Goal: Task Accomplishment & Management: Manage account settings

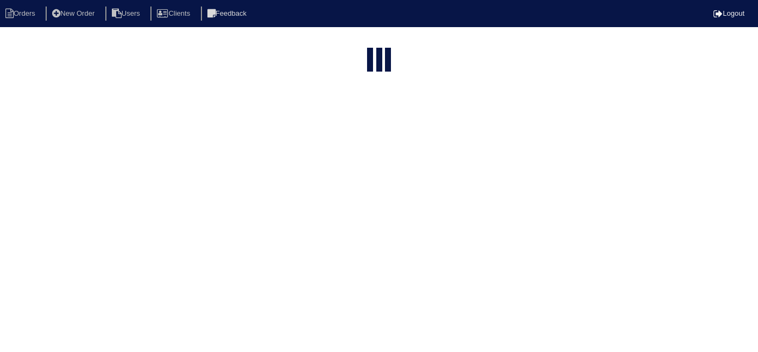
select select "15"
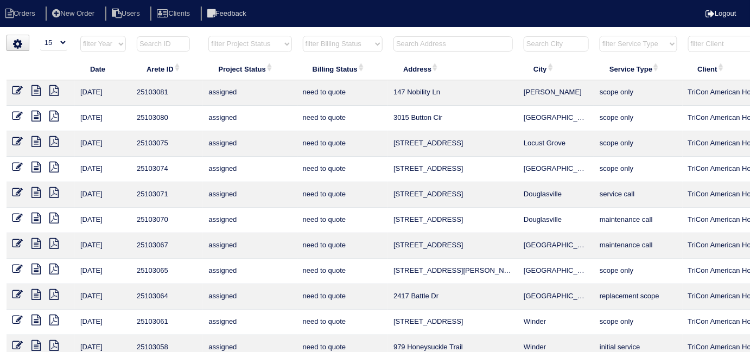
click at [468, 41] on input "text" at bounding box center [453, 43] width 119 height 15
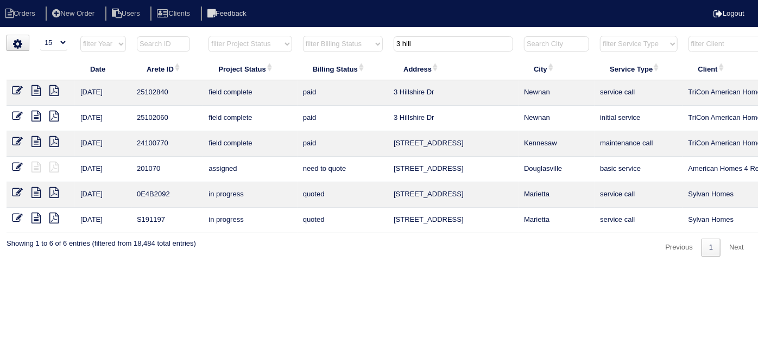
scroll to position [0, 189]
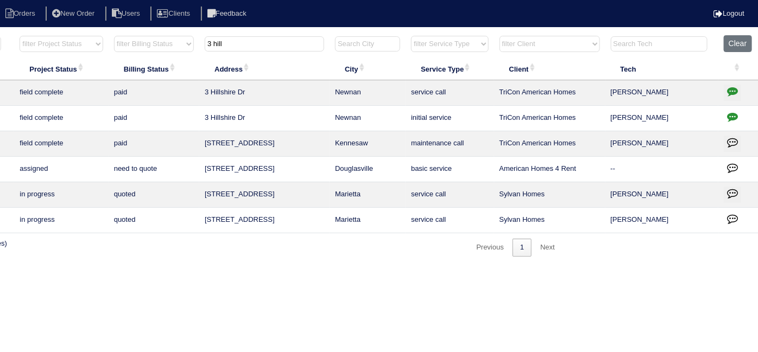
type input "3 hill"
click at [732, 91] on icon "button" at bounding box center [732, 91] width 11 height 11
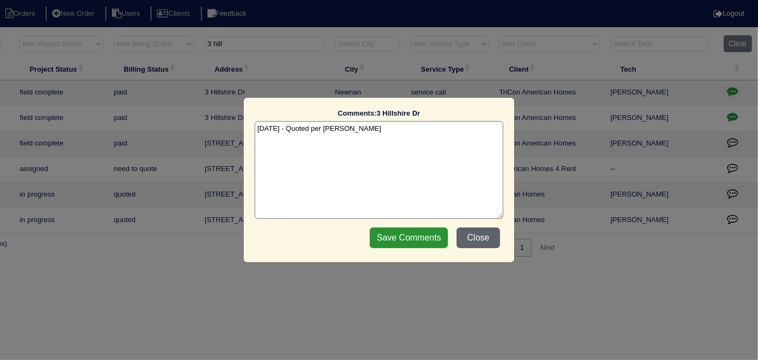
click at [479, 234] on button "Close" at bounding box center [477, 237] width 43 height 21
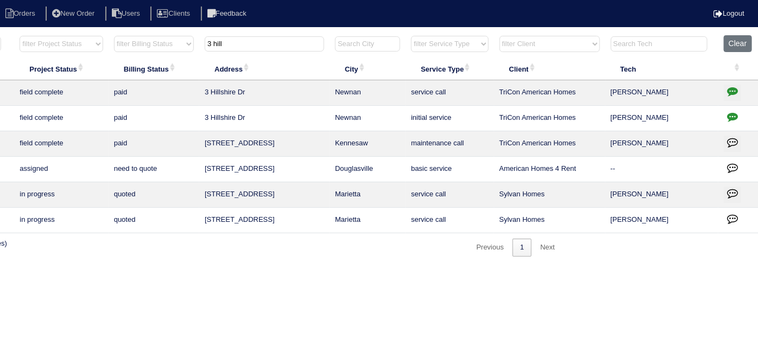
scroll to position [0, 0]
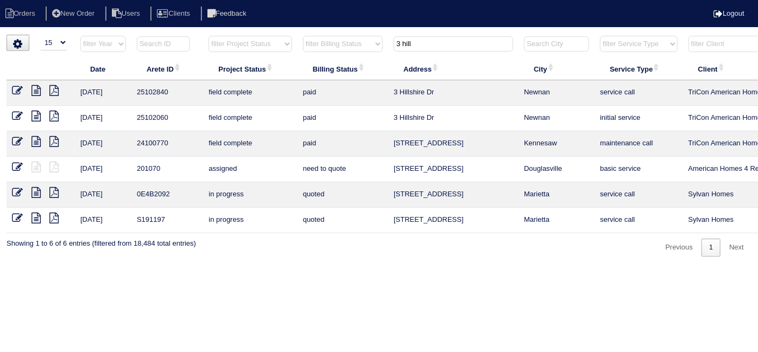
click at [36, 89] on icon at bounding box center [35, 90] width 9 height 11
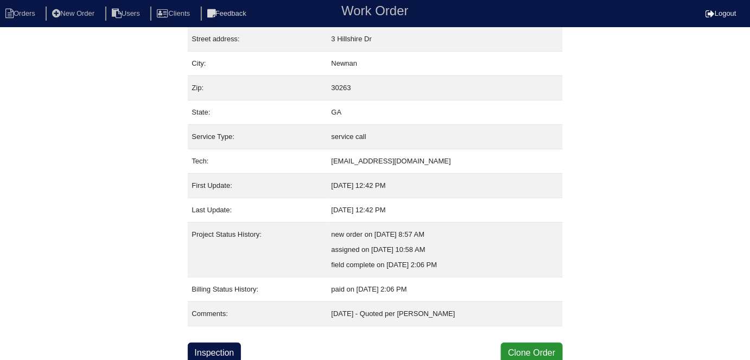
scroll to position [57, 0]
click at [220, 343] on link "Inspection" at bounding box center [215, 352] width 54 height 21
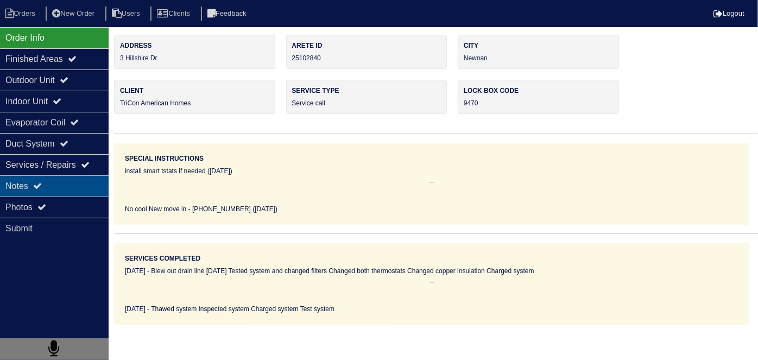
click at [69, 189] on div "Notes" at bounding box center [54, 185] width 109 height 21
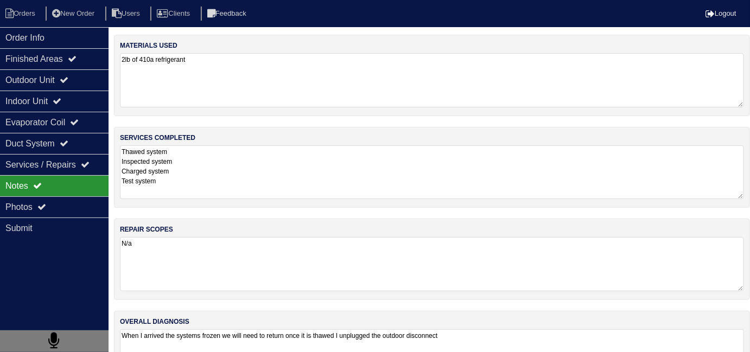
click at [264, 157] on textarea "Thawed system Inspected system Charged system Test system" at bounding box center [432, 172] width 624 height 54
click at [521, 342] on textarea "When I arrived the systems frozen we will need to return once it is thawed I un…" at bounding box center [432, 356] width 624 height 54
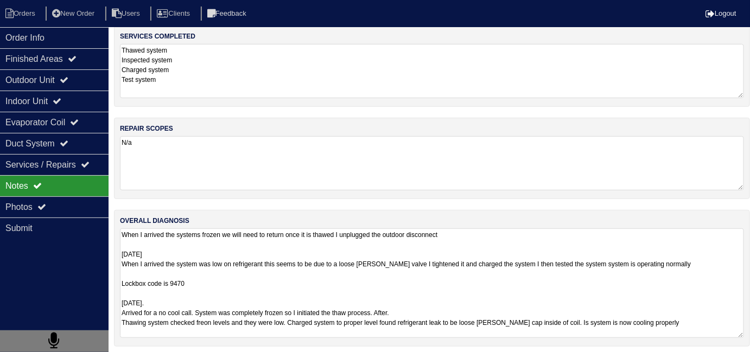
scroll to position [104, 0]
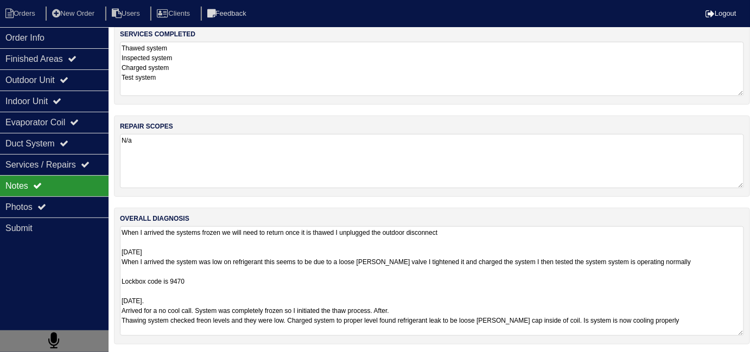
click at [525, 315] on textarea "When I arrived the systems frozen we will need to return once it is thawed I un…" at bounding box center [432, 281] width 624 height 110
click at [496, 308] on textarea "When I arrived the systems frozen we will need to return once it is thawed I un…" at bounding box center [432, 281] width 624 height 110
click at [215, 87] on div "services completed Thawed system Inspected system Charged system Test system" at bounding box center [432, 63] width 636 height 81
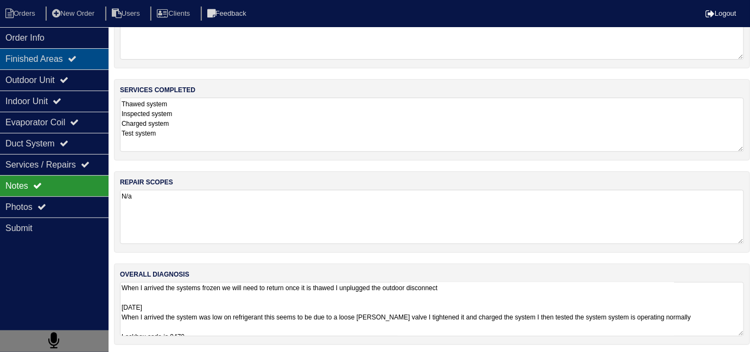
click at [77, 54] on icon at bounding box center [72, 58] width 9 height 9
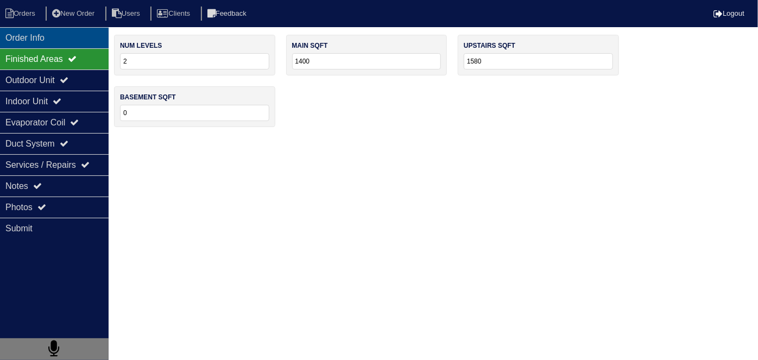
click at [69, 41] on div "Order Info" at bounding box center [54, 37] width 109 height 21
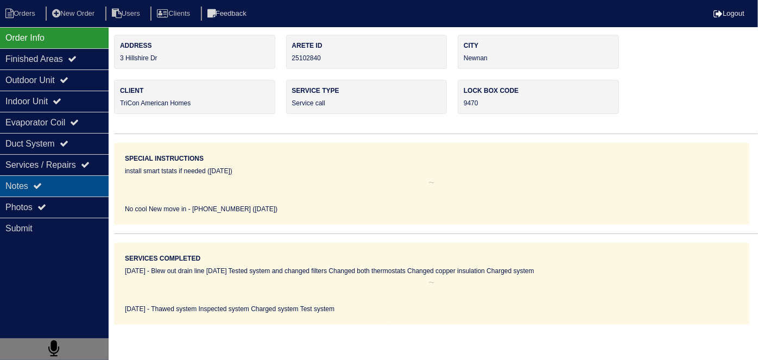
click at [60, 182] on div "Notes" at bounding box center [54, 185] width 109 height 21
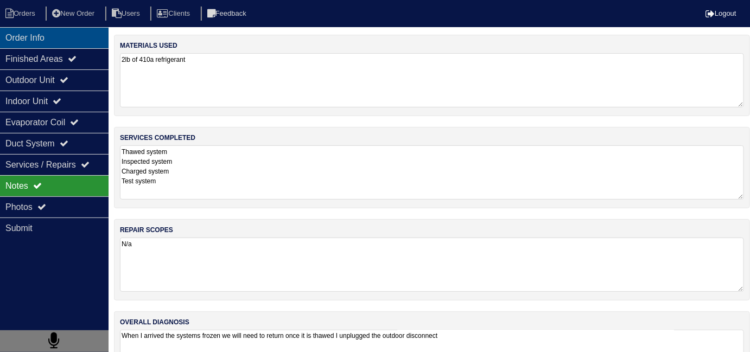
click at [51, 42] on div "Order Info" at bounding box center [54, 37] width 109 height 21
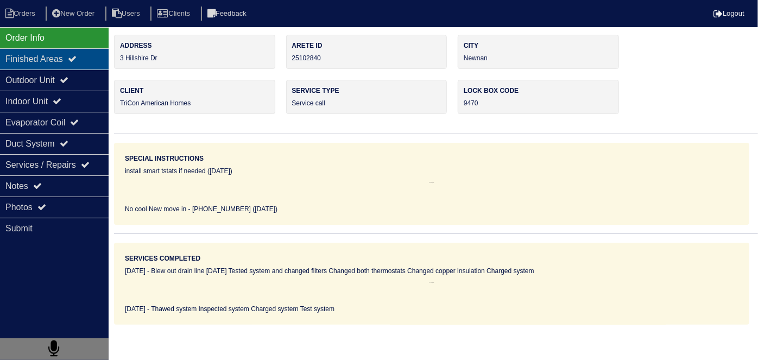
click at [27, 61] on div "Finished Areas" at bounding box center [54, 58] width 109 height 21
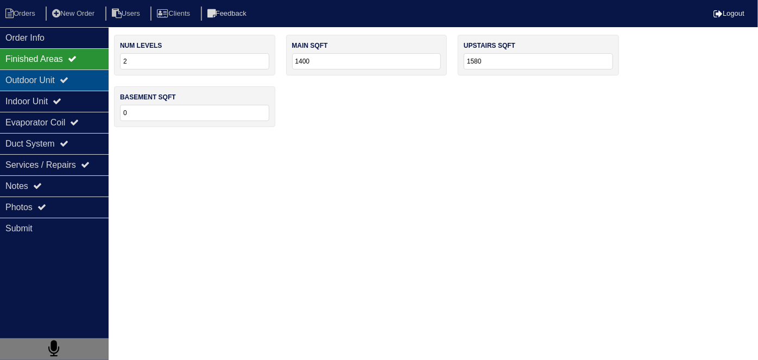
click at [27, 77] on div "Outdoor Unit" at bounding box center [54, 79] width 109 height 21
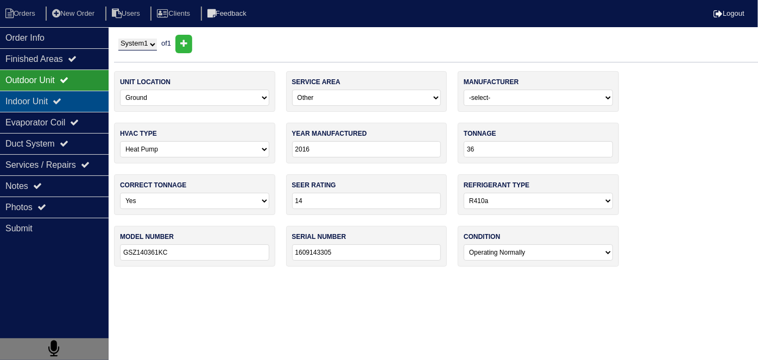
click at [26, 104] on div "Indoor Unit" at bounding box center [54, 101] width 109 height 21
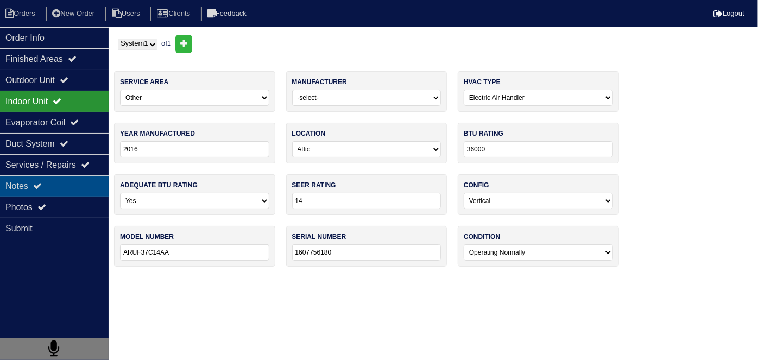
click at [48, 180] on div "Notes" at bounding box center [54, 185] width 109 height 21
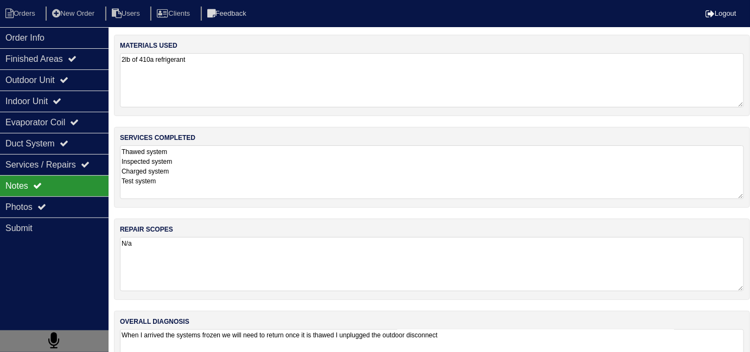
click at [314, 187] on textarea "Thawed system Inspected system Charged system Test system" at bounding box center [432, 172] width 624 height 54
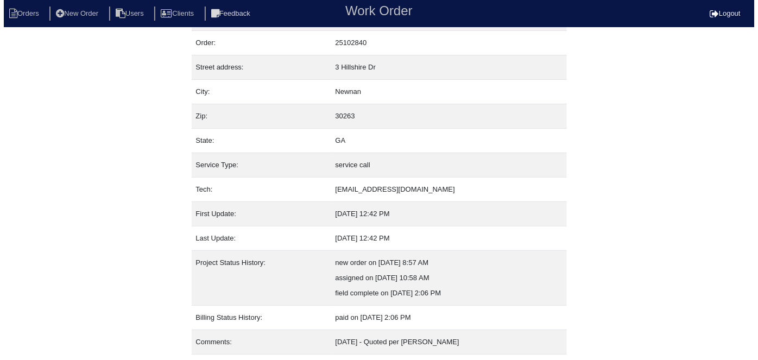
scroll to position [57, 0]
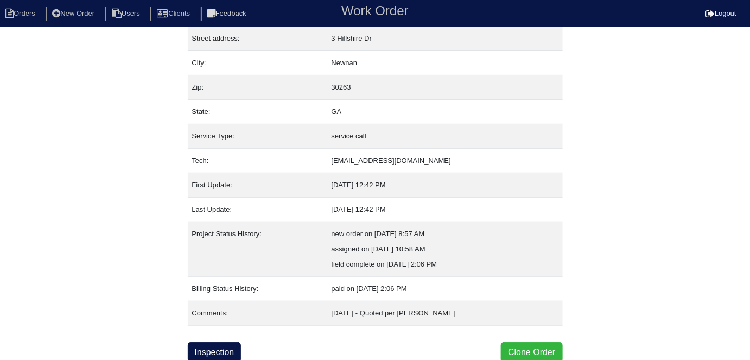
click at [538, 342] on button "Clone Order" at bounding box center [531, 352] width 61 height 21
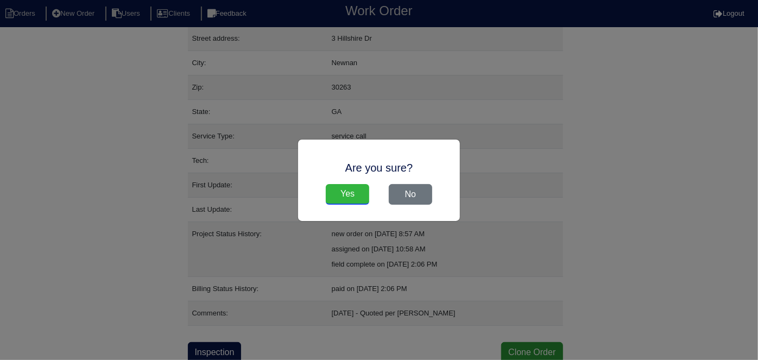
click at [352, 197] on input "Yes" at bounding box center [347, 194] width 43 height 21
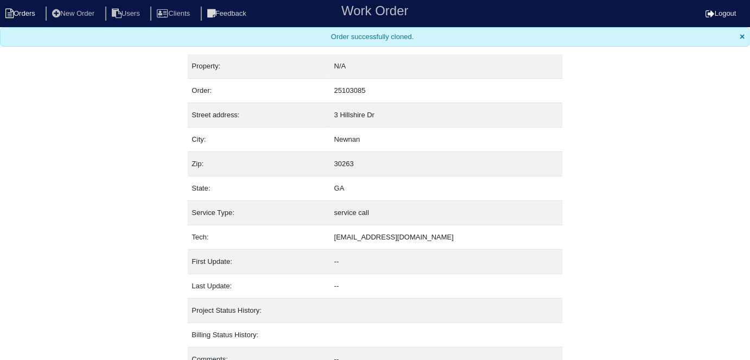
click at [26, 21] on nav "Orders New Order Users Clients Feedback Work Order Logout" at bounding box center [375, 13] width 750 height 27
click at [25, 14] on li "Orders" at bounding box center [22, 14] width 44 height 15
select select "15"
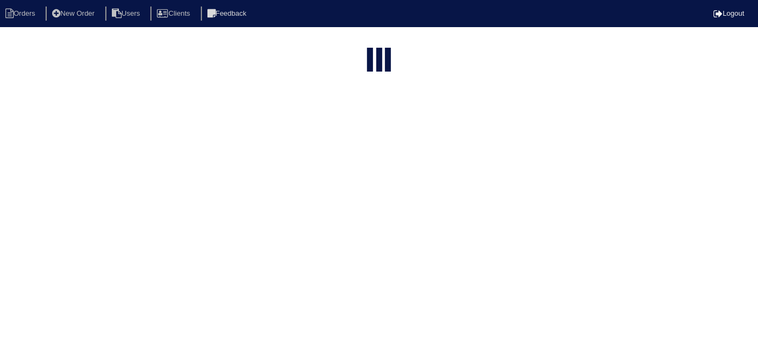
type input "3 hill"
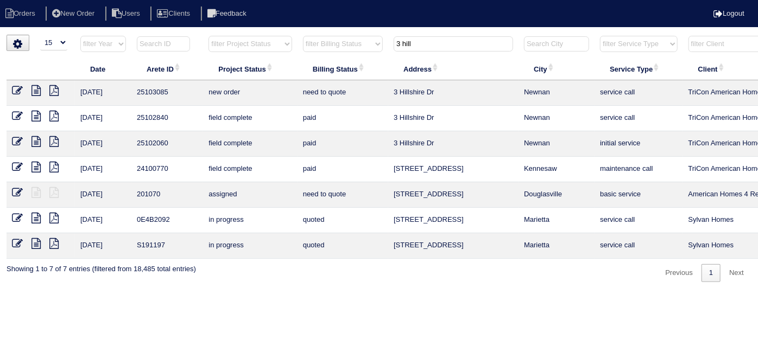
click at [18, 96] on icon at bounding box center [17, 90] width 11 height 11
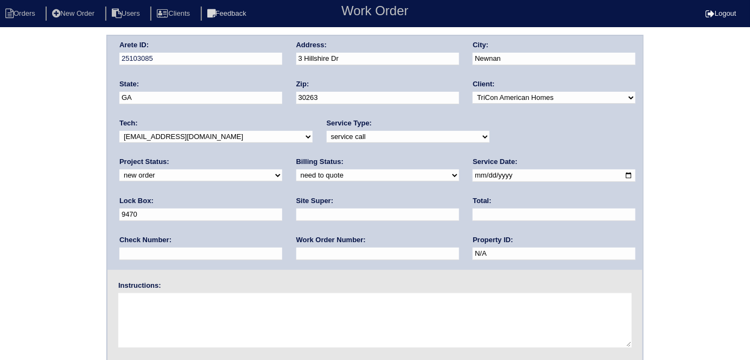
click at [296, 220] on div "Site Super:" at bounding box center [377, 211] width 163 height 30
drag, startPoint x: 185, startPoint y: 217, endPoint x: 185, endPoint y: 208, distance: 8.7
click at [296, 217] on input "text" at bounding box center [377, 214] width 163 height 12
type input "Ithamar Yehudah"
click at [165, 323] on textarea at bounding box center [374, 320] width 513 height 54
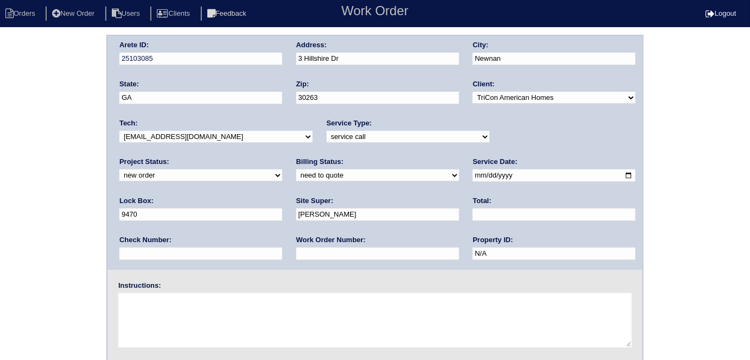
type textarea "B"
click at [285, 312] on textarea "No cool Out in June and August 1st" at bounding box center [374, 320] width 513 height 54
drag, startPoint x: 170, startPoint y: 316, endPoint x: 116, endPoint y: 318, distance: 54.3
click at [116, 318] on div "Instructions: No cool Out in June and August 1st 678-508-5172" at bounding box center [374, 315] width 535 height 69
click at [122, 316] on textarea "No cool Out in June and August 1st 678-508-5172" at bounding box center [374, 320] width 513 height 54
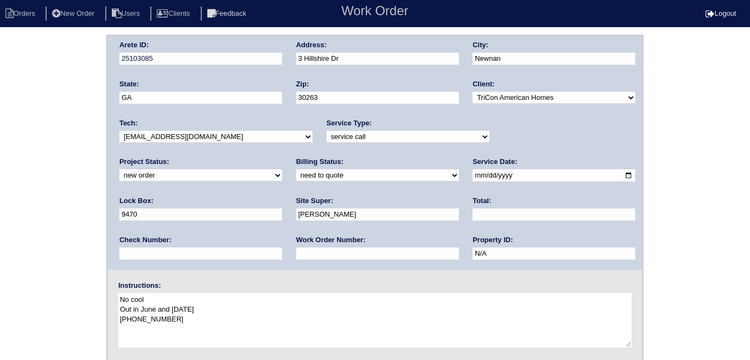
click at [121, 316] on textarea "No cool Out in June and August 1st 678-508-5172" at bounding box center [374, 320] width 513 height 54
type textarea "No cool Out in June and August 1st Reggie - 678-508-5172"
click at [52, 123] on div "Arete ID: 25103085 Address: 3 Hillshire Dr City: Newnan State: GA Zip: 30263 Cl…" at bounding box center [375, 254] width 750 height 439
drag, startPoint x: 544, startPoint y: 174, endPoint x: 407, endPoint y: 180, distance: 138.0
click at [407, 180] on div "Arete ID: 25103085 Address: 3 Hillshire Dr City: Newnan State: GA Zip: 30263 Cl…" at bounding box center [374, 153] width 535 height 234
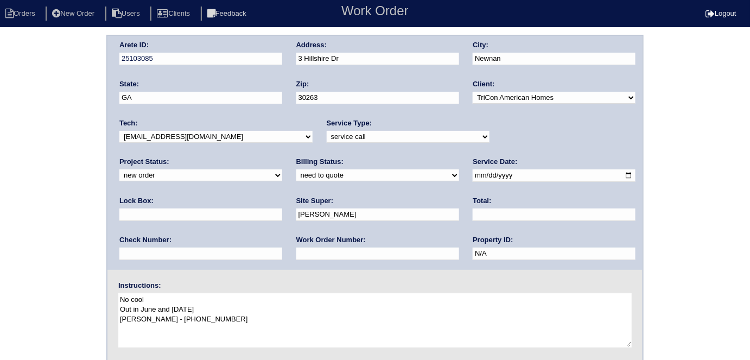
click at [7, 180] on div "Arete ID: 25103085 Address: 3 Hillshire Dr City: Newnan State: GA Zip: 30263 Cl…" at bounding box center [375, 254] width 750 height 439
click at [282, 208] on input "text" at bounding box center [200, 214] width 163 height 12
type input "N/A"
click at [0, 253] on div "Arete ID: 25103085 Address: 3 Hillshire Dr City: Newnan State: GA Zip: 30263 Cl…" at bounding box center [375, 254] width 750 height 439
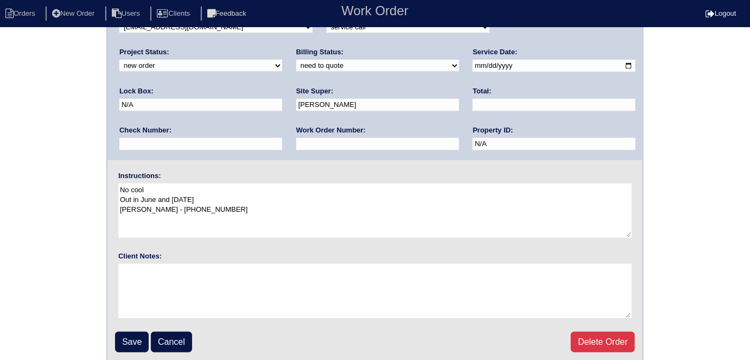
scroll to position [111, 0]
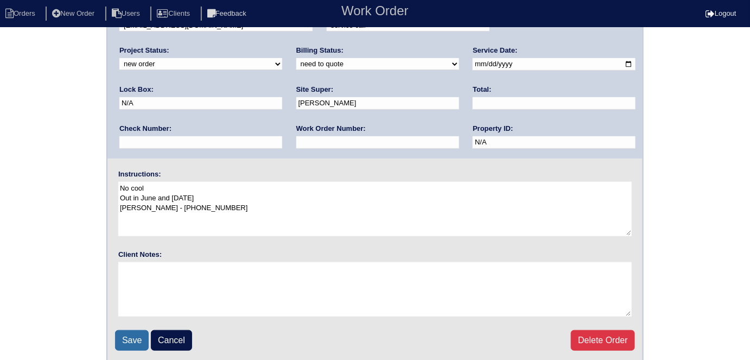
click at [117, 340] on input "Save" at bounding box center [132, 340] width 34 height 21
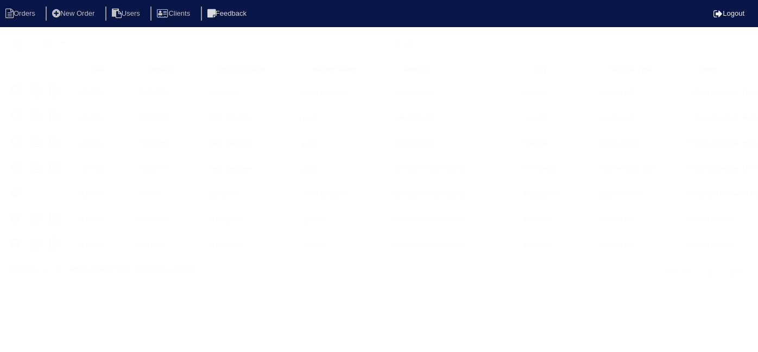
select select "15"
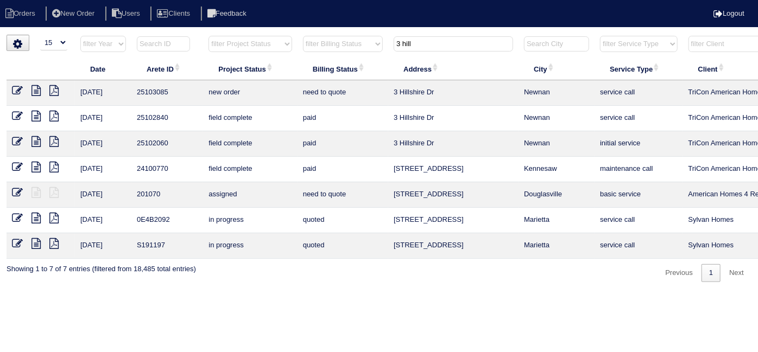
drag, startPoint x: 414, startPoint y: 47, endPoint x: 291, endPoint y: 15, distance: 126.8
click at [295, 35] on body "Orders New Order Users Clients Feedback Logout Orders New Order Users Clients M…" at bounding box center [379, 159] width 758 height 248
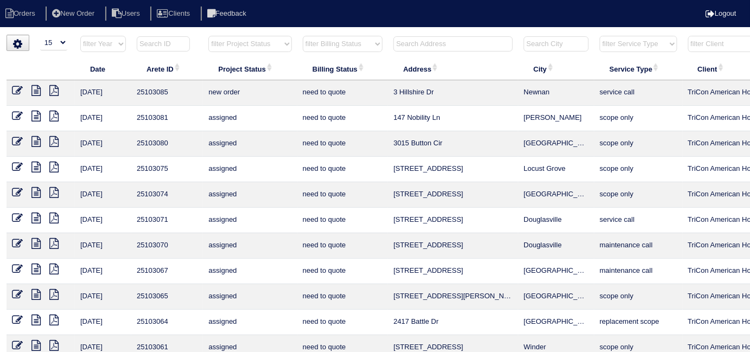
click at [422, 45] on input "text" at bounding box center [453, 43] width 119 height 15
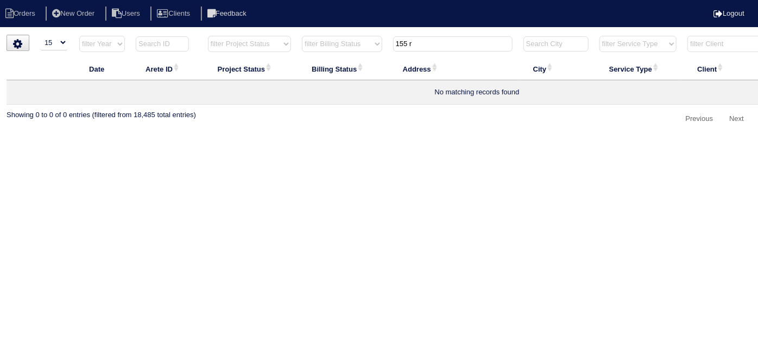
type input "155 r"
click at [84, 13] on li "New Order" at bounding box center [75, 14] width 58 height 15
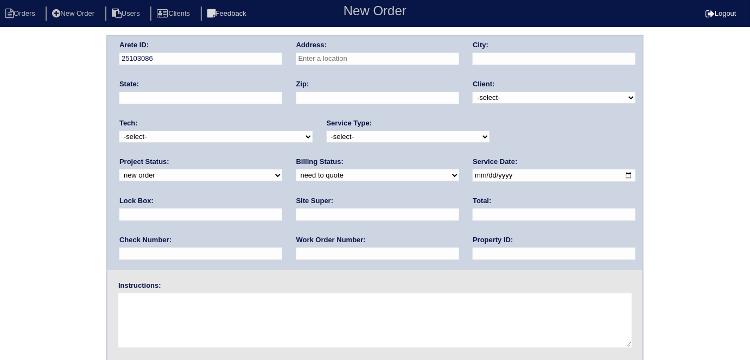
click at [380, 53] on input "text" at bounding box center [377, 59] width 163 height 12
type input "[STREET_ADDRESS]"
type input "Marietta"
type input "GA"
type input "30064"
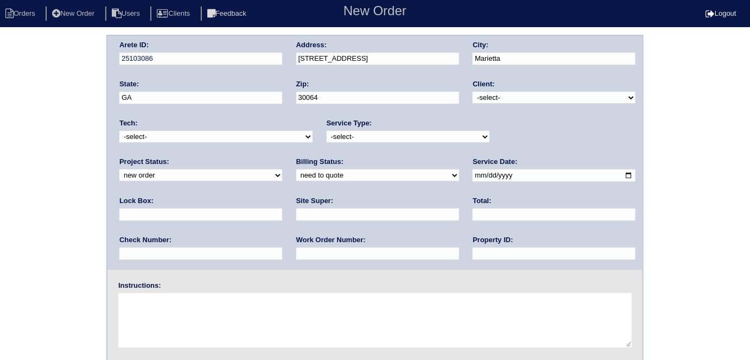
click at [477, 97] on select "-select- TriCon American Homes American Homes 4 Rent First Key Homes Zillow The…" at bounding box center [554, 98] width 163 height 12
select select "1"
click at [473, 92] on select "-select- TriCon American Homes American Homes 4 Rent First Key Homes Zillow The…" at bounding box center [554, 98] width 163 height 12
click at [340, 138] on select "-select- initial service basic service maintenance call replacement scope servi…" at bounding box center [408, 137] width 163 height 12
select select "initial service"
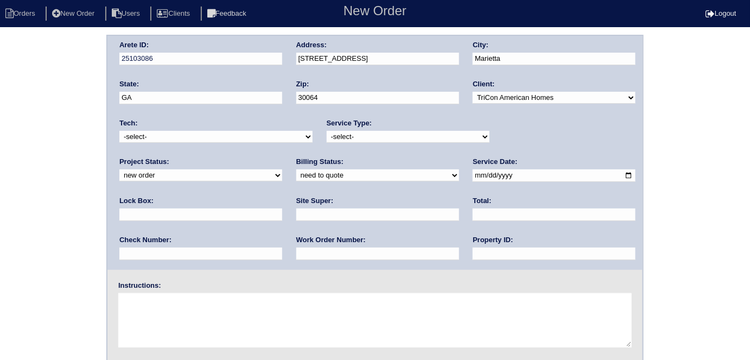
click at [327, 131] on select "-select- initial service basic service maintenance call replacement scope servi…" at bounding box center [408, 137] width 163 height 12
click at [282, 208] on input "text" at bounding box center [200, 214] width 163 height 12
type input "9310"
click at [473, 175] on input "date" at bounding box center [554, 175] width 163 height 12
type input "[DATE]"
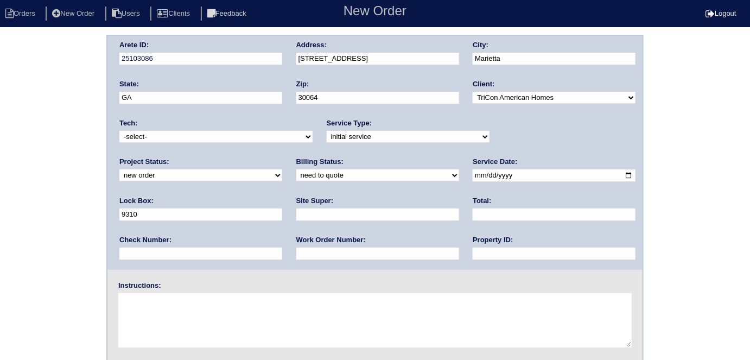
drag, startPoint x: 340, startPoint y: 253, endPoint x: 342, endPoint y: 225, distance: 28.3
click at [473, 252] on input "text" at bounding box center [554, 254] width 163 height 12
type input "N/A"
click at [296, 213] on input "text" at bounding box center [377, 214] width 163 height 12
type input "Mandy Van Etten"
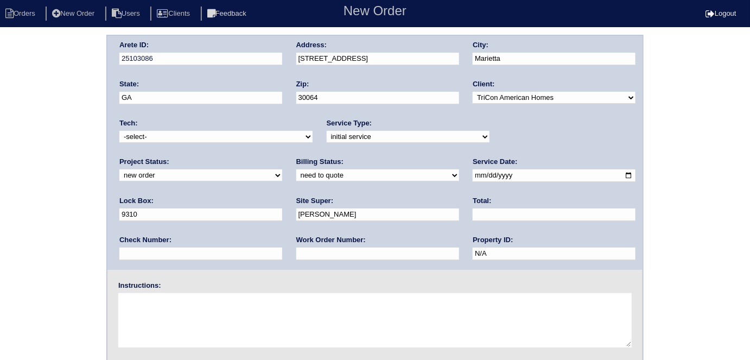
click at [296, 258] on input "text" at bounding box center [377, 254] width 163 height 12
type input "534918"
click at [167, 313] on textarea at bounding box center [374, 320] width 513 height 54
click at [224, 331] on textarea at bounding box center [374, 320] width 513 height 54
click at [135, 296] on textarea "Instsll smart tstats if needed" at bounding box center [374, 320] width 513 height 54
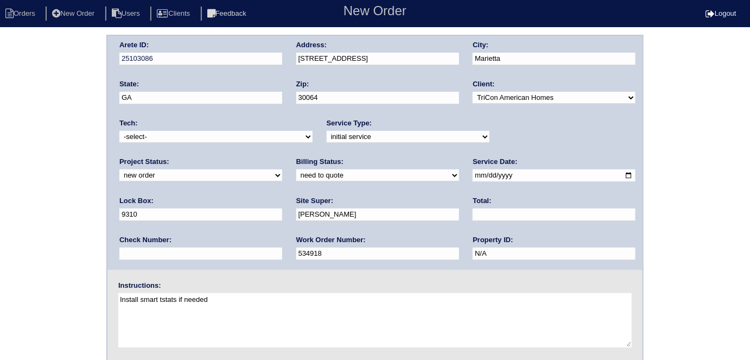
click at [234, 300] on textarea "Install smart tstats if needed" at bounding box center [374, 320] width 513 height 54
type textarea "Install smart tstats if needed"
click at [0, 229] on div "Arete ID: 25103086 Address: 155 Rock Garden Terrace City: Marietta State: GA Zi…" at bounding box center [375, 254] width 750 height 439
click at [0, 190] on div "Arete ID: 25103086 Address: 155 Rock Garden Terrace City: Marietta State: GA Zi…" at bounding box center [375, 254] width 750 height 439
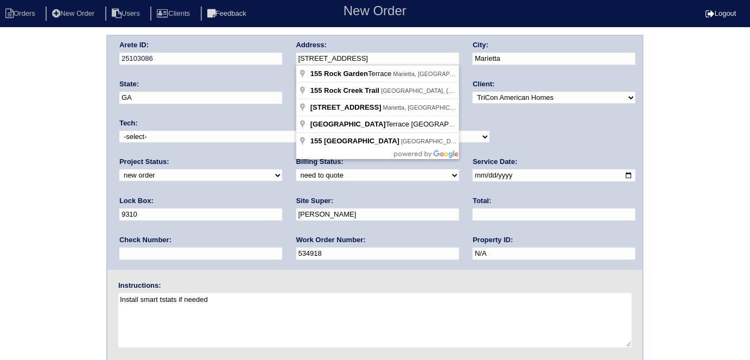
drag, startPoint x: 392, startPoint y: 55, endPoint x: 261, endPoint y: 65, distance: 131.8
click at [261, 65] on div "Arete ID: 25103086 Address: 155 Rock Garden Terrace City: Marietta State: GA Zi…" at bounding box center [374, 153] width 535 height 234
click at [46, 74] on div "Arete ID: 25103086 Address: 155 Rock Garden Terrace City: Marietta State: GA Zi…" at bounding box center [375, 254] width 750 height 439
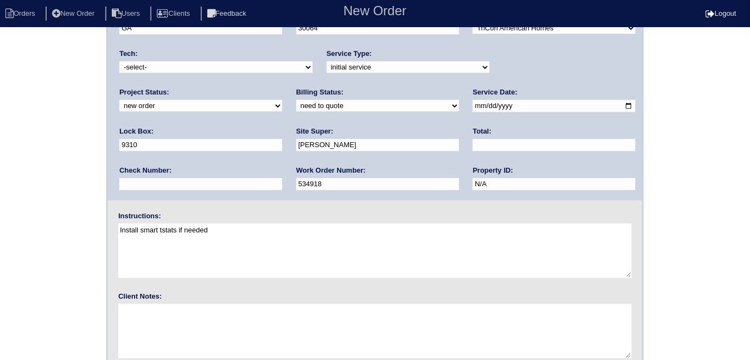
scroll to position [111, 0]
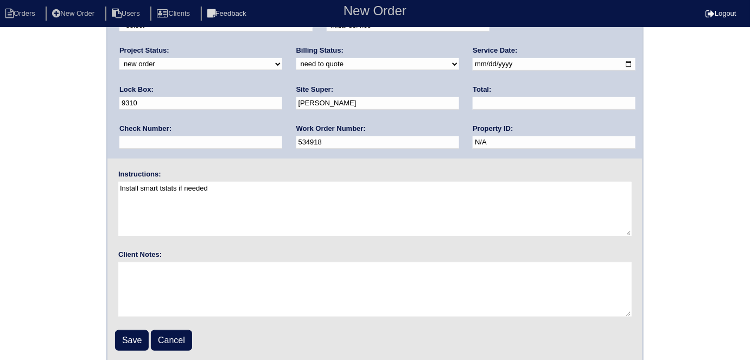
click at [137, 348] on fieldset "Arete ID: 25103086 Address: 155 Rock Garden Terrace City: Marietta State: GA Zi…" at bounding box center [374, 143] width 535 height 437
click at [135, 346] on input "Save" at bounding box center [132, 340] width 34 height 21
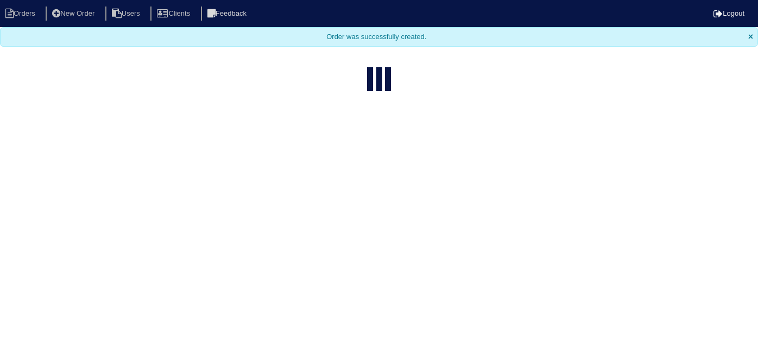
select select "15"
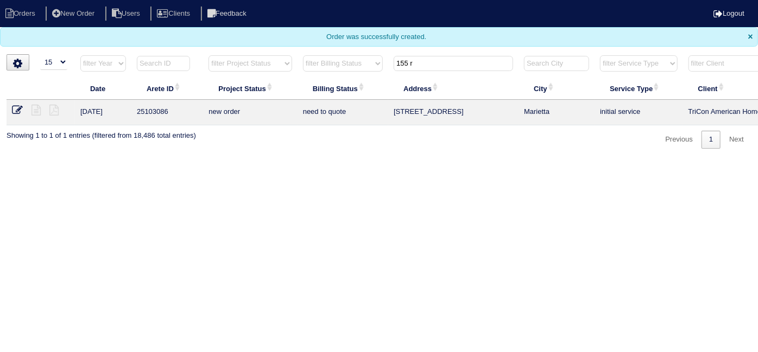
drag, startPoint x: 441, startPoint y: 57, endPoint x: 210, endPoint y: 70, distance: 231.6
click at [240, 64] on tr "filter Year -- Any Year -- 2025 2024 2023 2022 2021 2020 2019 filter Project St…" at bounding box center [477, 66] width 941 height 22
type input "230 cr"
click at [65, 3] on nav "Orders New Order Users Clients Feedback Logout" at bounding box center [379, 13] width 758 height 27
click at [66, 10] on li "New Order" at bounding box center [75, 14] width 58 height 15
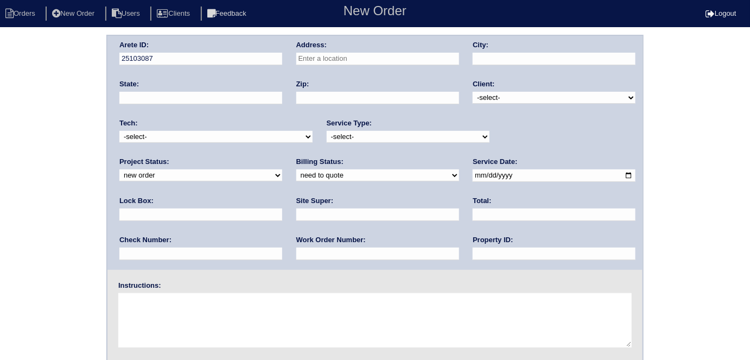
click at [323, 49] on div "Address:" at bounding box center [377, 55] width 163 height 30
click at [352, 61] on input "text" at bounding box center [377, 59] width 163 height 12
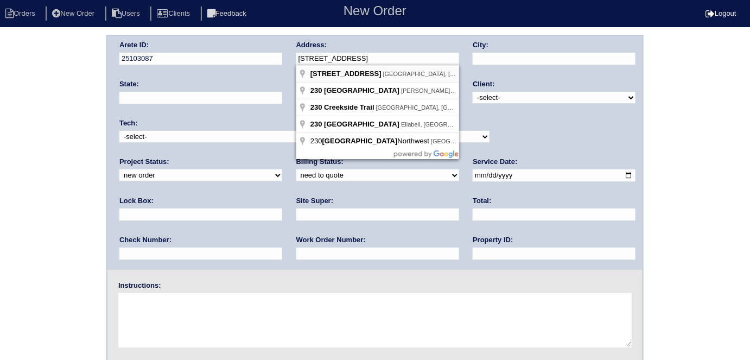
type input "[STREET_ADDRESS]"
type input "Austell"
type input "GA"
type input "30168"
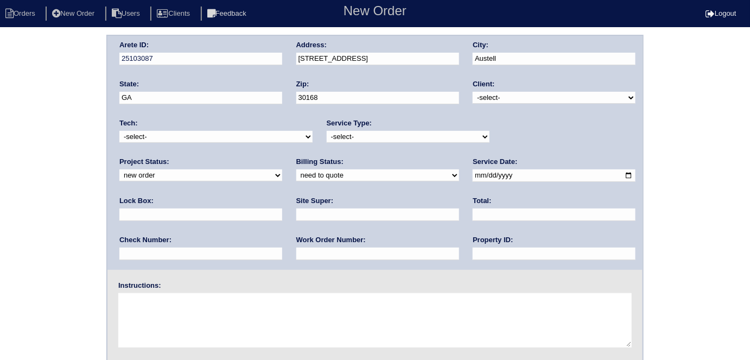
click at [335, 58] on input "[STREET_ADDRESS]" at bounding box center [377, 59] width 163 height 12
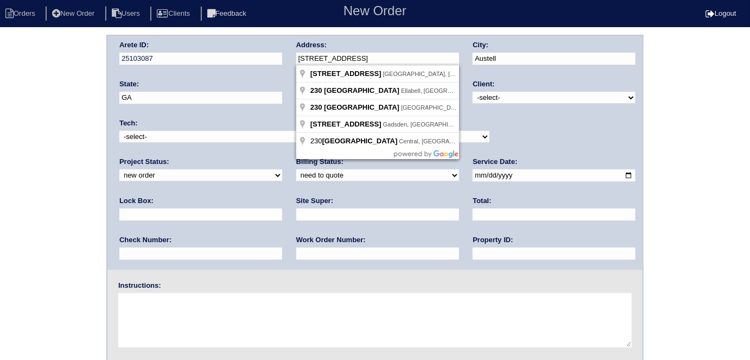
type input "[STREET_ADDRESS]"
type input "Hampton"
type input "30228"
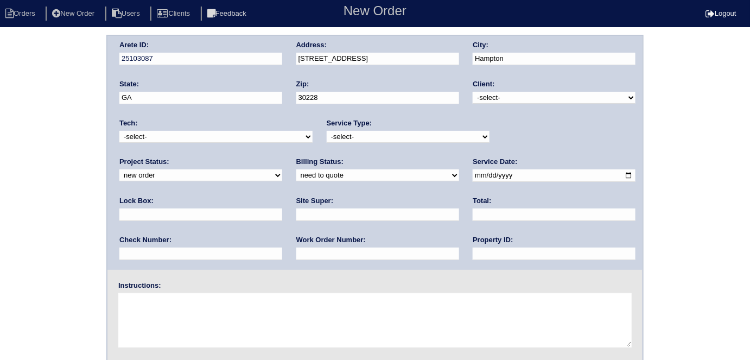
click at [500, 97] on select "-select- TriCon American Homes American Homes 4 Rent First Key Homes Zillow The…" at bounding box center [554, 98] width 163 height 12
select select "2"
click at [473, 92] on select "-select- TriCon American Homes American Homes 4 Rent First Key Homes Zillow The…" at bounding box center [554, 98] width 163 height 12
click at [399, 138] on select "-select- initial service basic service maintenance call replacement scope servi…" at bounding box center [408, 137] width 163 height 12
select select "basic service"
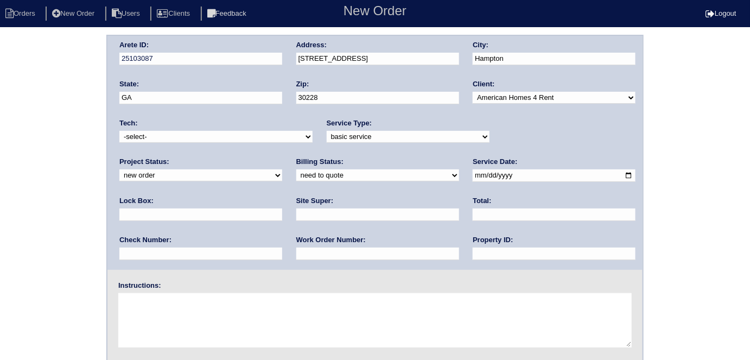
click at [327, 131] on select "-select- initial service basic service maintenance call replacement scope servi…" at bounding box center [408, 137] width 163 height 12
click at [282, 208] on input "text" at bounding box center [200, 214] width 163 height 12
type input "4663"
click at [473, 176] on input "date" at bounding box center [554, 175] width 163 height 12
type input "2025-08-20"
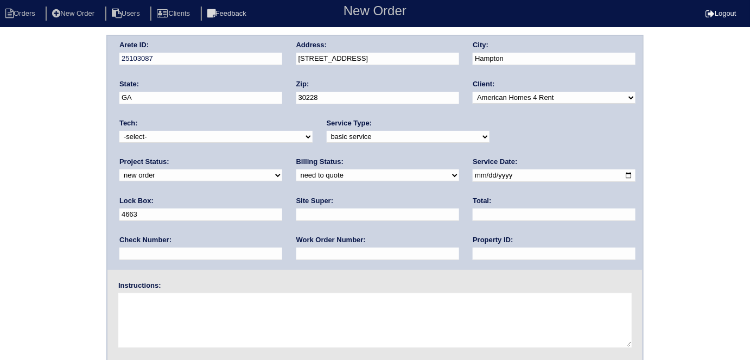
click at [473, 257] on input "text" at bounding box center [554, 254] width 163 height 12
type input "GA14663D"
click at [296, 256] on input "text" at bounding box center [377, 254] width 163 height 12
type input "1272416"
click at [296, 216] on input "text" at bounding box center [377, 214] width 163 height 12
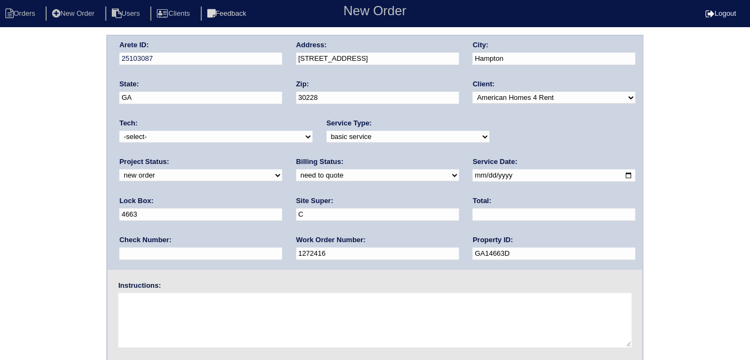
type input "Charlie Murphy"
click at [169, 310] on textarea at bounding box center [374, 320] width 513 height 54
click at [153, 304] on textarea at bounding box center [374, 320] width 513 height 54
paste textarea "HVAC Service 2 units -clean condensing coils -Check drip pan for proper function"
drag, startPoint x: 195, startPoint y: 297, endPoint x: 107, endPoint y: 295, distance: 87.9
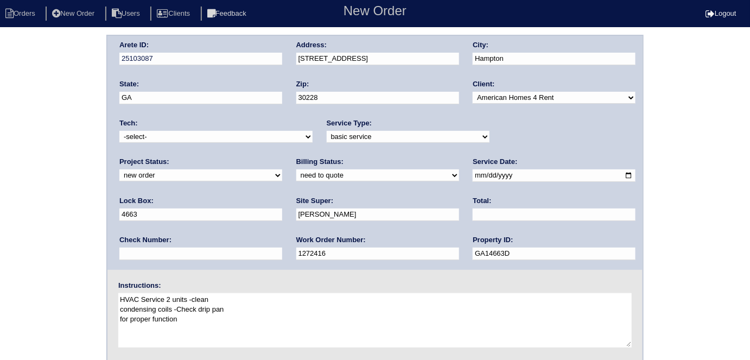
click at [107, 295] on div "Instructions: HVAC Service 2 units -clean condensing coils -Check drip pan for …" at bounding box center [374, 315] width 535 height 69
click at [204, 298] on textarea "clean condensing coils -Check drip pan for proper function" at bounding box center [374, 320] width 513 height 54
click at [355, 294] on textarea "clean condensing coils - Check drip pan for proper function" at bounding box center [374, 320] width 513 height 54
type textarea "clean condensing coils - Check drip pan for proper function"
drag, startPoint x: 342, startPoint y: 304, endPoint x: 121, endPoint y: 289, distance: 221.9
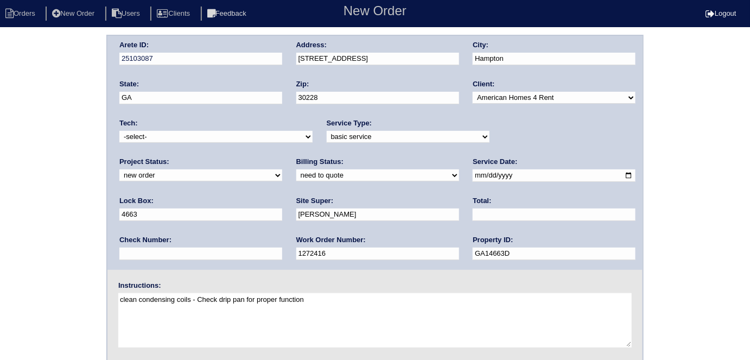
click at [121, 289] on div "Instructions: clean condensing coils - Check drip pan for proper function" at bounding box center [374, 315] width 535 height 69
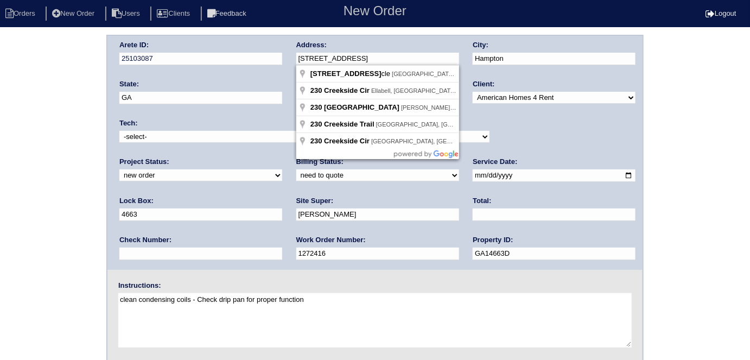
click at [275, 55] on div "Arete ID: 25103087 Address: 230 Creekside Cir City: Hampton State: GA Zip: 3022…" at bounding box center [374, 153] width 535 height 234
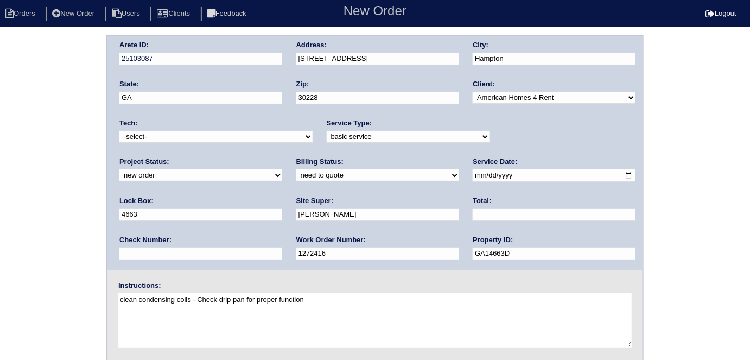
click at [0, 81] on div "Arete ID: 25103087 Address: 230 Creekside Cir City: Hampton State: GA Zip: 3022…" at bounding box center [375, 254] width 750 height 439
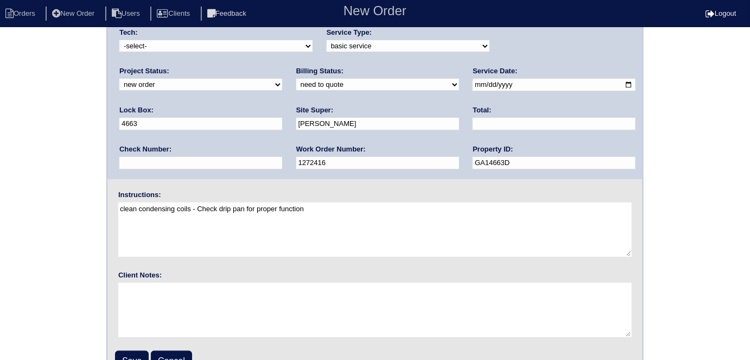
scroll to position [111, 0]
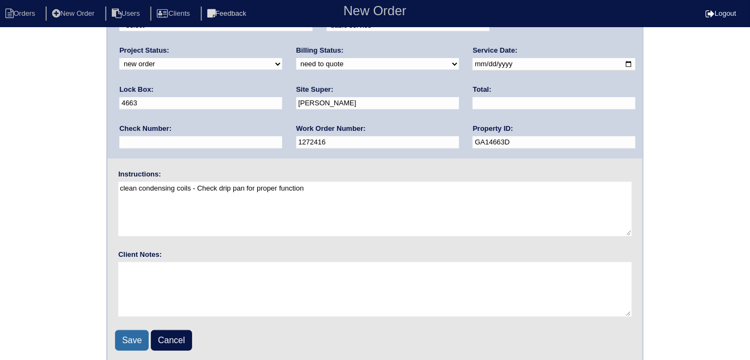
click at [130, 338] on input "Save" at bounding box center [132, 340] width 34 height 21
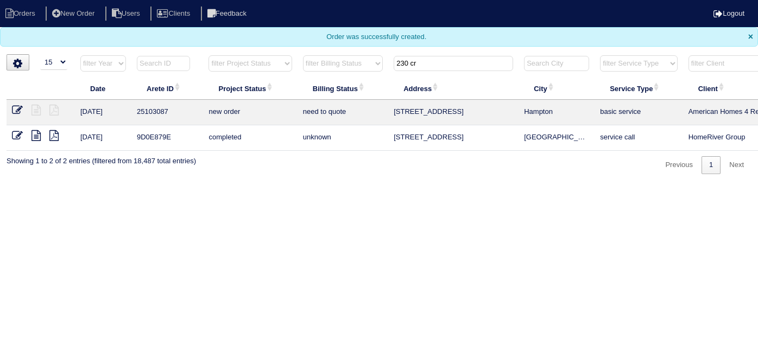
select select "15"
drag, startPoint x: 423, startPoint y: 63, endPoint x: 97, endPoint y: 32, distance: 327.7
click at [132, 36] on body "Orders New Order Users Clients Feedback Logout Orders New Order Users Clients M…" at bounding box center [379, 87] width 758 height 174
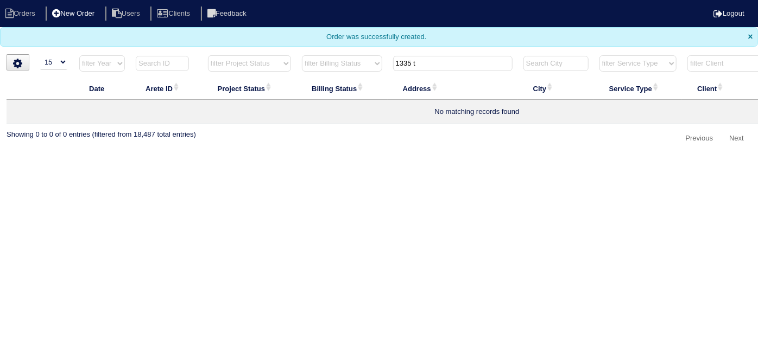
type input "1335 t"
click at [89, 14] on li "New Order" at bounding box center [75, 14] width 58 height 15
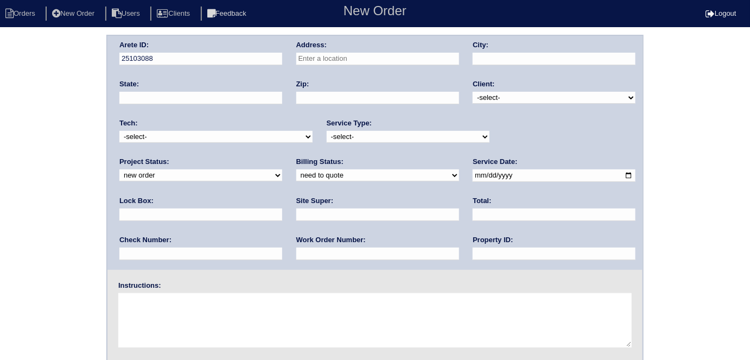
click at [338, 56] on input "text" at bounding box center [377, 59] width 163 height 12
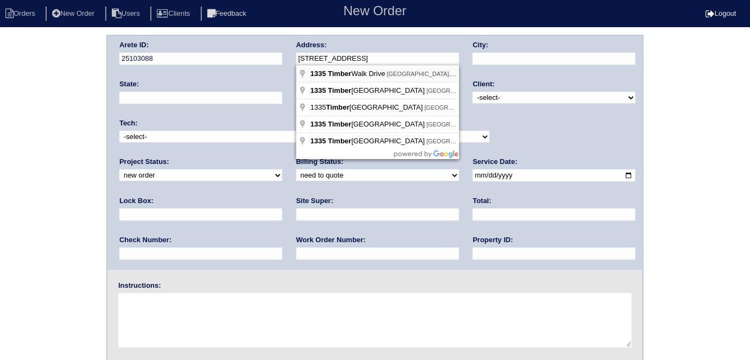
type input "1335 Timber Walk Dr"
type input "Loganville"
type input "GA"
type input "30052"
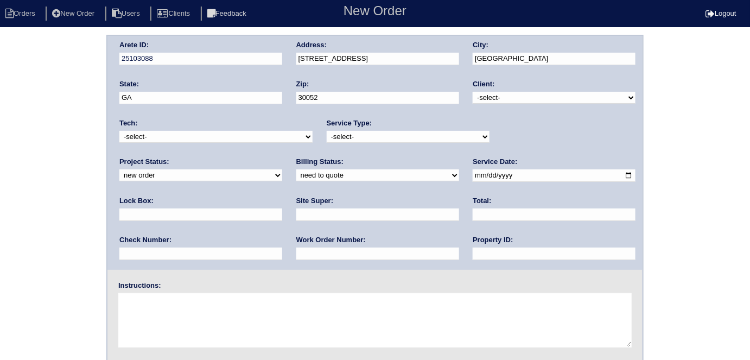
click at [505, 101] on select "-select- TriCon American Homes American Homes 4 Rent First Key Homes Zillow The…" at bounding box center [554, 98] width 163 height 12
select select "2"
click at [473, 92] on select "-select- TriCon American Homes American Homes 4 Rent First Key Homes Zillow The…" at bounding box center [554, 98] width 163 height 12
drag, startPoint x: 386, startPoint y: 138, endPoint x: 380, endPoint y: 141, distance: 5.8
click at [386, 138] on select "-select- initial service basic service maintenance call replacement scope servi…" at bounding box center [408, 137] width 163 height 12
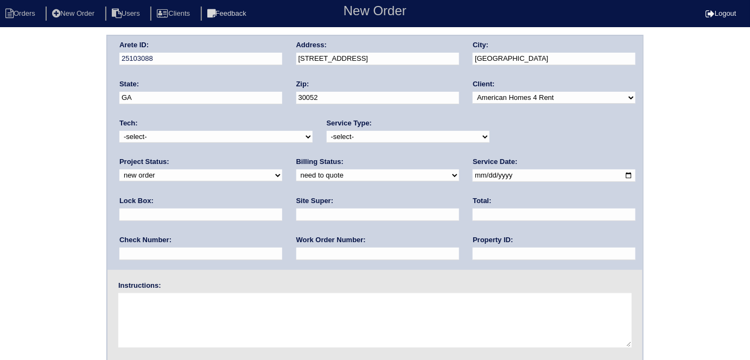
select select "basic service"
click at [327, 131] on select "-select- initial service basic service maintenance call replacement scope servi…" at bounding box center [408, 137] width 163 height 12
click at [282, 208] on input "text" at bounding box center [200, 214] width 163 height 12
type input "2239"
click at [473, 171] on input "date" at bounding box center [554, 175] width 163 height 12
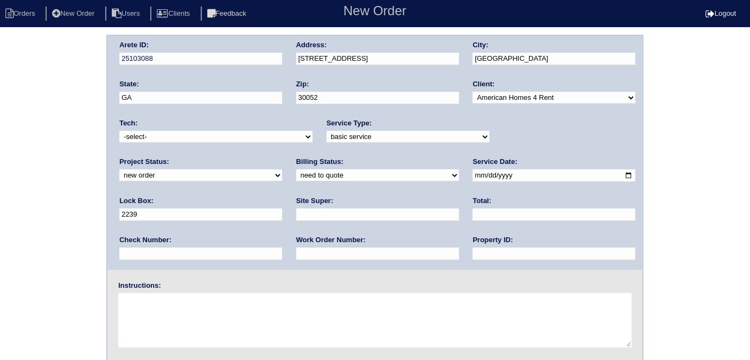
type input "[DATE]"
click at [473, 258] on input "text" at bounding box center [554, 254] width 163 height 12
type input "g"
type input "GA12239D"
click at [296, 208] on input "text" at bounding box center [377, 214] width 163 height 12
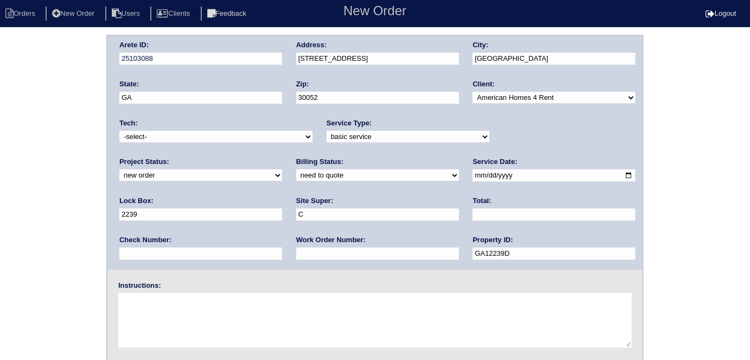
type input "Charlie Murphy"
click at [296, 252] on input "text" at bounding box center [377, 254] width 163 height 12
type input "1272519"
click at [18, 253] on div "Arete ID: 25103088 Address: 1335 Timber Walk Dr City: Loganville State: GA Zip:…" at bounding box center [375, 254] width 750 height 439
click at [262, 319] on textarea at bounding box center [374, 320] width 513 height 54
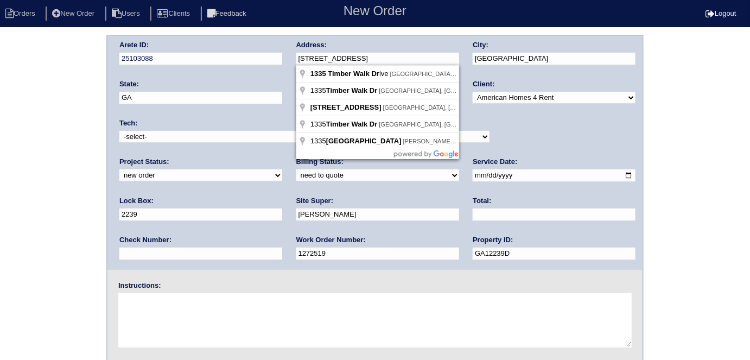
drag, startPoint x: 380, startPoint y: 60, endPoint x: 294, endPoint y: 60, distance: 86.3
click at [294, 60] on div "Arete ID: 25103088 Address: 1335 Timber Walk Dr City: Loganville State: GA Zip:…" at bounding box center [374, 153] width 535 height 234
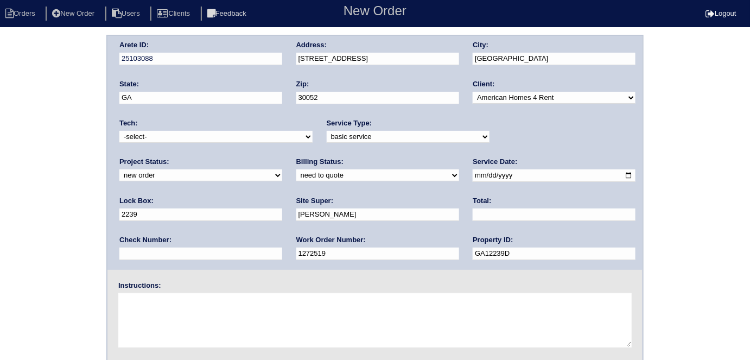
click at [9, 153] on div "Arete ID: 25103088 Address: 1335 Timber Walk Dr City: Loganville State: GA Zip:…" at bounding box center [375, 254] width 750 height 439
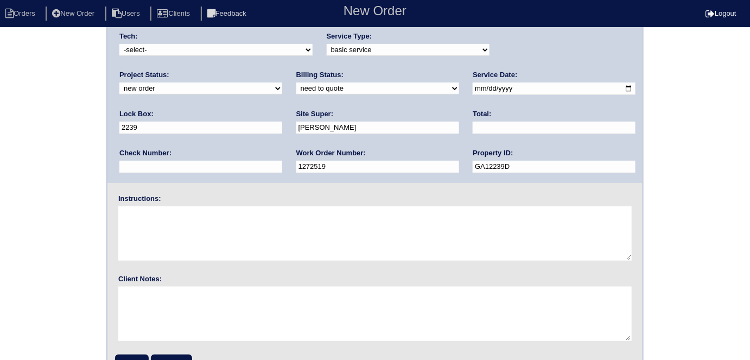
scroll to position [111, 0]
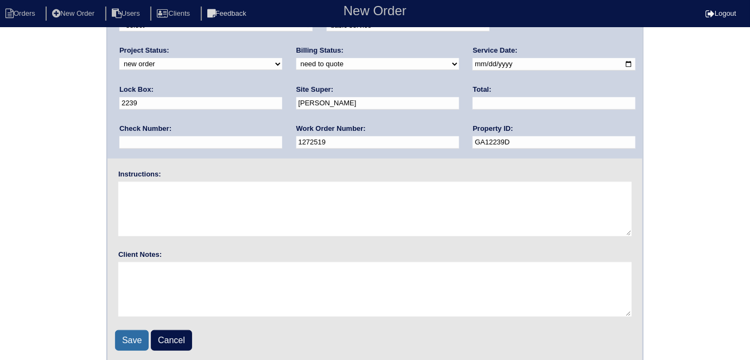
click at [126, 334] on input "Save" at bounding box center [132, 340] width 34 height 21
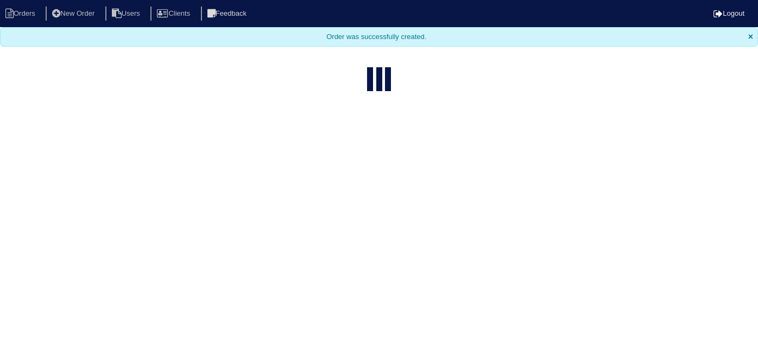
select select "15"
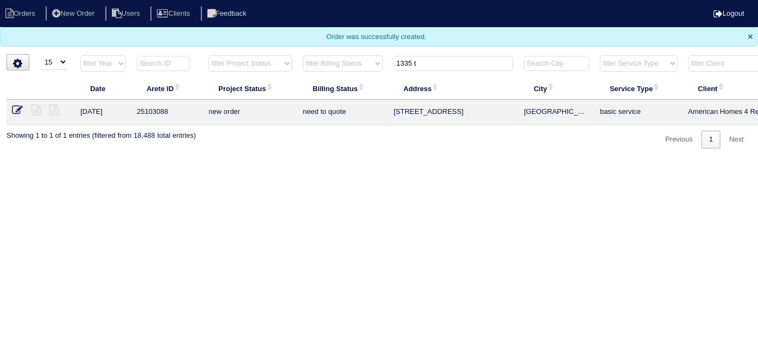
drag, startPoint x: 432, startPoint y: 62, endPoint x: 238, endPoint y: 37, distance: 196.0
click at [242, 37] on body "Orders New Order Users Clients Feedback Logout Orders New Order Users Clients M…" at bounding box center [379, 74] width 758 height 149
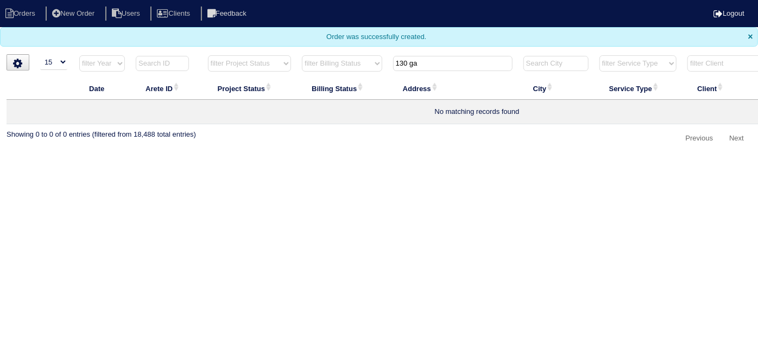
type input "130 ga"
drag, startPoint x: 91, startPoint y: 21, endPoint x: 87, endPoint y: 14, distance: 8.3
click at [91, 21] on nav "Orders New Order Users Clients Feedback Logout" at bounding box center [379, 13] width 758 height 27
click at [87, 14] on li "New Order" at bounding box center [75, 14] width 58 height 15
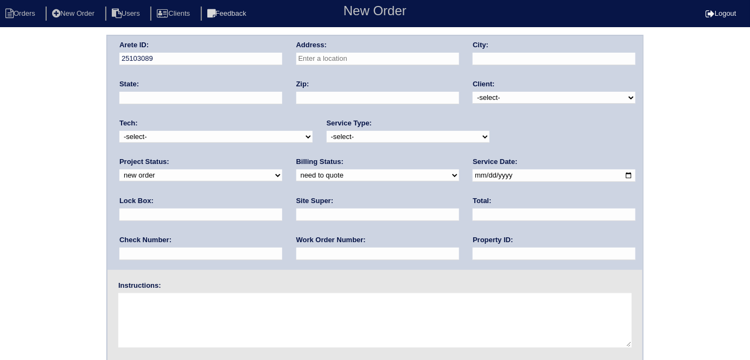
click at [357, 53] on input "text" at bounding box center [377, 59] width 163 height 12
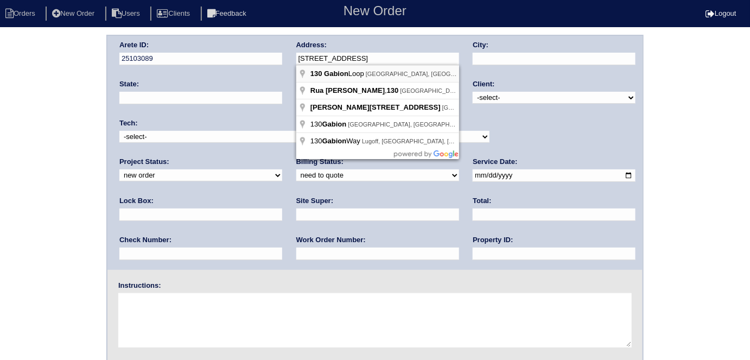
type input "[STREET_ADDRESS]"
type input "Ellenwood"
type input "GA"
type input "30294"
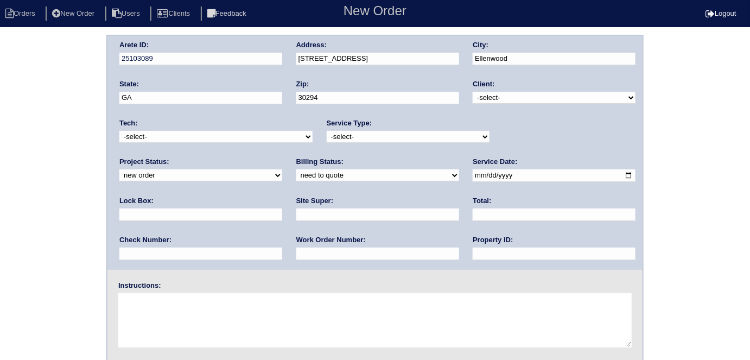
click at [497, 99] on select "-select- TriCon American Homes American Homes 4 Rent First Key Homes Zillow The…" at bounding box center [554, 98] width 163 height 12
select select "2"
click at [473, 92] on select "-select- TriCon American Homes American Homes 4 Rent First Key Homes Zillow The…" at bounding box center [554, 98] width 163 height 12
click at [358, 143] on div "Service Type: -select- initial service basic service maintenance call replaceme…" at bounding box center [408, 133] width 163 height 30
click at [356, 139] on select "-select- initial service basic service maintenance call replacement scope servi…" at bounding box center [408, 137] width 163 height 12
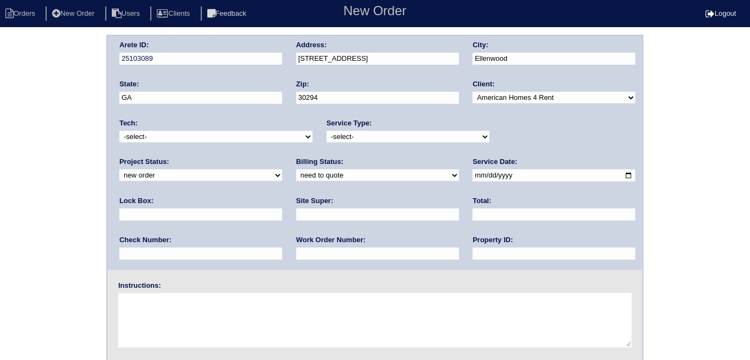
select select "basic service"
click at [327, 131] on select "-select- initial service basic service maintenance call replacement scope servi…" at bounding box center [408, 137] width 163 height 12
click at [282, 208] on input "text" at bounding box center [200, 214] width 163 height 12
type input "8121"
click at [473, 176] on input "date" at bounding box center [554, 175] width 163 height 12
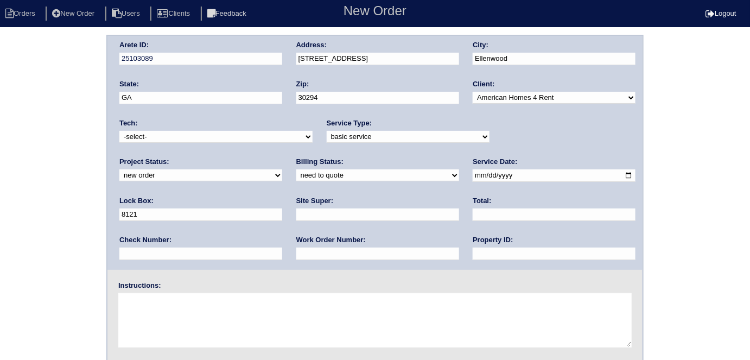
type input "2025-08-20"
click at [473, 256] on input "text" at bounding box center [554, 254] width 163 height 12
type input "GA18121D"
click at [296, 217] on input "text" at bounding box center [377, 214] width 163 height 12
type input "C"
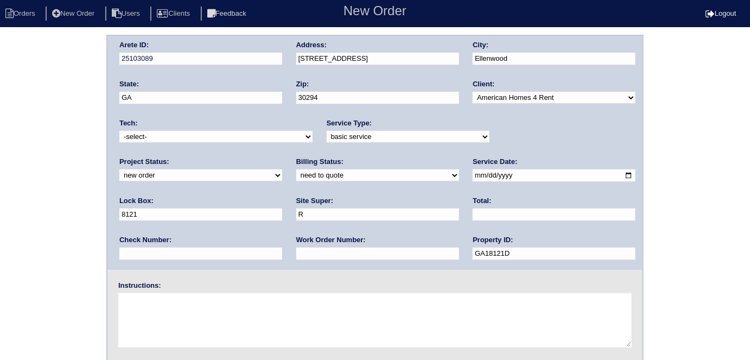
type input "Ryan Franklin"
click at [296, 251] on input "text" at bounding box center [377, 254] width 163 height 12
type input "1272439"
click at [155, 298] on textarea at bounding box center [374, 320] width 513 height 54
click at [226, 308] on textarea at bounding box center [374, 320] width 513 height 54
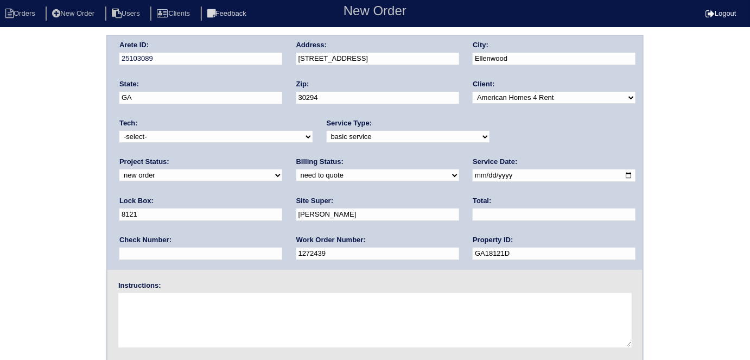
paste textarea "HVAC Service 2 units-replaced line insulation and cleared condensate drain lines"
drag, startPoint x: 198, startPoint y: 298, endPoint x: 93, endPoint y: 296, distance: 104.8
click at [93, 296] on div "Arete ID: 25103089 Address: 130 Gabion Loop City: Ellenwood State: GA Zip: 3029…" at bounding box center [375, 254] width 750 height 439
click at [120, 307] on textarea "Replace line insulation and cleared condensate drain lines" at bounding box center [374, 320] width 513 height 54
click at [243, 301] on textarea "Replace line insulation and cleared condensate drain lines" at bounding box center [374, 320] width 513 height 54
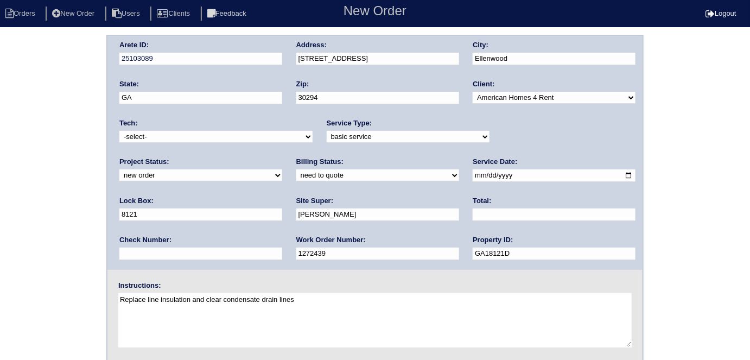
click at [333, 297] on textarea "Replace line insulation and clear condensate drain lines" at bounding box center [374, 320] width 513 height 54
click at [232, 333] on textarea "Replace line insulation and clear condensate drain lines" at bounding box center [374, 320] width 513 height 54
type textarea "Replace line insulation and clear condensate drain lines"
drag, startPoint x: 323, startPoint y: 303, endPoint x: 107, endPoint y: 294, distance: 215.7
click at [107, 294] on div "Instructions: Replace line insulation and clear condensate drain lines" at bounding box center [374, 315] width 535 height 69
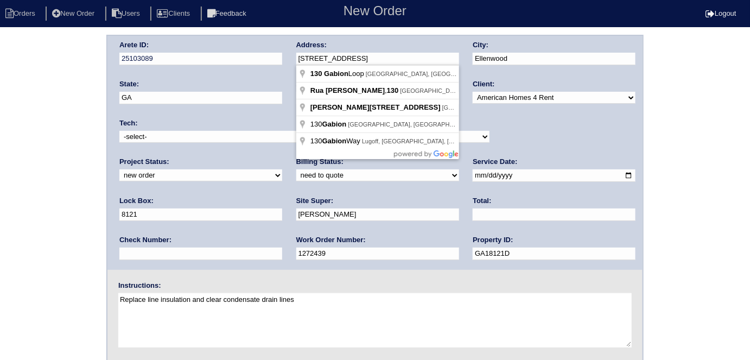
click at [262, 61] on div "Arete ID: 25103089 Address: 130 Gabion Loop City: Ellenwood State: GA Zip: 3029…" at bounding box center [374, 153] width 535 height 234
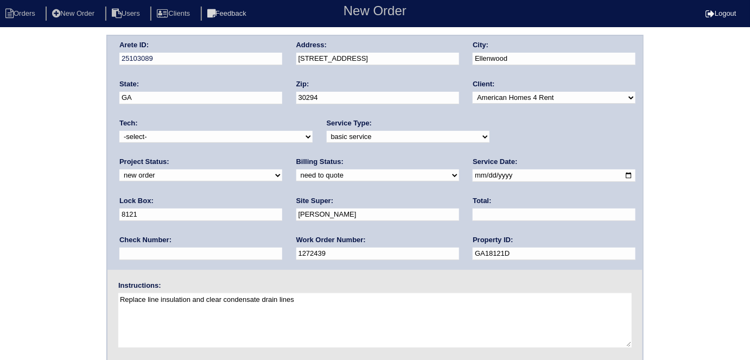
click at [3, 139] on div "Arete ID: 25103089 Address: 130 Gabion Loop City: Ellenwood State: GA Zip: 3029…" at bounding box center [375, 254] width 750 height 439
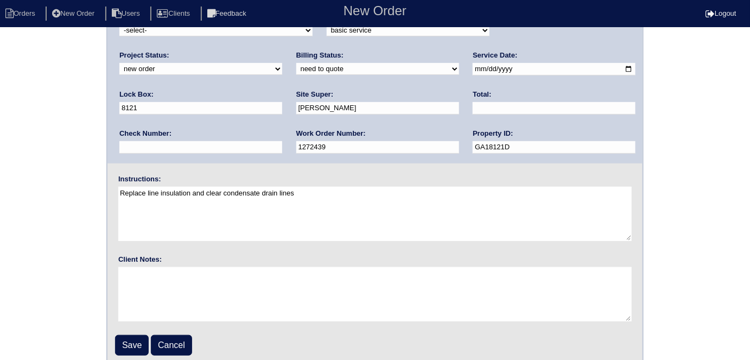
scroll to position [111, 0]
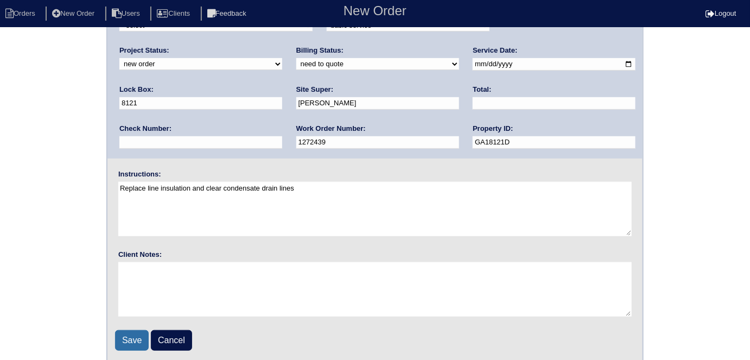
click at [137, 332] on input "Save" at bounding box center [132, 340] width 34 height 21
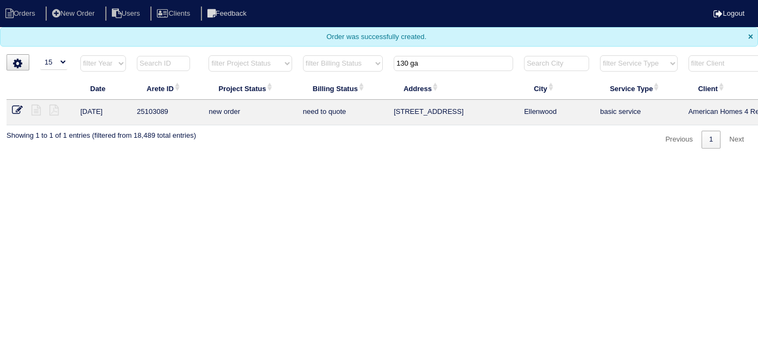
select select "15"
click at [294, 160] on html "Orders New Order Users Clients Feedback Logout Orders New Order Users Clients M…" at bounding box center [379, 80] width 758 height 160
drag, startPoint x: 423, startPoint y: 63, endPoint x: 177, endPoint y: 51, distance: 245.6
click at [236, 52] on body "Orders New Order Users Clients Feedback Logout Orders New Order Users Clients M…" at bounding box center [379, 74] width 758 height 149
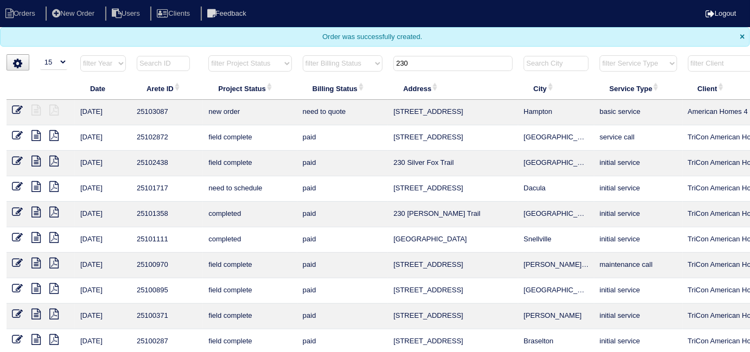
drag, startPoint x: 456, startPoint y: 61, endPoint x: 239, endPoint y: 57, distance: 217.1
click at [239, 57] on tr "filter Year -- Any Year -- 2025 2024 2023 2022 2021 2020 2019 filter Project St…" at bounding box center [477, 66] width 941 height 22
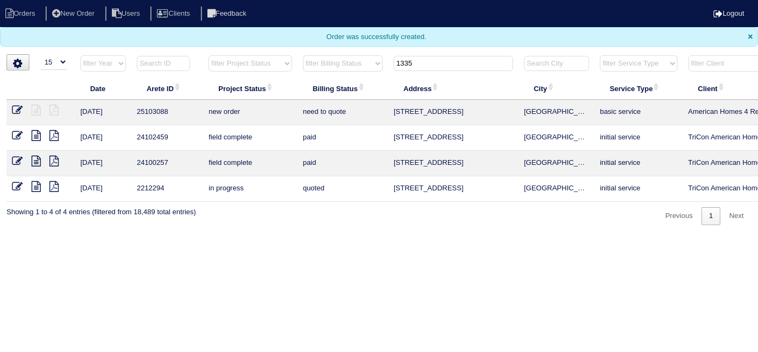
drag, startPoint x: 413, startPoint y: 67, endPoint x: 211, endPoint y: 81, distance: 202.4
click at [230, 83] on table "Date Arete ID Project Status Billing Status Address City Service Type Client Te…" at bounding box center [477, 128] width 941 height 147
type input "\"
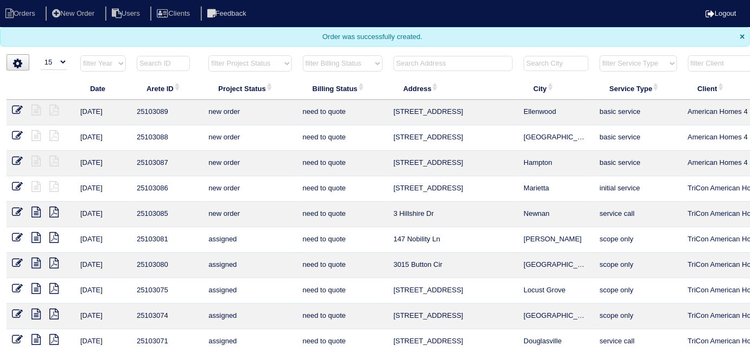
click at [456, 65] on input "text" at bounding box center [453, 63] width 119 height 15
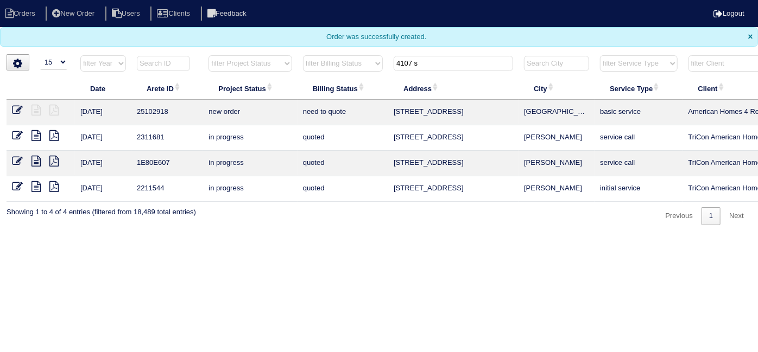
drag, startPoint x: 432, startPoint y: 65, endPoint x: 185, endPoint y: 62, distance: 246.4
click at [213, 64] on tr "filter Year -- Any Year -- 2025 2024 2023 2022 2021 2020 2019 filter Project St…" at bounding box center [477, 66] width 941 height 22
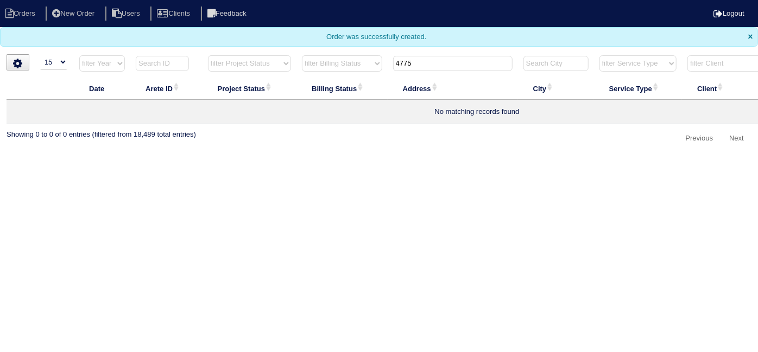
drag, startPoint x: 426, startPoint y: 67, endPoint x: 300, endPoint y: 53, distance: 127.2
click at [328, 62] on tr "filter Year -- Any Year -- 2025 2024 2023 2022 2021 2020 2019 filter Project St…" at bounding box center [477, 66] width 941 height 22
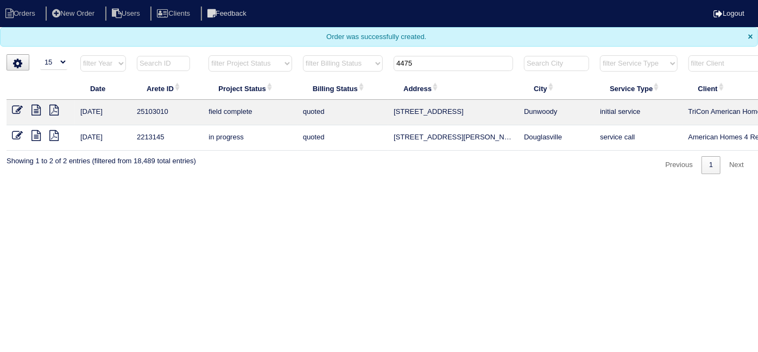
type input "4475"
click at [37, 112] on icon at bounding box center [35, 110] width 9 height 11
click at [33, 107] on icon at bounding box center [35, 110] width 9 height 11
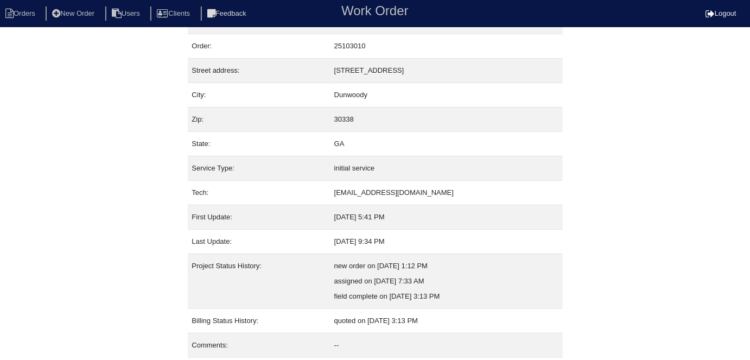
scroll to position [57, 0]
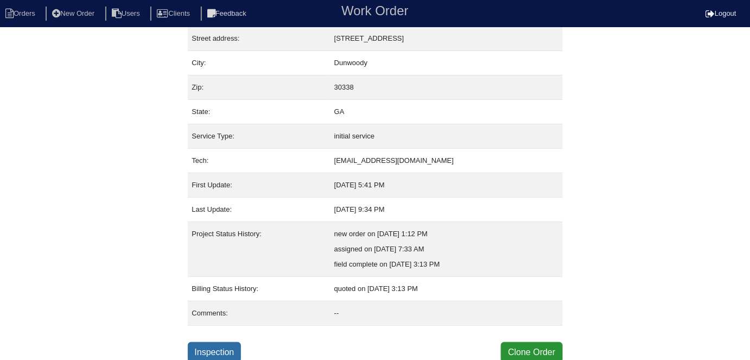
click at [229, 352] on link "Inspection" at bounding box center [215, 352] width 54 height 21
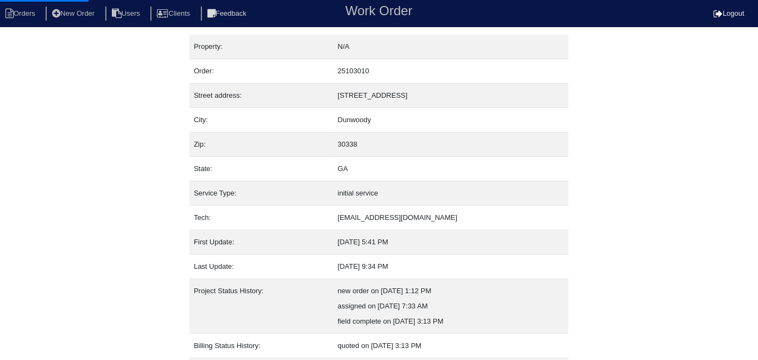
select select "0"
select select "[PERSON_NAME]"
select select "0"
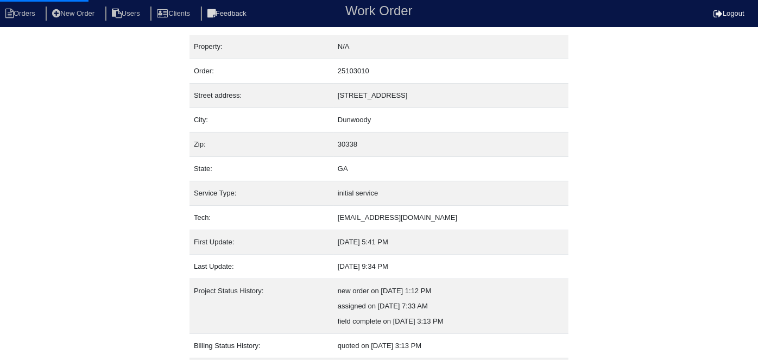
select select "1"
select select "0"
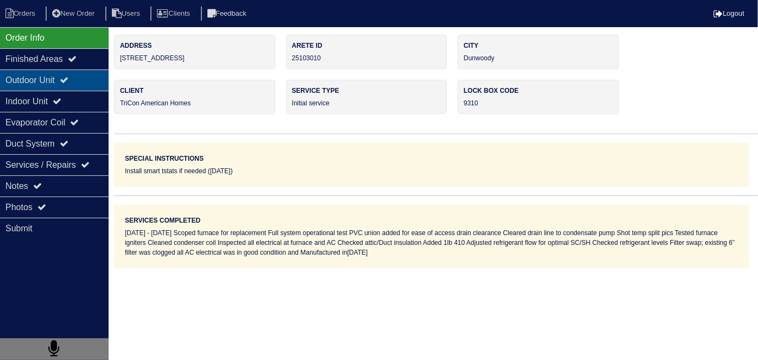
click at [30, 86] on div "Outdoor Unit" at bounding box center [54, 79] width 109 height 21
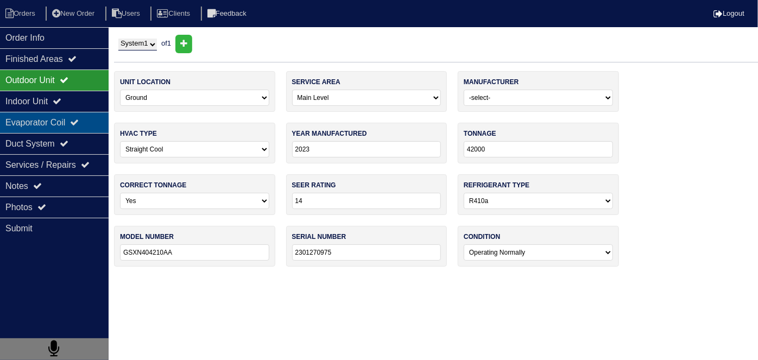
click at [29, 122] on div "Evaporator Coil" at bounding box center [54, 122] width 109 height 21
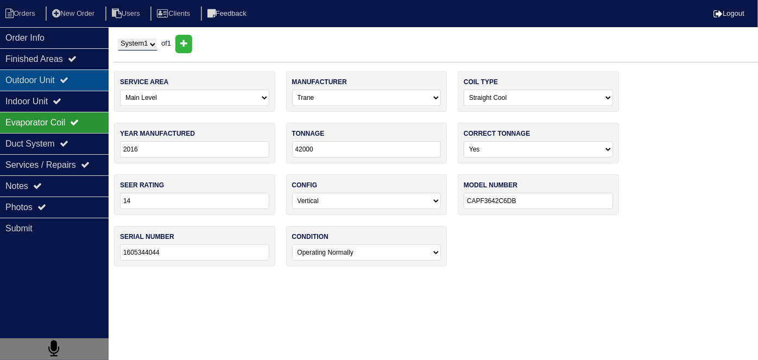
click at [42, 82] on div "Outdoor Unit" at bounding box center [54, 79] width 109 height 21
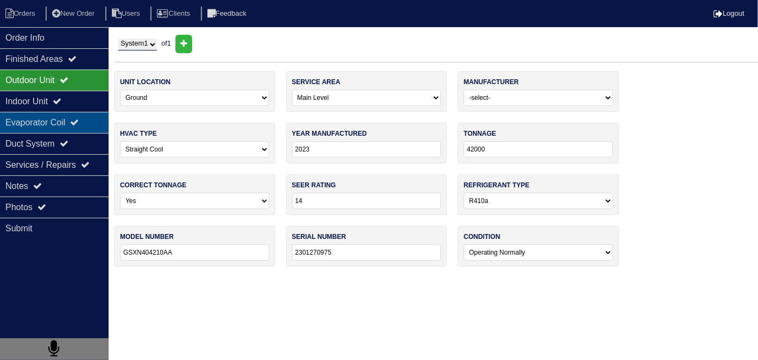
click at [30, 115] on div "Evaporator Coil" at bounding box center [54, 122] width 109 height 21
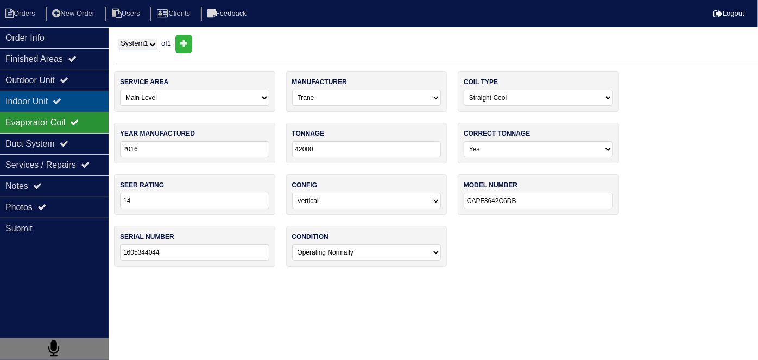
click at [53, 98] on div "Indoor Unit" at bounding box center [54, 101] width 109 height 21
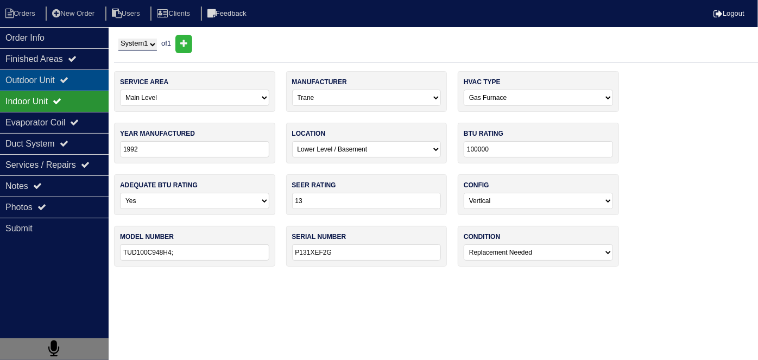
click at [56, 81] on div "Outdoor Unit" at bounding box center [54, 79] width 109 height 21
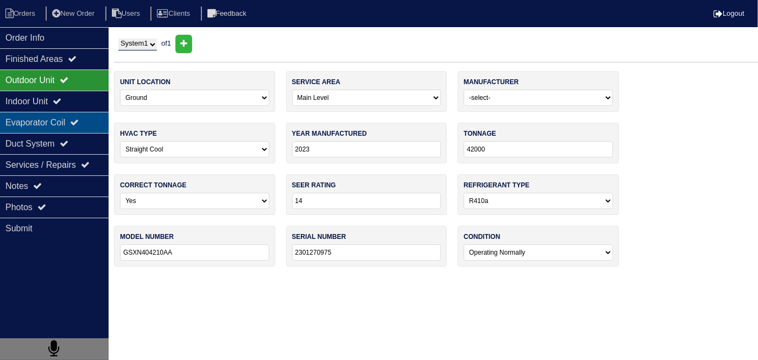
click at [43, 117] on div "Evaporator Coil" at bounding box center [54, 122] width 109 height 21
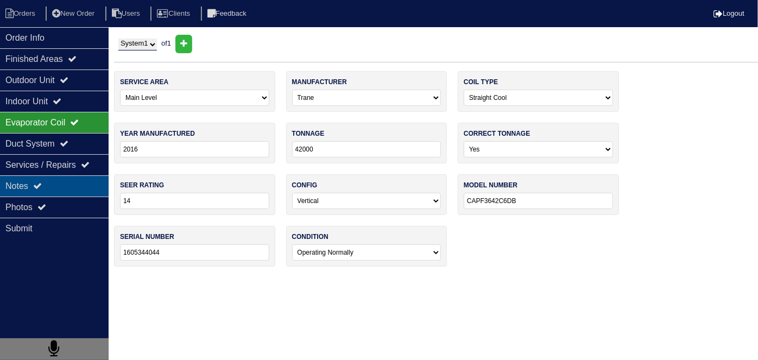
drag, startPoint x: 22, startPoint y: 189, endPoint x: 26, endPoint y: 184, distance: 7.0
click at [22, 189] on div "Notes" at bounding box center [54, 185] width 109 height 21
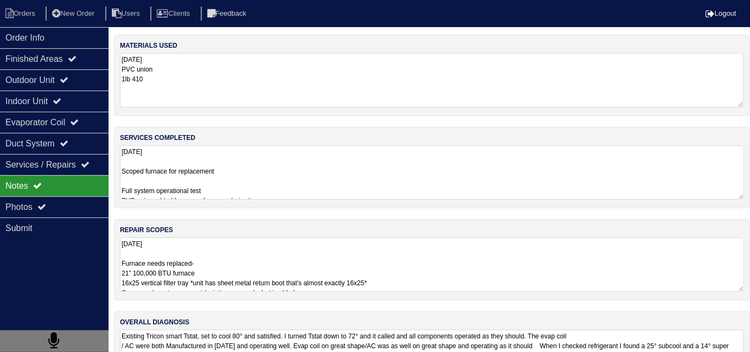
click at [454, 255] on textarea "8.18.25 Furnace needs replaced- 21” 100,000 BTU furnace 16x25 vertical filter t…" at bounding box center [432, 265] width 624 height 54
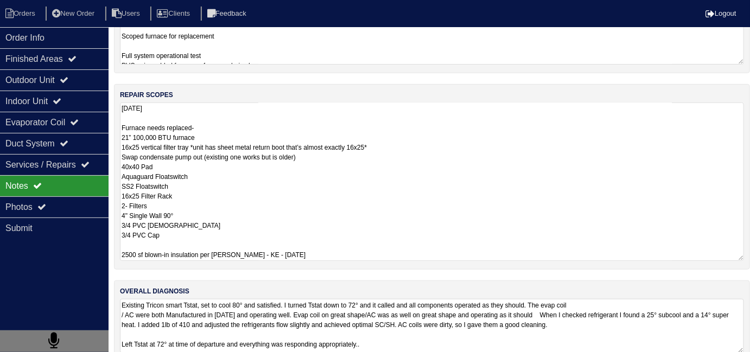
scroll to position [153, 0]
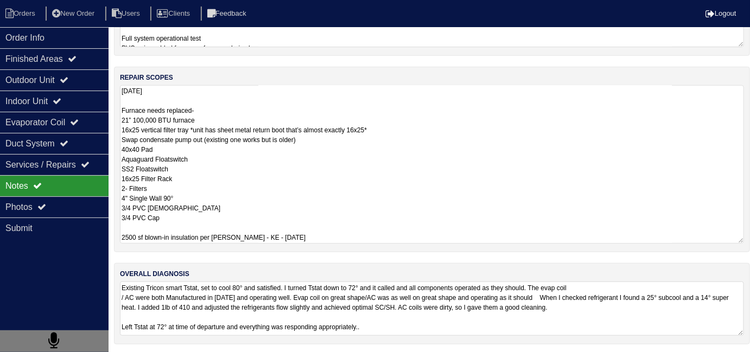
drag, startPoint x: 318, startPoint y: 234, endPoint x: 112, endPoint y: 230, distance: 206.3
click at [112, 230] on div "Order Info Finished Areas Outdoor Unit Indoor Unit Evaporator Coil Duct System …" at bounding box center [375, 118] width 750 height 473
click at [315, 208] on textarea "8.18.25 Furnace needs replaced- 21” 100,000 BTU furnace 16x25 vertical filter t…" at bounding box center [432, 164] width 624 height 158
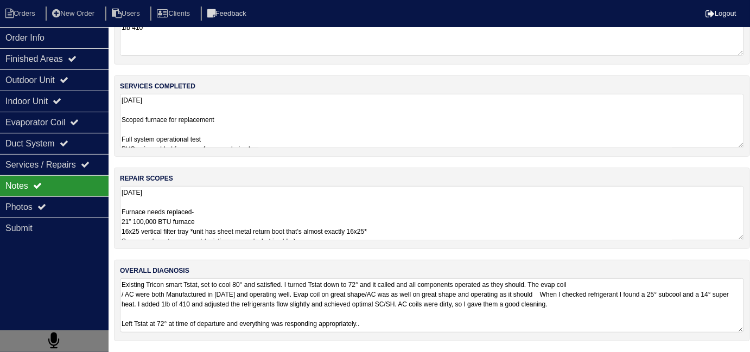
scroll to position [48, 0]
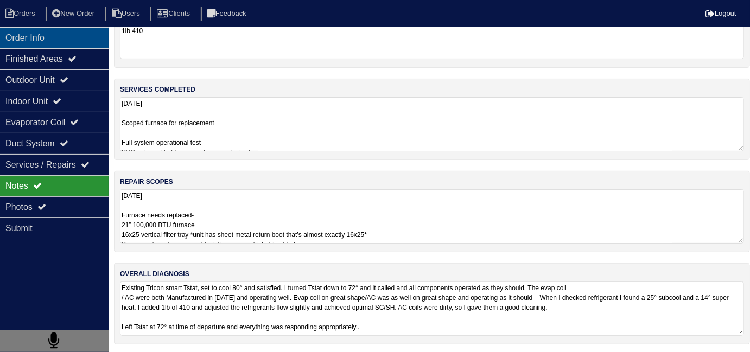
click at [36, 45] on div "Order Info" at bounding box center [54, 37] width 109 height 21
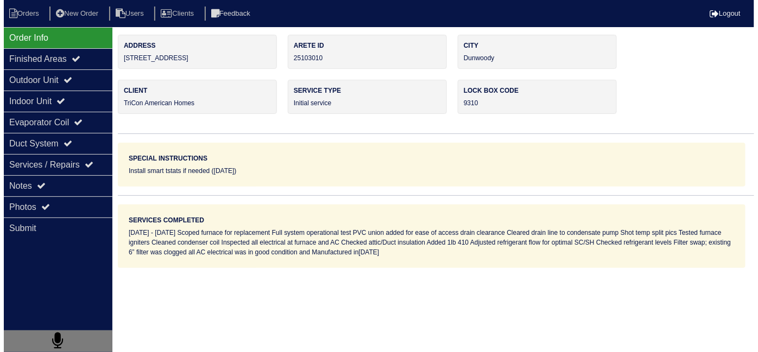
scroll to position [0, 0]
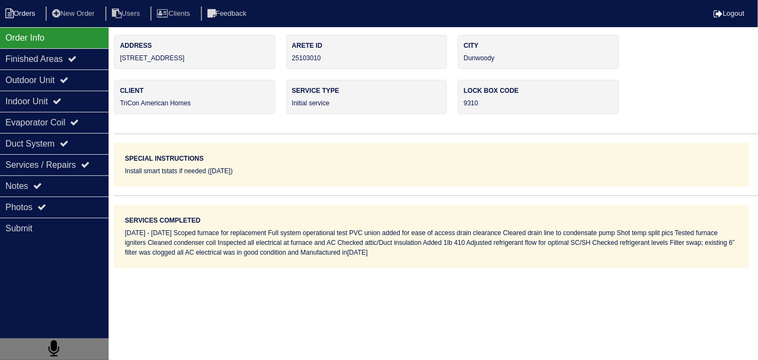
click at [14, 14] on li "Orders" at bounding box center [22, 14] width 44 height 15
select select "15"
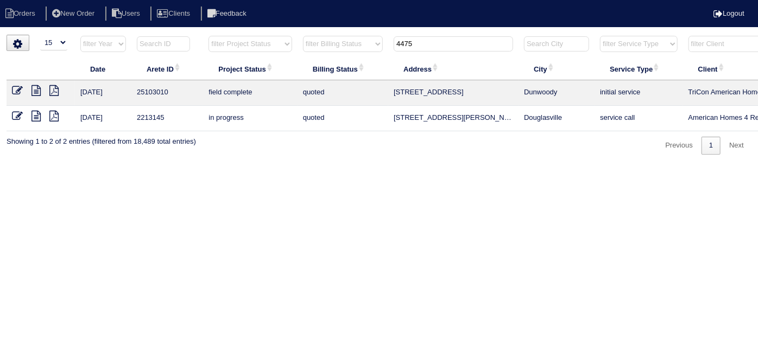
drag, startPoint x: 436, startPoint y: 45, endPoint x: 101, endPoint y: 34, distance: 335.1
click at [193, 37] on tr "filter Year -- Any Year -- 2025 2024 2023 2022 2021 2020 2019 filter Project St…" at bounding box center [477, 46] width 941 height 22
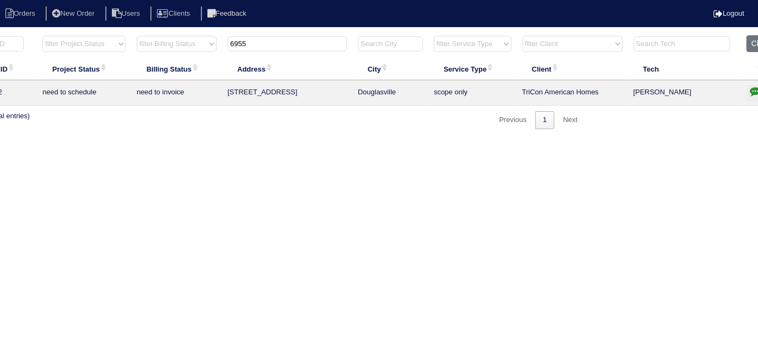
scroll to position [0, 189]
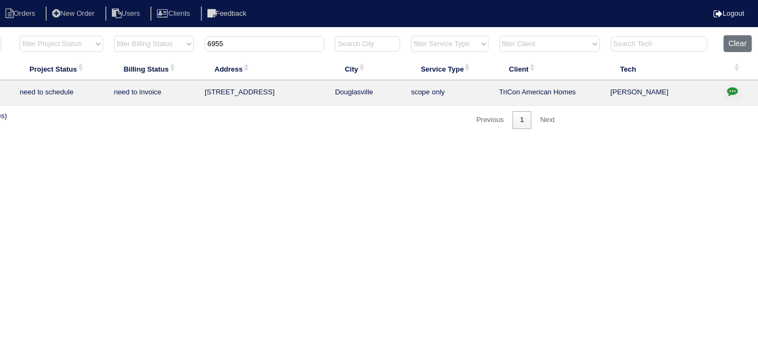
type input "6955"
click at [729, 90] on icon "button" at bounding box center [732, 91] width 11 height 11
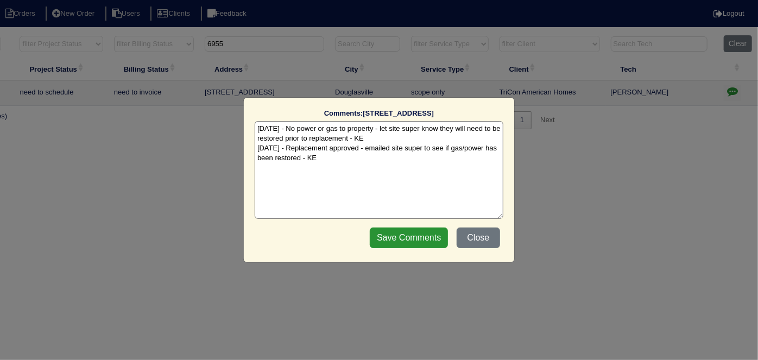
click at [332, 155] on textarea "8/11/25 - No power or gas to property - let site super know they will need to b…" at bounding box center [379, 170] width 249 height 98
click at [354, 163] on textarea "8/11/25 - No power or gas to property - let site super know they will need to b…" at bounding box center [379, 170] width 249 height 98
type textarea "8/11/25 - No power or gas to property - let site super know they will need to b…"
click at [401, 234] on input "Save Comments" at bounding box center [409, 237] width 78 height 21
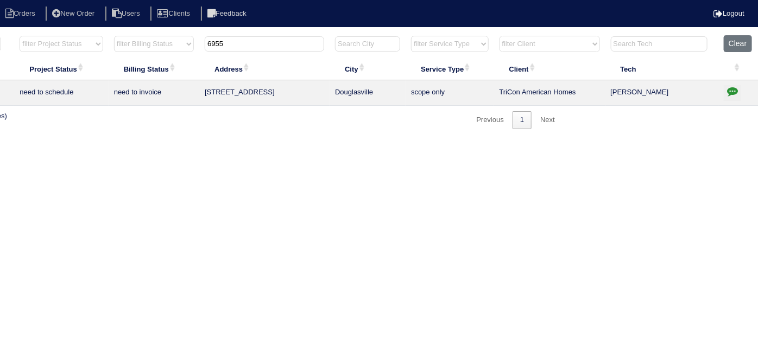
drag, startPoint x: 284, startPoint y: 41, endPoint x: 147, endPoint y: 45, distance: 137.9
click at [148, 45] on tr "filter Year -- Any Year -- 2025 2024 2023 2022 2021 2020 2019 filter Project St…" at bounding box center [288, 46] width 941 height 22
type input "5"
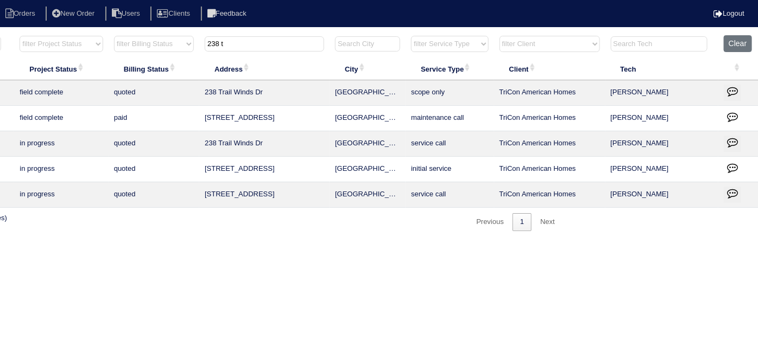
type input "238 t"
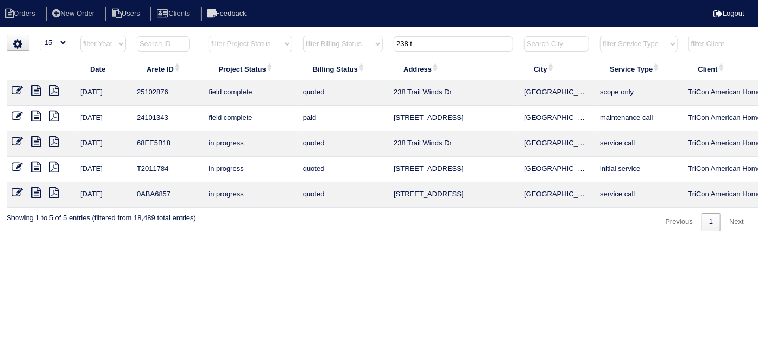
click at [18, 88] on icon at bounding box center [17, 90] width 11 height 11
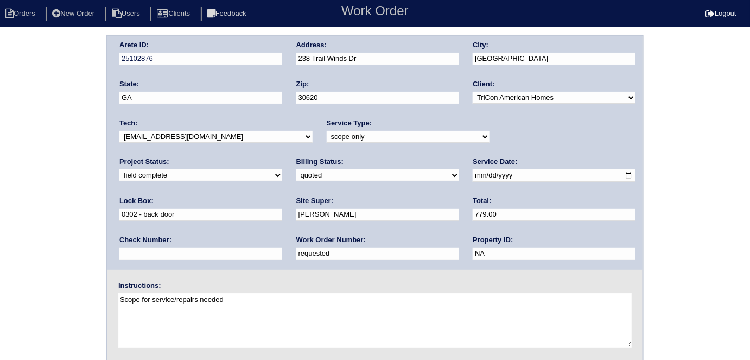
drag, startPoint x: 162, startPoint y: 254, endPoint x: 28, endPoint y: 255, distance: 134.1
click at [35, 254] on div "Arete ID: 25102876 Address: [STREET_ADDRESS] City: [GEOGRAPHIC_DATA] State: [GE…" at bounding box center [375, 254] width 750 height 439
type input "535000"
click at [0, 241] on div "Arete ID: 25102876 Address: [STREET_ADDRESS] City: [GEOGRAPHIC_DATA] State: [GE…" at bounding box center [375, 254] width 750 height 439
click at [33, 181] on div "Arete ID: 25102876 Address: [STREET_ADDRESS] City: [GEOGRAPHIC_DATA] State: [GE…" at bounding box center [375, 254] width 750 height 439
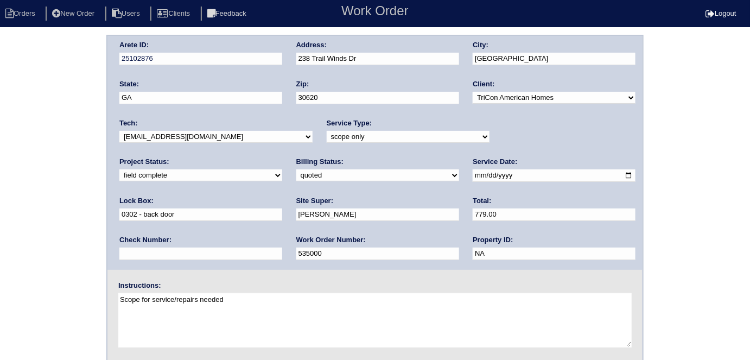
click at [296, 175] on select "need to quote quoted need to invoice invoiced paid warranty purchase order need…" at bounding box center [377, 175] width 163 height 12
select select "need to invoice"
click at [296, 169] on select "need to quote quoted need to invoice invoiced paid warranty purchase order need…" at bounding box center [377, 175] width 163 height 12
click at [282, 169] on select "new order assigned in progress field complete need to schedule admin review arc…" at bounding box center [200, 175] width 163 height 12
select select "need to schedule"
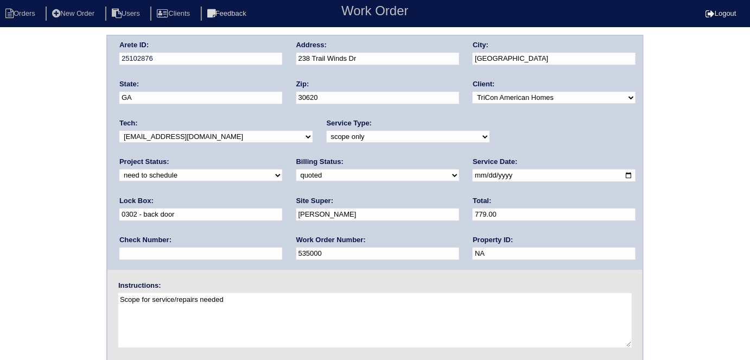
click at [282, 169] on select "new order assigned in progress field complete need to schedule admin review arc…" at bounding box center [200, 175] width 163 height 12
click at [473, 173] on input "2025-08-06" at bounding box center [554, 175] width 163 height 12
type input "2025-08-21"
click at [35, 258] on div "Arete ID: 25102876 Address: 238 Trail Winds Dr City: Bethlehem State: GA Zip: 3…" at bounding box center [375, 254] width 750 height 439
click at [31, 145] on div "Arete ID: 25102876 Address: 238 Trail Winds Dr City: Bethlehem State: GA Zip: 3…" at bounding box center [375, 254] width 750 height 439
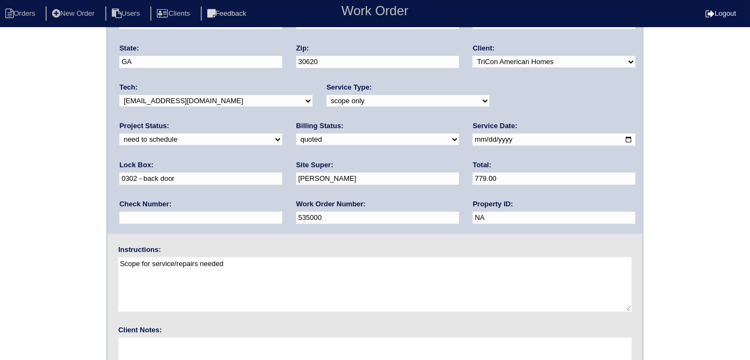
scroll to position [111, 0]
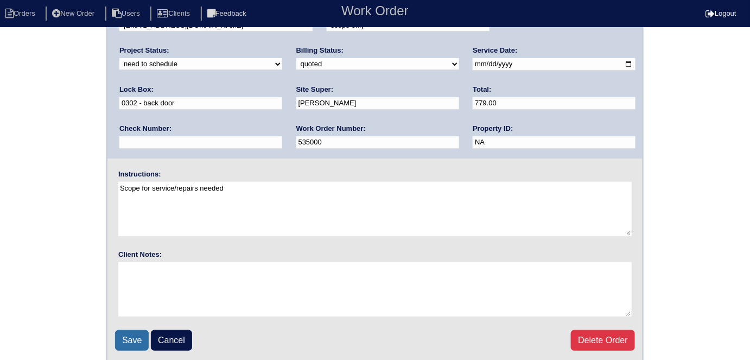
click at [134, 332] on input "Save" at bounding box center [132, 340] width 34 height 21
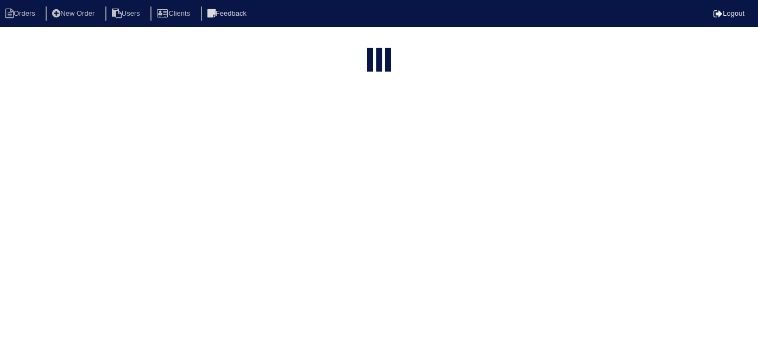
select select "15"
type input "238 t"
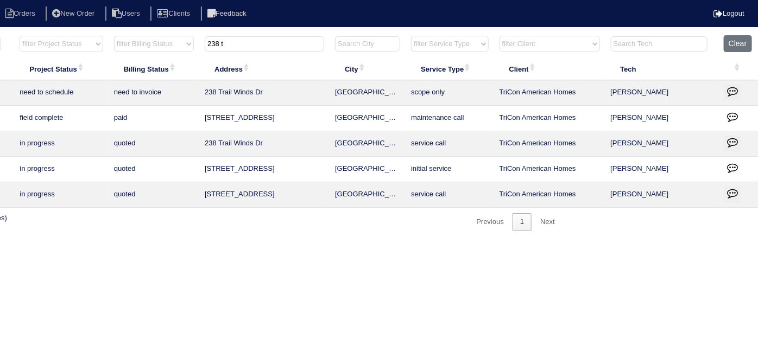
click at [727, 89] on icon "button" at bounding box center [732, 91] width 11 height 11
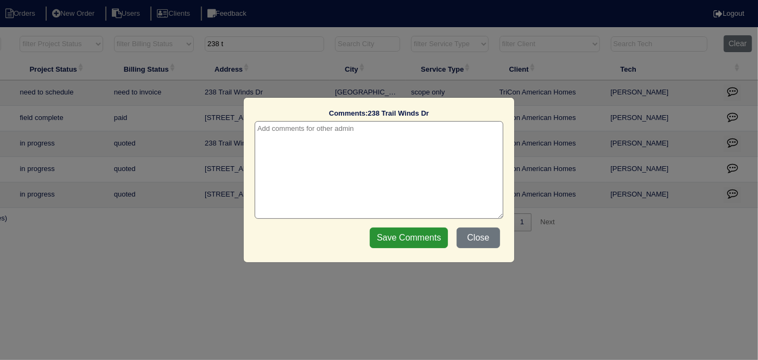
click at [333, 126] on textarea at bounding box center [379, 170] width 249 height 98
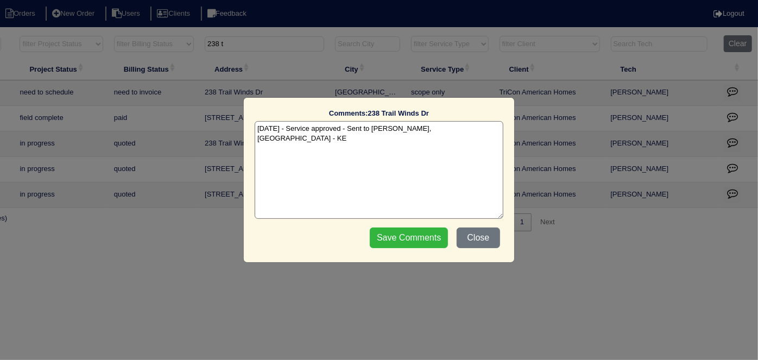
type textarea "[DATE] - Service approved - Sent to [PERSON_NAME], [GEOGRAPHIC_DATA] - KE"
drag, startPoint x: 391, startPoint y: 236, endPoint x: 405, endPoint y: 226, distance: 16.7
click at [391, 235] on input "Save Comments" at bounding box center [409, 237] width 78 height 21
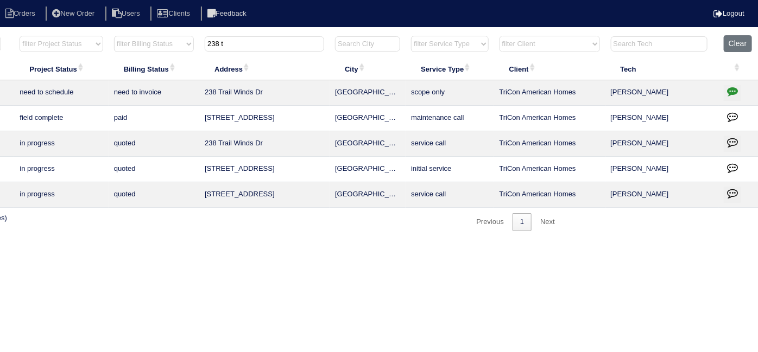
drag, startPoint x: 229, startPoint y: 43, endPoint x: 0, endPoint y: 43, distance: 228.5
click at [0, 38] on tr "filter Year -- Any Year -- 2025 2024 2023 2022 2021 2020 2019 filter Project St…" at bounding box center [288, 46] width 941 height 22
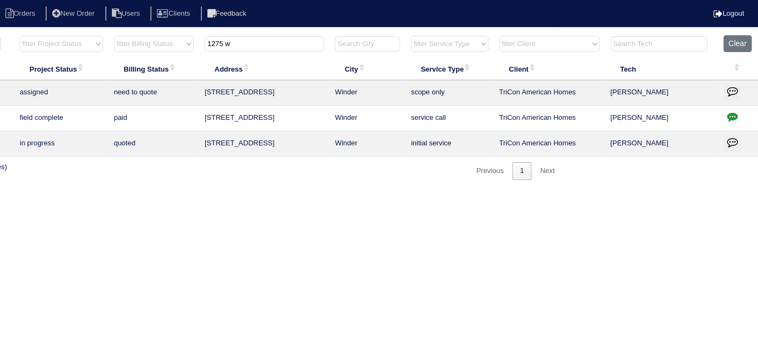
scroll to position [0, 0]
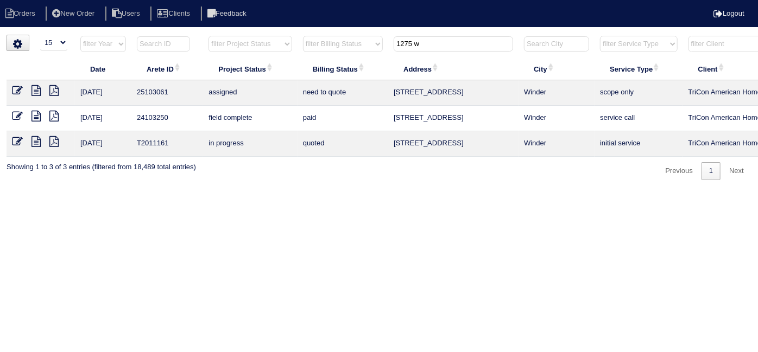
type input "1275 w"
click at [15, 87] on icon at bounding box center [17, 90] width 11 height 11
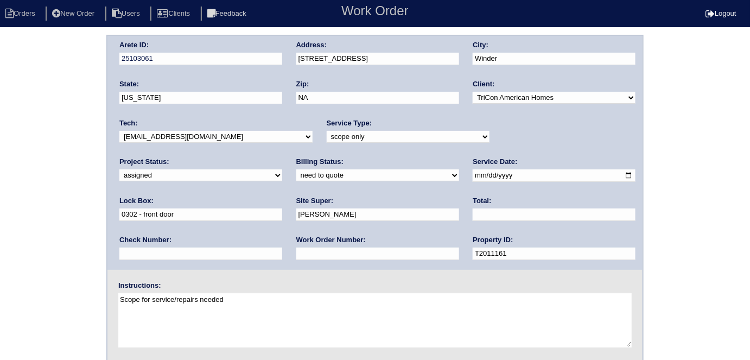
click at [296, 256] on input "text" at bounding box center [377, 254] width 163 height 12
type input "535013"
click at [0, 230] on div "Arete ID: 25103061 Address: [STREET_ADDRESS] City: Winder State: [US_STATE] Zip…" at bounding box center [375, 254] width 750 height 439
click at [62, 119] on div "Arete ID: 25103061 Address: [STREET_ADDRESS] City: Winder State: [US_STATE] Zip…" at bounding box center [375, 254] width 750 height 439
click at [341, 138] on select "-select- initial service basic service maintenance call replacement scope servi…" at bounding box center [408, 137] width 163 height 12
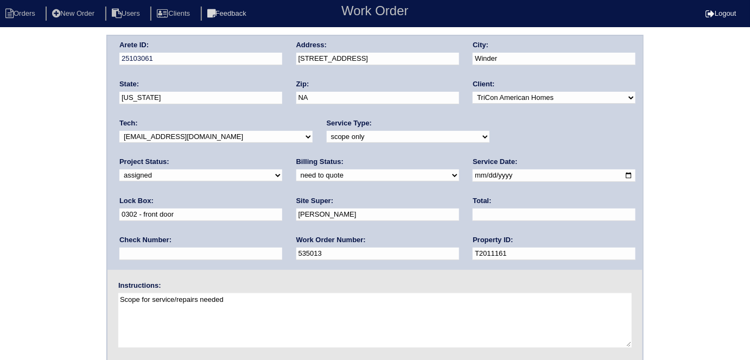
select select "initial service"
click at [327, 131] on select "-select- initial service basic service maintenance call replacement scope servi…" at bounding box center [408, 137] width 163 height 12
click at [0, 117] on div "Arete ID: 25103061 Address: [STREET_ADDRESS] City: Winder State: [US_STATE] Zip…" at bounding box center [375, 254] width 750 height 439
click at [278, 303] on textarea "Scope for service/repairs needed" at bounding box center [374, 320] width 513 height 54
drag, startPoint x: 278, startPoint y: 303, endPoint x: 83, endPoint y: 284, distance: 196.8
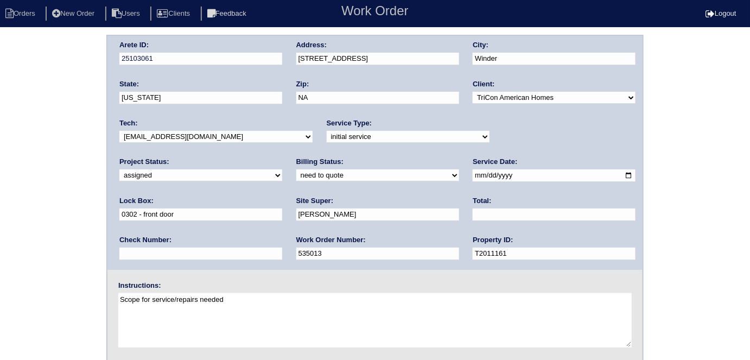
click at [83, 284] on div "Arete ID: 25103061 Address: [STREET_ADDRESS] City: Winder State: [US_STATE] Zip…" at bounding box center [375, 254] width 750 height 439
type textarea "Install smart tstats if needed"
click at [0, 109] on div "Arete ID: 25103061 Address: [STREET_ADDRESS] City: Winder State: [US_STATE] Zip…" at bounding box center [375, 254] width 750 height 439
click at [83, 280] on div "Arete ID: 25103061 Address: [STREET_ADDRESS] City: Winder State: [US_STATE] Zip…" at bounding box center [375, 254] width 750 height 439
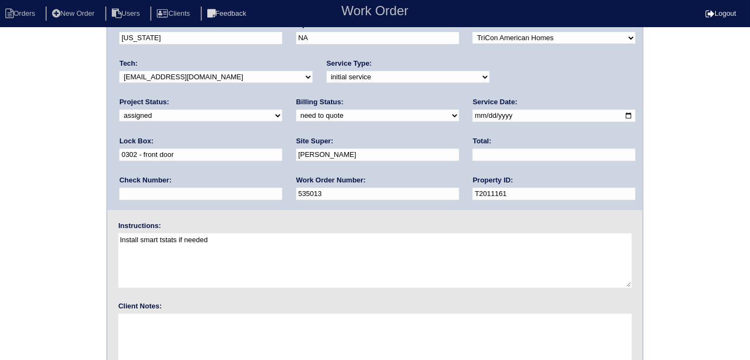
scroll to position [111, 0]
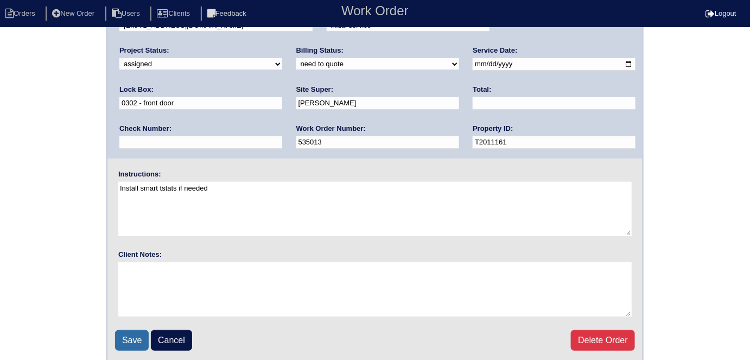
click at [129, 341] on input "Save" at bounding box center [132, 340] width 34 height 21
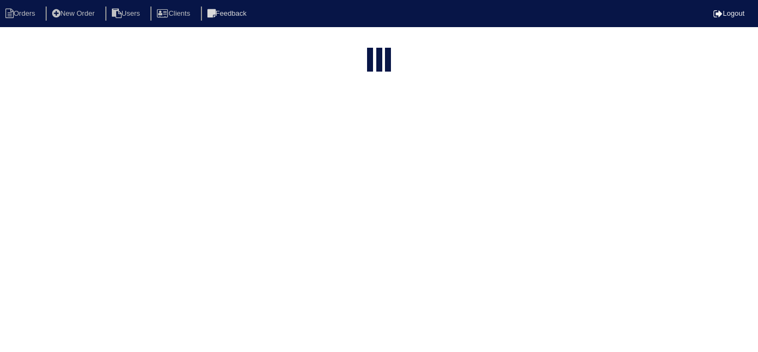
select select "15"
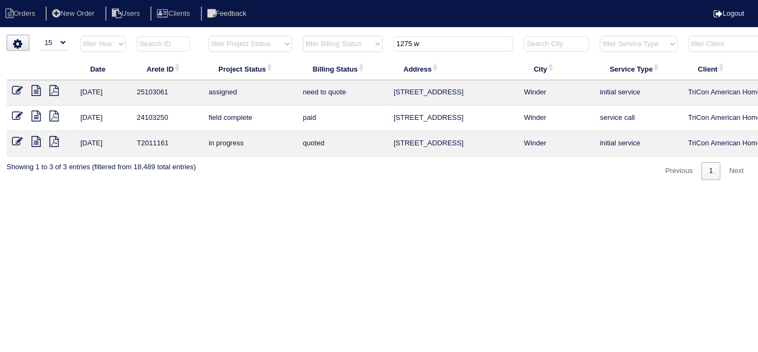
scroll to position [0, 189]
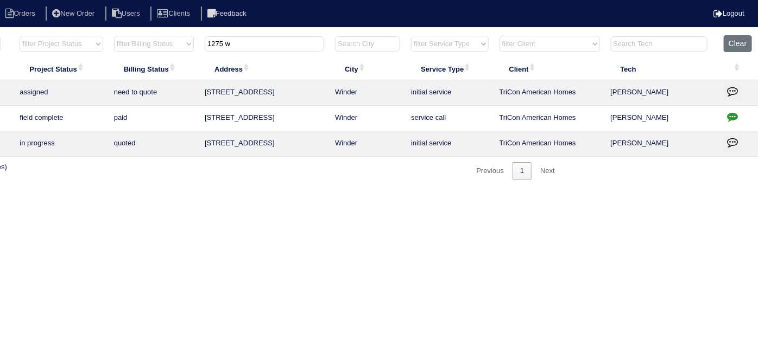
click at [739, 91] on button "button" at bounding box center [732, 93] width 17 height 16
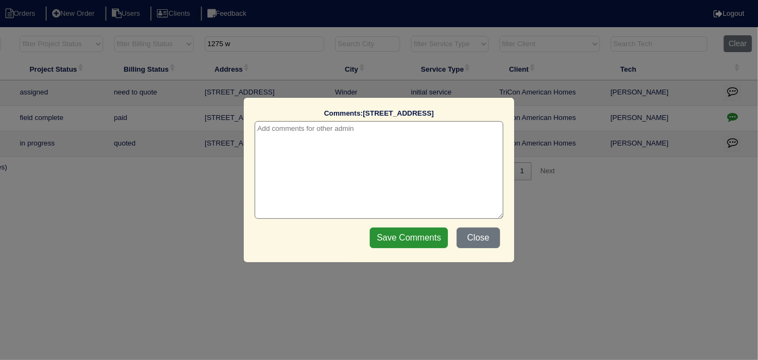
click at [375, 124] on textarea at bounding box center [379, 170] width 249 height 98
type textarea "[DATE] - WO put in Appian - changed from scope only to initial service - KE"
click at [422, 240] on input "Save Comments" at bounding box center [409, 237] width 78 height 21
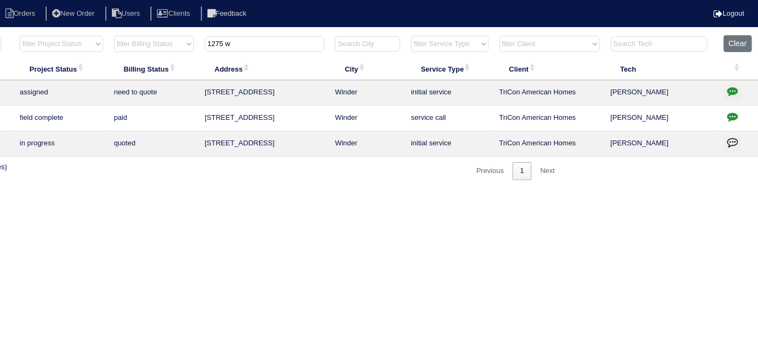
drag, startPoint x: 258, startPoint y: 48, endPoint x: 0, endPoint y: 34, distance: 258.2
click at [0, 35] on div "▼ 10 15 25 50 200 500 Search: Date Arete ID Project Status Billing Status Addre…" at bounding box center [190, 107] width 745 height 145
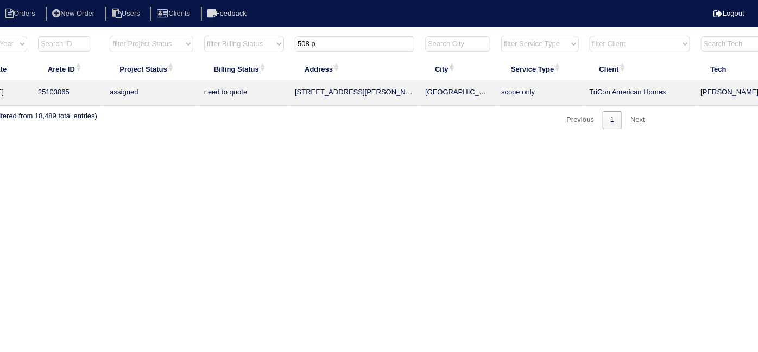
scroll to position [0, 0]
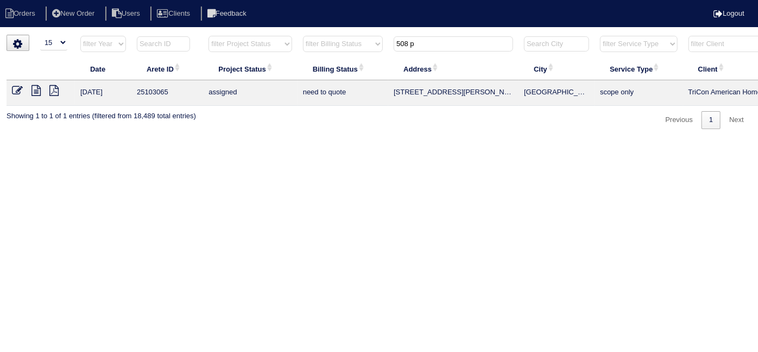
type input "508 p"
click at [16, 87] on icon at bounding box center [17, 90] width 11 height 11
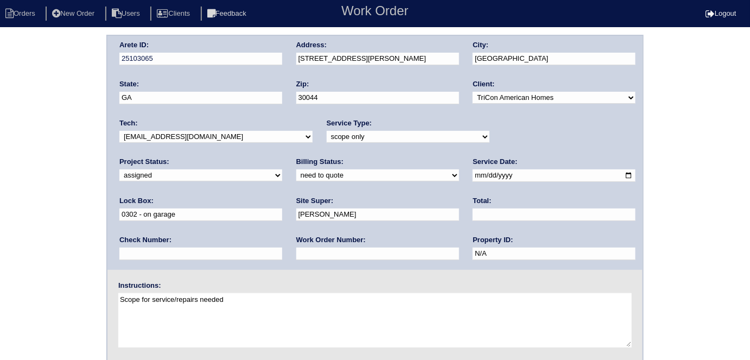
click at [346, 135] on select "-select- initial service basic service maintenance call replacement scope servi…" at bounding box center [408, 137] width 163 height 12
select select "initial service"
click at [327, 131] on select "-select- initial service basic service maintenance call replacement scope servi…" at bounding box center [408, 137] width 163 height 12
click at [296, 253] on input "text" at bounding box center [377, 254] width 163 height 12
type input "535022"
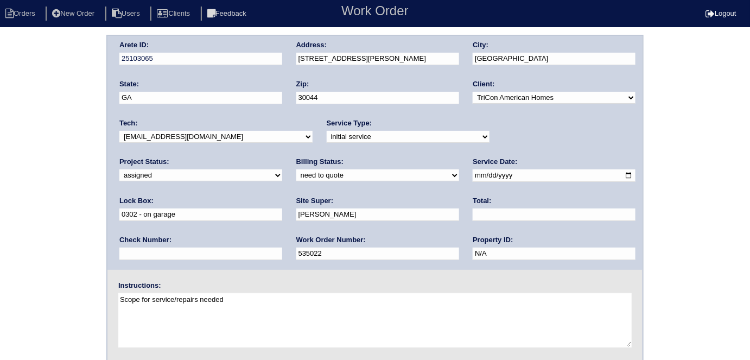
click at [0, 241] on div "Arete ID: 25103065 Address: 508 Patterson Rd SW City: Lawrenceville State: GA Z…" at bounding box center [375, 254] width 750 height 439
click at [32, 233] on div "Arete ID: 25103065 Address: 508 Patterson Rd SW City: Lawrenceville State: GA Z…" at bounding box center [375, 254] width 750 height 439
drag, startPoint x: 288, startPoint y: 302, endPoint x: 0, endPoint y: 278, distance: 289.2
click at [0, 278] on div "Arete ID: 25103065 Address: 508 Patterson Rd SW City: Lawrenceville State: GA Z…" at bounding box center [375, 254] width 750 height 439
type textarea "Install smart tstats if needed"
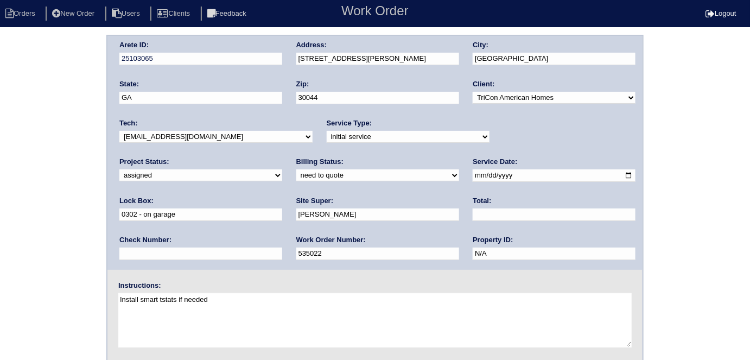
click at [9, 174] on div "Arete ID: 25103065 Address: 508 Patterson Rd SW City: Lawrenceville State: GA Z…" at bounding box center [375, 254] width 750 height 439
click at [0, 185] on div "Arete ID: 25103065 Address: 508 Patterson Rd SW City: Lawrenceville State: GA Z…" at bounding box center [375, 254] width 750 height 439
click at [66, 205] on div "Arete ID: 25103065 Address: 508 Patterson Rd SW City: Lawrenceville State: GA Z…" at bounding box center [375, 254] width 750 height 439
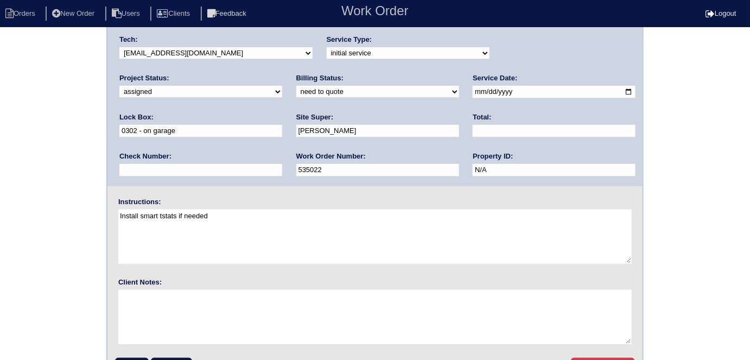
scroll to position [111, 0]
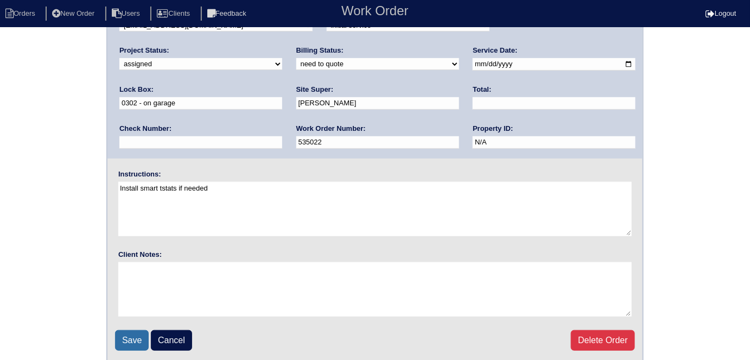
click at [141, 338] on input "Save" at bounding box center [132, 340] width 34 height 21
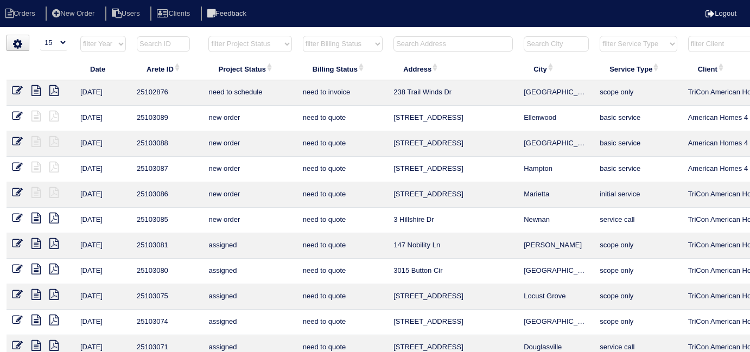
select select "15"
click at [417, 49] on input "text" at bounding box center [453, 43] width 119 height 15
type input "158 pa"
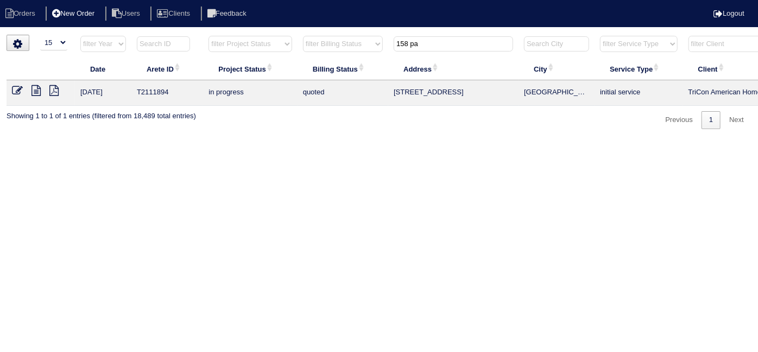
drag, startPoint x: 77, startPoint y: 15, endPoint x: 86, endPoint y: 19, distance: 10.2
click at [77, 15] on li "New Order" at bounding box center [75, 14] width 58 height 15
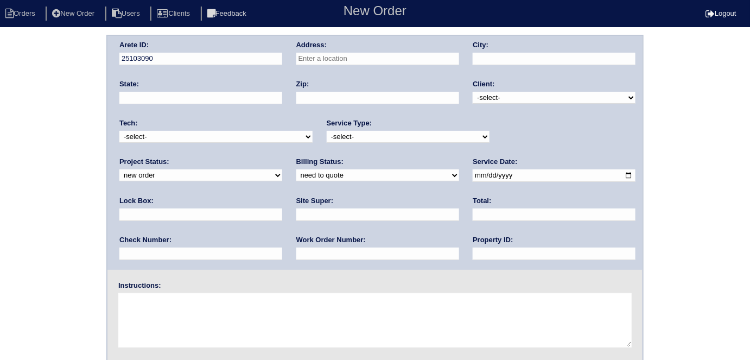
click at [386, 53] on input "text" at bounding box center [377, 59] width 163 height 12
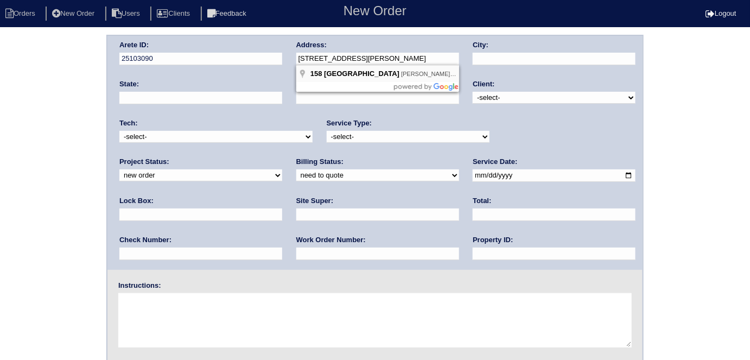
type input "[STREET_ADDRESS]"
type input "[PERSON_NAME]"
type input "GA"
type input "30253"
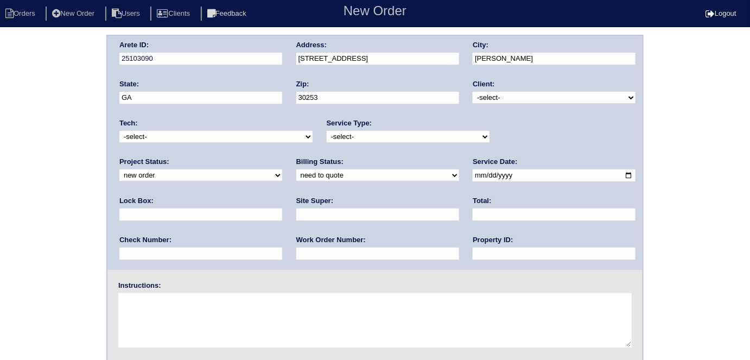
click at [282, 208] on input "text" at bounding box center [200, 214] width 163 height 12
type input "9470"
click at [496, 96] on select "-select- TriCon American Homes American Homes 4 Rent First Key Homes Zillow The…" at bounding box center [554, 98] width 163 height 12
select select "1"
click at [473, 92] on select "-select- TriCon American Homes American Homes 4 Rent First Key Homes Zillow The…" at bounding box center [554, 98] width 163 height 12
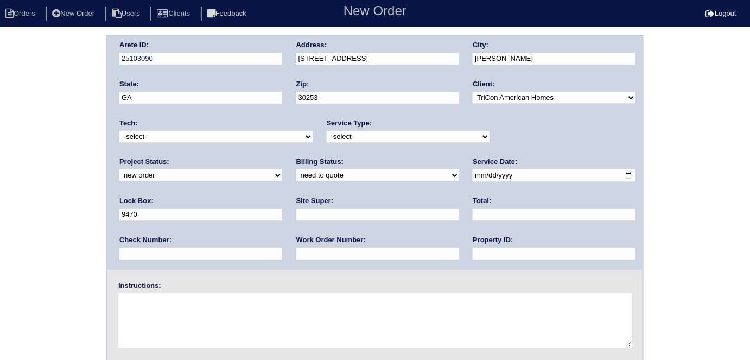
drag, startPoint x: 436, startPoint y: 136, endPoint x: 428, endPoint y: 140, distance: 9.5
click at [436, 136] on select "-select- initial service basic service maintenance call replacement scope servi…" at bounding box center [408, 137] width 163 height 12
select select "initial service"
click at [327, 131] on select "-select- initial service basic service maintenance call replacement scope servi…" at bounding box center [408, 137] width 163 height 12
click at [473, 177] on input "date" at bounding box center [554, 175] width 163 height 12
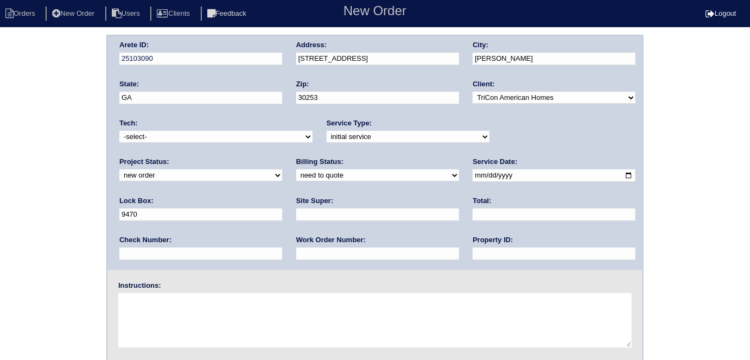
type input "2025-08-20"
click at [473, 252] on input "text" at bounding box center [554, 254] width 163 height 12
type input "N/A"
click at [296, 211] on input "text" at bounding box center [377, 214] width 163 height 12
type input "x"
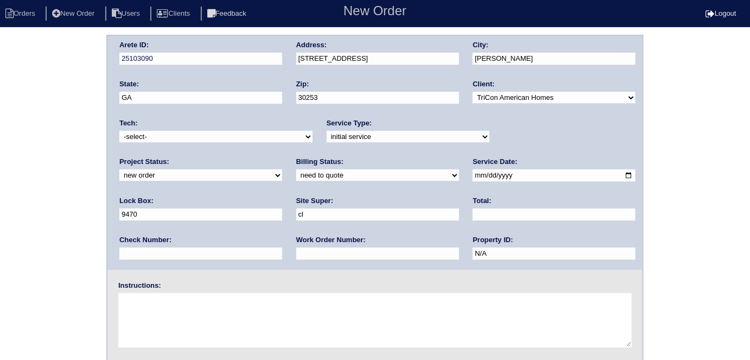
type input "Claudia Abreu-Mullings"
click at [296, 249] on input "text" at bounding box center [377, 254] width 163 height 12
click at [296, 251] on input "text" at bounding box center [377, 254] width 163 height 12
type input "535033"
click at [176, 303] on textarea at bounding box center [374, 320] width 513 height 54
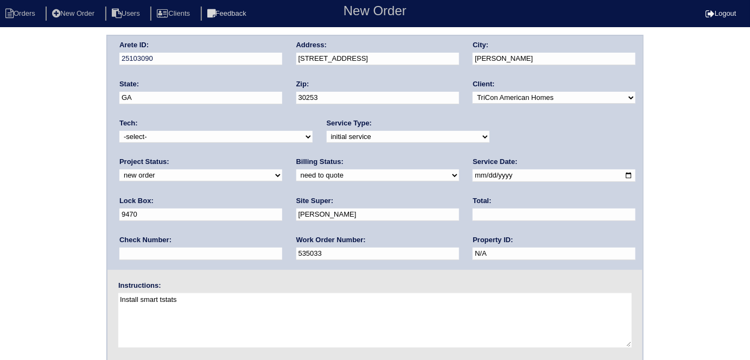
type textarea "Install smart tstats"
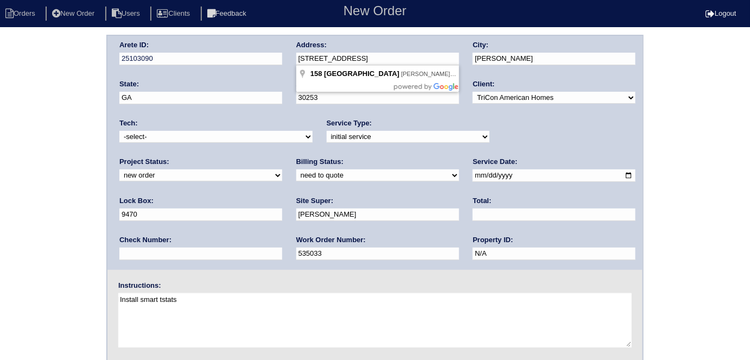
drag, startPoint x: 405, startPoint y: 60, endPoint x: 295, endPoint y: 55, distance: 110.3
click at [295, 55] on div "Arete ID: 25103090 Address: 158 Parkview Pl Dr City: McDonough State: GA Zip: 3…" at bounding box center [374, 153] width 535 height 234
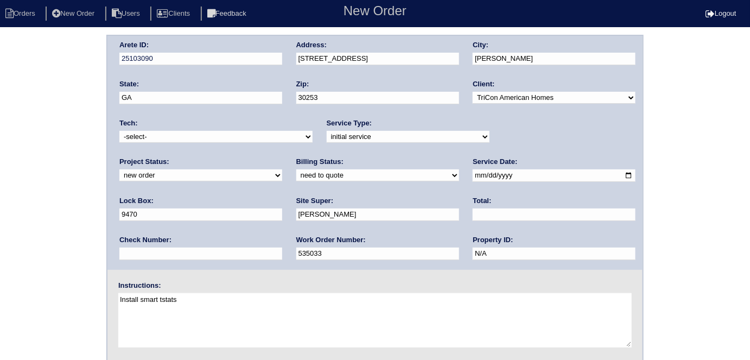
click at [28, 128] on div "Arete ID: 25103090 Address: 158 Parkview Pl Dr City: McDonough State: GA Zip: 3…" at bounding box center [375, 254] width 750 height 439
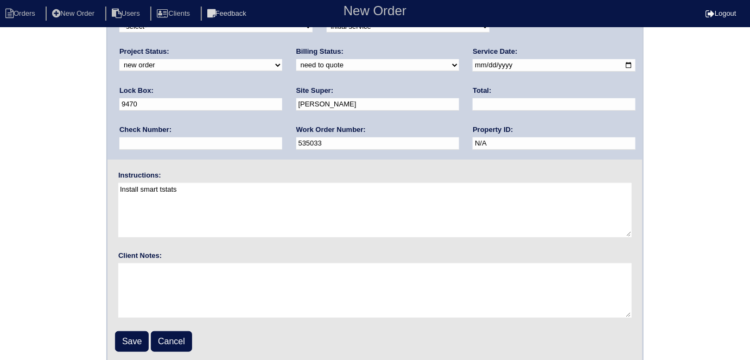
scroll to position [111, 0]
click at [139, 338] on input "Save" at bounding box center [132, 340] width 34 height 21
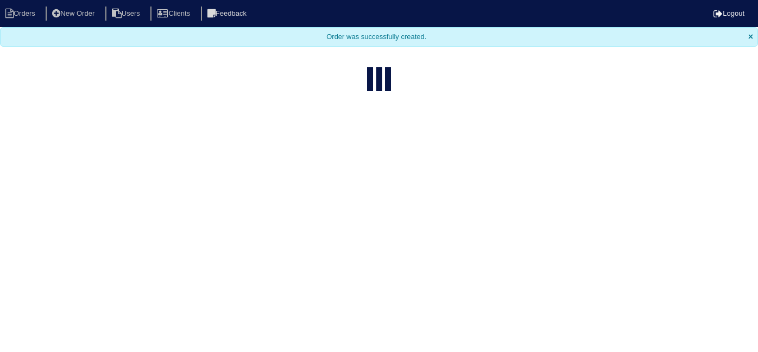
select select "15"
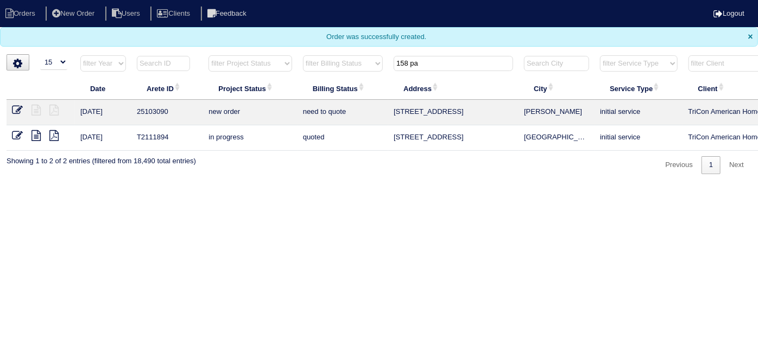
drag, startPoint x: 430, startPoint y: 67, endPoint x: 255, endPoint y: 46, distance: 176.6
click at [275, 51] on body "Orders New Order Users Clients Feedback Logout Orders New Order Users Clients M…" at bounding box center [379, 87] width 758 height 174
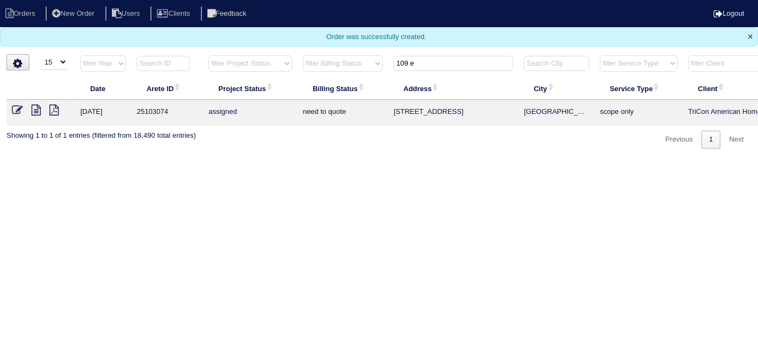
type input "109 e"
click at [79, 18] on li "New Order" at bounding box center [75, 14] width 58 height 15
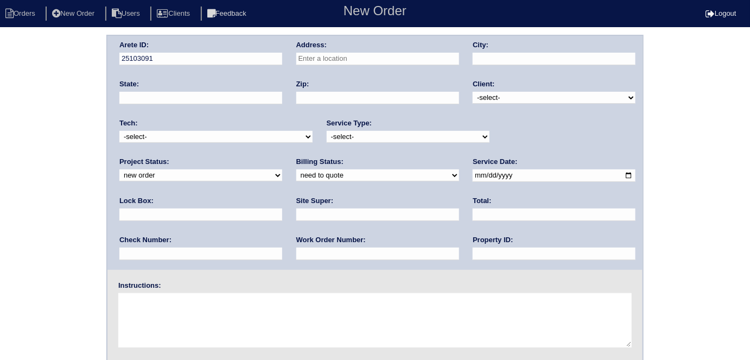
click at [306, 56] on input "text" at bounding box center [377, 59] width 163 height 12
type input "109 [PERSON_NAME] Sq"
type input "[PERSON_NAME]"
type input "GA"
type input "30252"
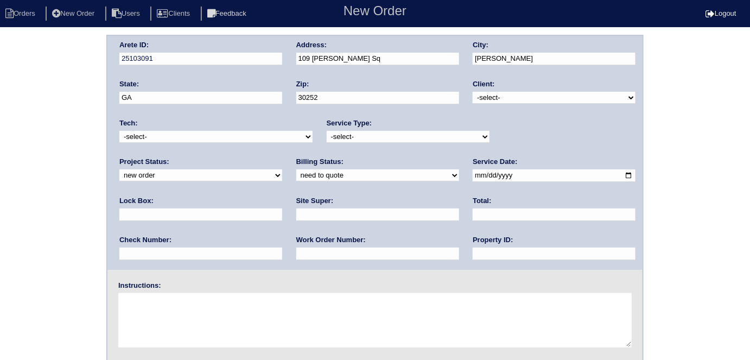
click at [483, 94] on select "-select- TriCon American Homes American Homes 4 Rent First Key Homes Zillow The…" at bounding box center [554, 98] width 163 height 12
select select "1"
click at [473, 92] on select "-select- TriCon American Homes American Homes 4 Rent First Key Homes Zillow The…" at bounding box center [554, 98] width 163 height 12
click at [407, 136] on select "-select- initial service basic service maintenance call replacement scope servi…" at bounding box center [408, 137] width 163 height 12
select select "initial service"
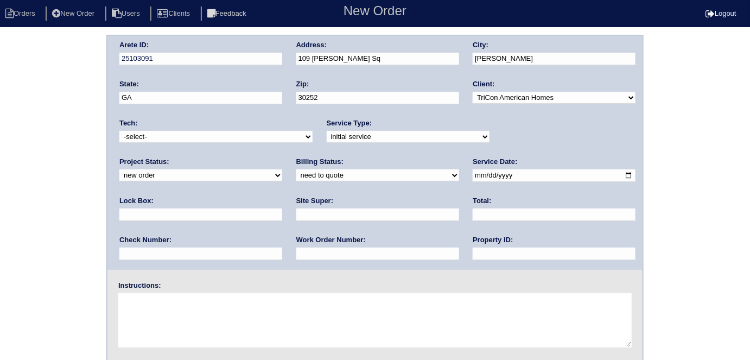
click at [327, 131] on select "-select- initial service basic service maintenance call replacement scope servi…" at bounding box center [408, 137] width 163 height 12
click at [282, 208] on input "text" at bounding box center [200, 214] width 163 height 12
type input "6432√"
click at [473, 175] on input "date" at bounding box center [554, 175] width 163 height 12
type input "2025-08-20"
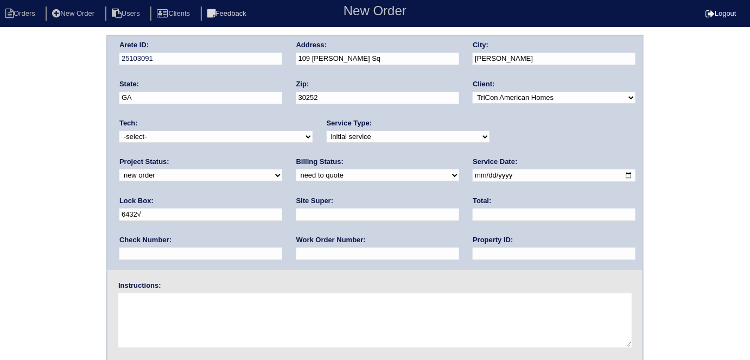
click at [473, 260] on div "Property ID:" at bounding box center [554, 250] width 163 height 30
click at [473, 250] on input "text" at bounding box center [554, 254] width 163 height 12
type input "N/A"
click at [296, 215] on input "text" at bounding box center [377, 214] width 163 height 12
type input "Theresa Iverson"
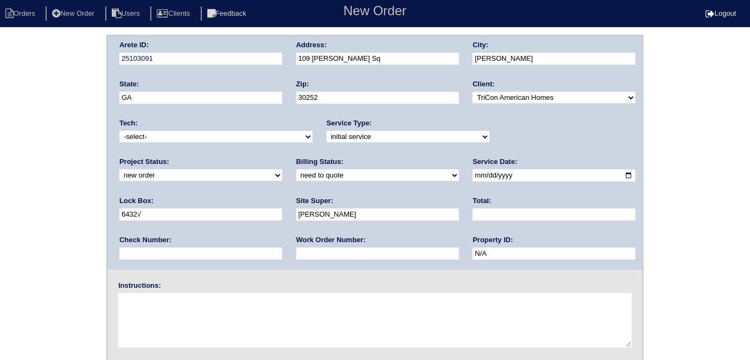
drag, startPoint x: 155, startPoint y: 249, endPoint x: 163, endPoint y: 225, distance: 25.4
click at [296, 249] on input "text" at bounding box center [377, 254] width 163 height 12
click at [296, 245] on div "Work Order Number:" at bounding box center [377, 250] width 163 height 30
click at [296, 252] on input "text" at bounding box center [377, 254] width 163 height 12
type input "535039"
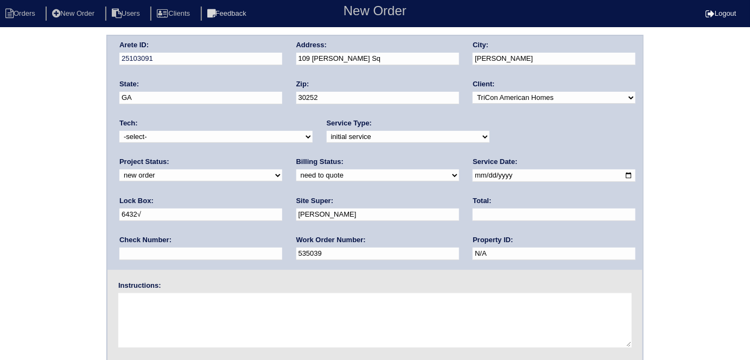
click at [189, 315] on textarea at bounding box center [374, 320] width 513 height 54
click at [219, 312] on textarea at bounding box center [374, 320] width 513 height 54
type textarea "Install smart tstats"
drag, startPoint x: 527, startPoint y: 182, endPoint x: 486, endPoint y: 174, distance: 41.6
click at [282, 196] on div "Lock Box: 6432√" at bounding box center [200, 211] width 163 height 30
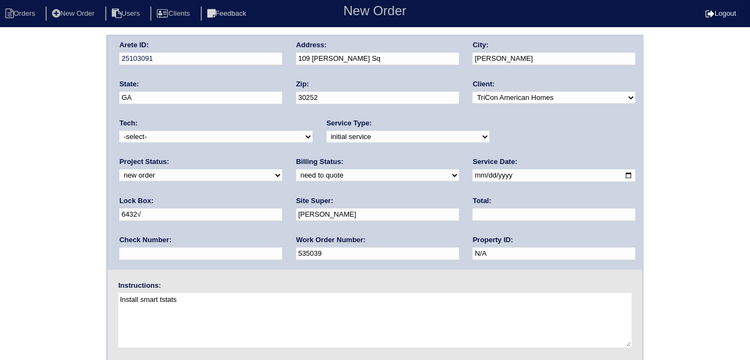
drag, startPoint x: 509, startPoint y: 178, endPoint x: 474, endPoint y: 176, distance: 34.3
click at [282, 208] on input "6432√" at bounding box center [200, 214] width 163 height 12
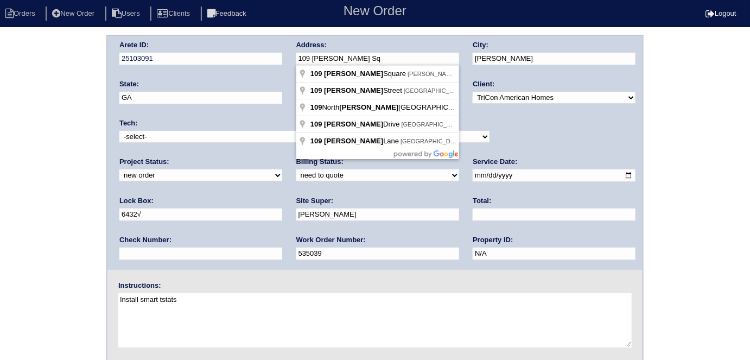
click at [274, 57] on div "Arete ID: 25103091 Address: 109 Everett Sq City: McDonough State: GA Zip: 30252…" at bounding box center [374, 153] width 535 height 234
click at [22, 166] on div "Arete ID: 25103091 Address: 109 Everett Sq City: McDonough State: GA Zip: 30252…" at bounding box center [375, 254] width 750 height 439
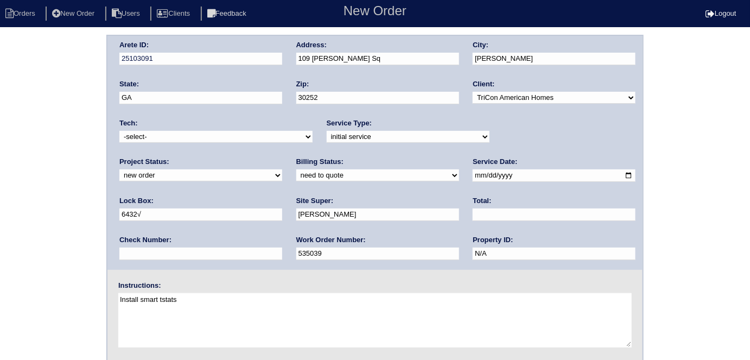
click at [100, 220] on div "Arete ID: 25103091 Address: 109 Everett Sq City: McDonough State: GA Zip: 30252…" at bounding box center [375, 254] width 750 height 439
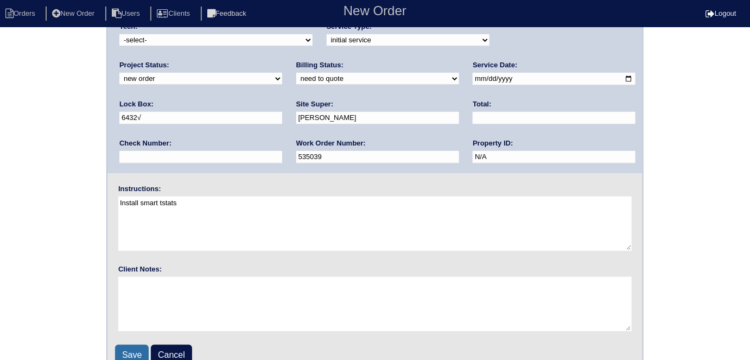
scroll to position [111, 0]
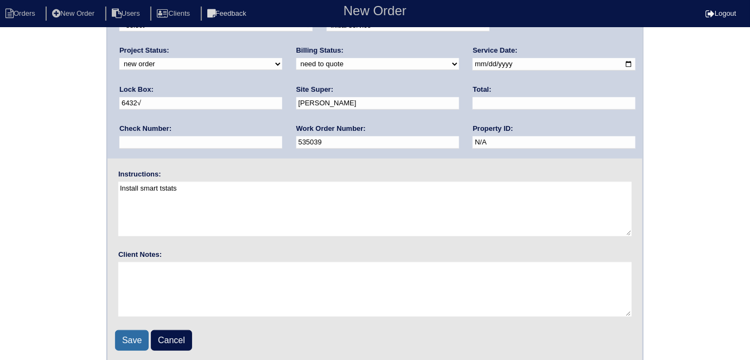
click at [128, 343] on input "Save" at bounding box center [132, 340] width 34 height 21
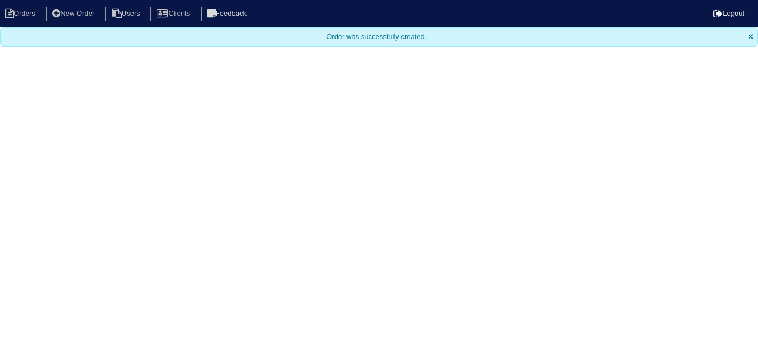
select select "15"
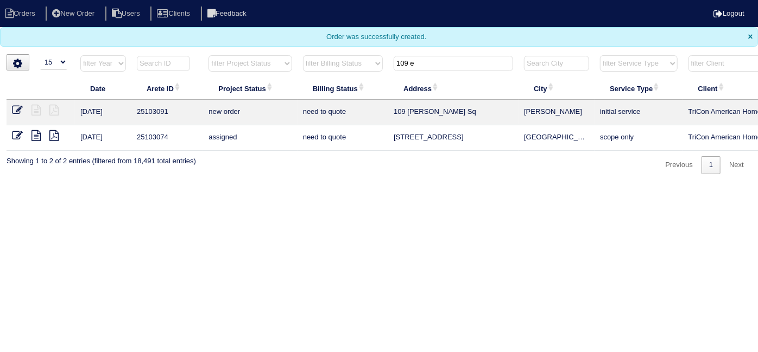
drag, startPoint x: 437, startPoint y: 62, endPoint x: 235, endPoint y: 47, distance: 203.1
click at [250, 50] on body "Orders New Order Users Clients Feedback Logout Orders New Order Users Clients M…" at bounding box center [379, 87] width 758 height 174
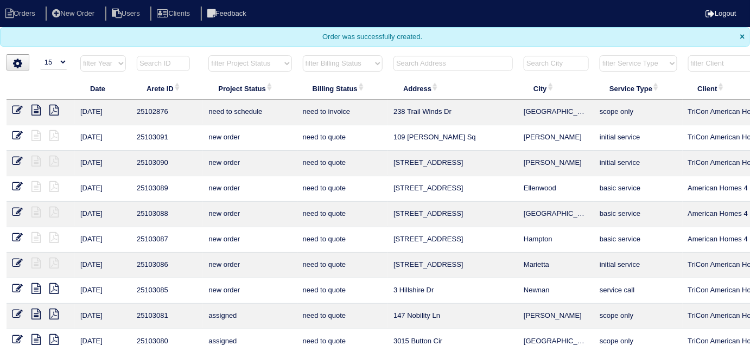
click at [418, 61] on input "text" at bounding box center [453, 63] width 119 height 15
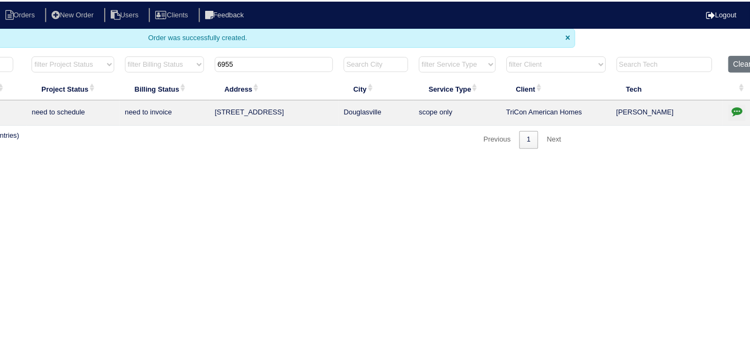
scroll to position [0, 189]
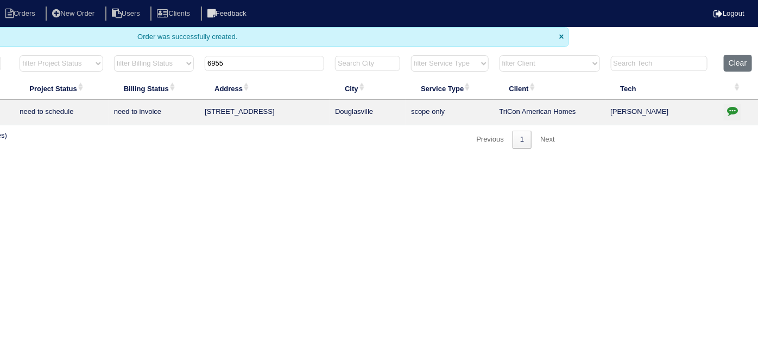
type input "6955"
click at [729, 108] on icon "button" at bounding box center [732, 110] width 11 height 11
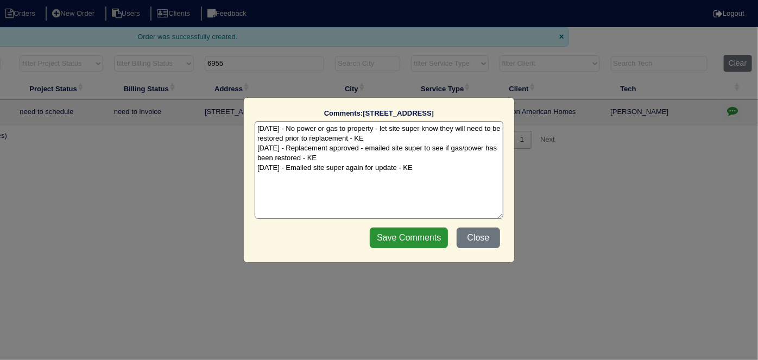
click at [456, 161] on textarea "[DATE] - No power or gas to property - let site super know they will need to be…" at bounding box center [379, 170] width 249 height 98
click at [428, 167] on textarea "[DATE] - No power or gas to property - let site super know they will need to be…" at bounding box center [379, 170] width 249 height 98
drag, startPoint x: 450, startPoint y: 174, endPoint x: 257, endPoint y: 177, distance: 193.3
click at [257, 177] on textarea "[DATE] - No power or gas to property - let site super know they will need to be…" at bounding box center [379, 170] width 249 height 98
click at [334, 163] on textarea "[DATE] - No power or gas to property - let site super know they will need to be…" at bounding box center [379, 170] width 249 height 98
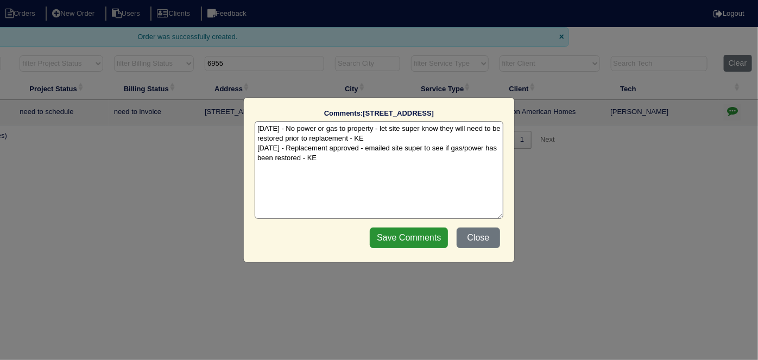
click at [345, 162] on textarea "[DATE] - No power or gas to property - let site super know they will need to be…" at bounding box center [379, 170] width 249 height 98
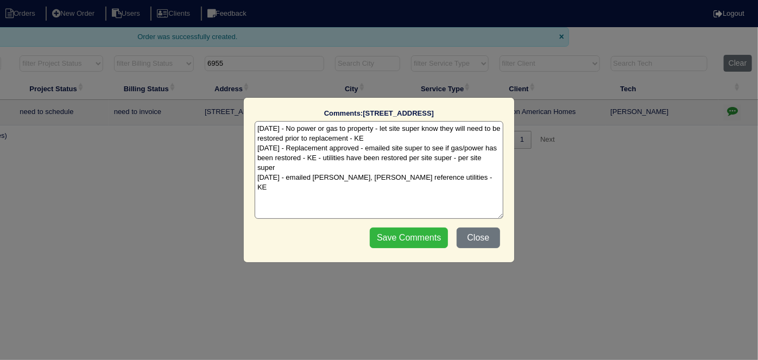
type textarea "[DATE] - No power or gas to property - let site super know they will need to be…"
click at [441, 242] on input "Save Comments" at bounding box center [409, 237] width 78 height 21
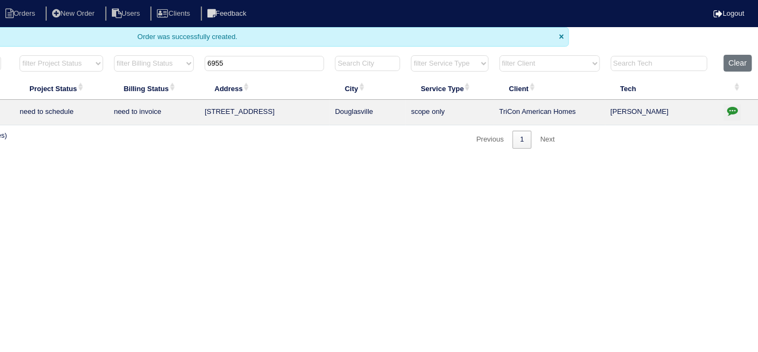
click at [404, 160] on html "Orders New Order Users Clients Feedback Logout Orders New Order Users Clients M…" at bounding box center [190, 80] width 758 height 160
drag, startPoint x: 265, startPoint y: 65, endPoint x: 0, endPoint y: 19, distance: 268.8
click at [0, 25] on body "Orders New Order Users Clients Feedback Logout Orders New Order Users Clients M…" at bounding box center [190, 74] width 758 height 149
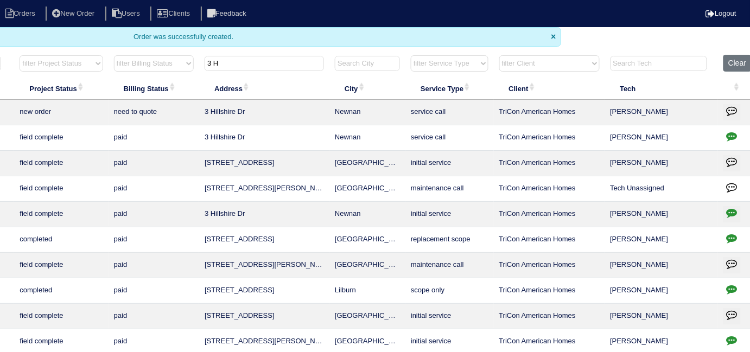
scroll to position [0, 0]
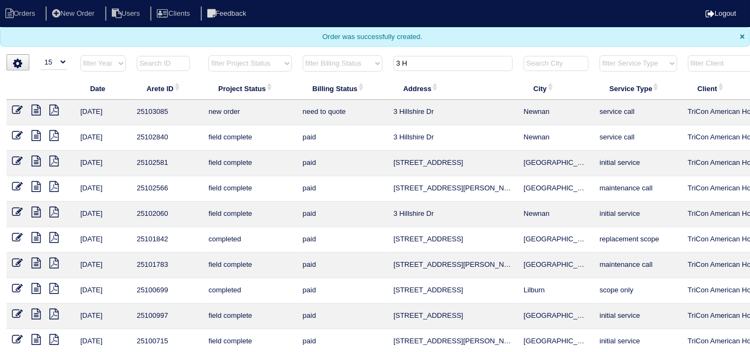
type input "3 H"
click at [11, 109] on td at bounding box center [41, 113] width 68 height 26
click at [14, 107] on icon at bounding box center [17, 110] width 11 height 11
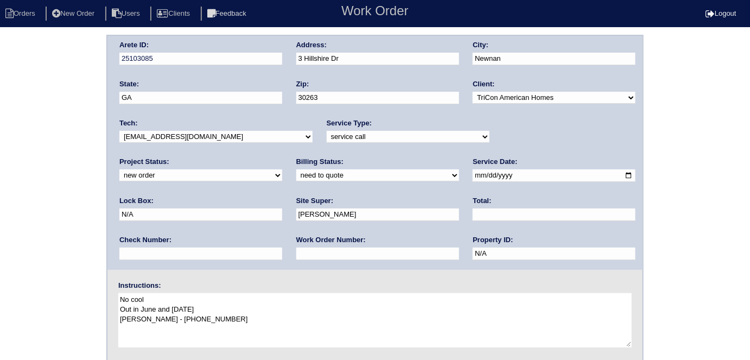
click at [160, 135] on select "-select- [EMAIL_ADDRESS][DOMAIN_NAME] [EMAIL_ADDRESS][DOMAIN_NAME] [EMAIL_ADDRE…" at bounding box center [215, 137] width 193 height 12
select select "36"
click at [119, 131] on select "-select- [EMAIL_ADDRESS][DOMAIN_NAME] [EMAIL_ADDRESS][DOMAIN_NAME] [EMAIL_ADDRE…" at bounding box center [215, 137] width 193 height 12
drag, startPoint x: 526, startPoint y: 132, endPoint x: 518, endPoint y: 140, distance: 11.9
click at [282, 169] on select "new order assigned in progress field complete need to schedule admin review arc…" at bounding box center [200, 175] width 163 height 12
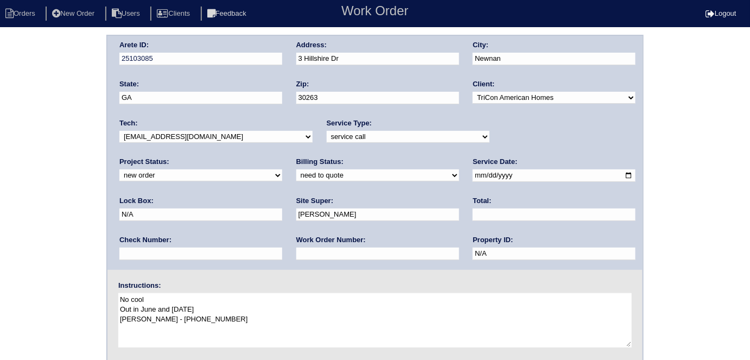
select select "assigned"
click at [282, 169] on select "new order assigned in progress field complete need to schedule admin review arc…" at bounding box center [200, 175] width 163 height 12
drag, startPoint x: 0, startPoint y: 235, endPoint x: 16, endPoint y: 271, distance: 39.1
click at [0, 236] on div "Arete ID: 25103085 Address: [STREET_ADDRESS] City: [GEOGRAPHIC_DATA] State: [GE…" at bounding box center [375, 254] width 750 height 439
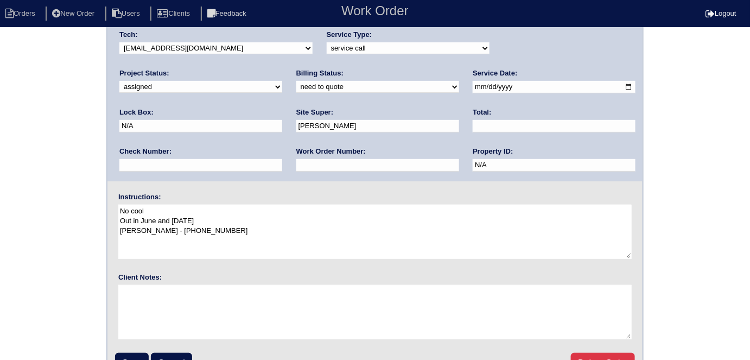
scroll to position [111, 0]
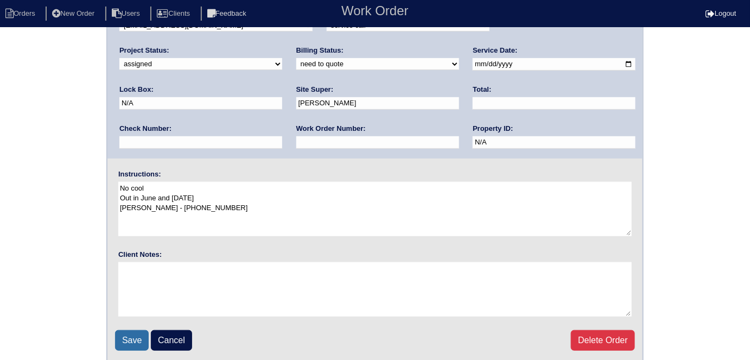
click at [128, 335] on input "Save" at bounding box center [132, 340] width 34 height 21
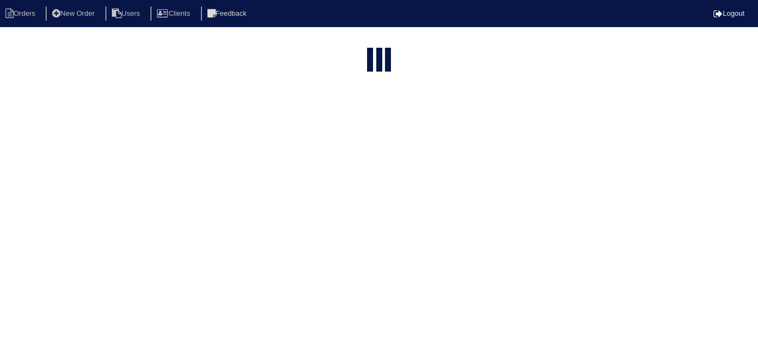
select select "15"
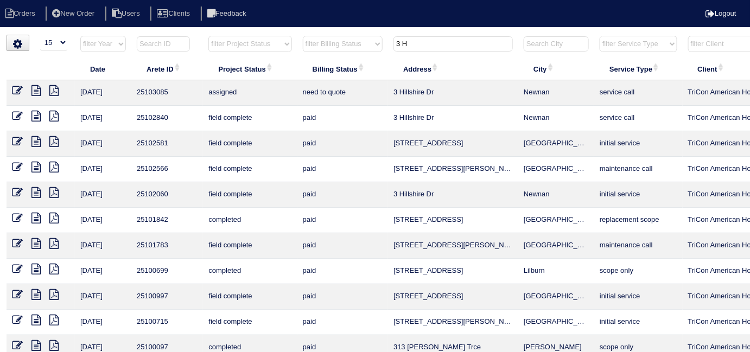
drag, startPoint x: 428, startPoint y: 48, endPoint x: 233, endPoint y: 50, distance: 194.3
click at [281, 43] on tr "filter Year -- Any Year -- 2025 2024 2023 2022 2021 2020 2019 filter Project St…" at bounding box center [477, 46] width 941 height 22
type input "2937"
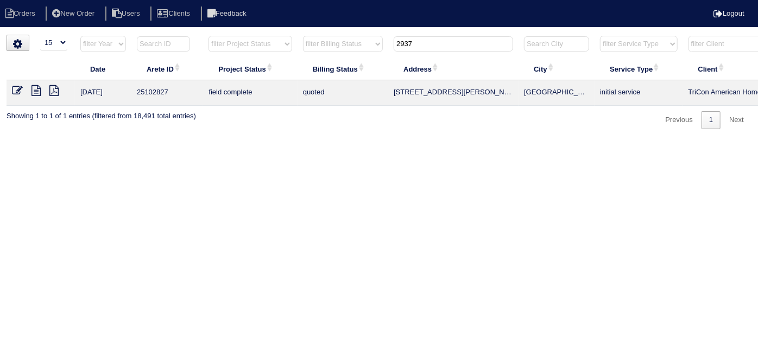
click at [14, 90] on icon at bounding box center [17, 90] width 11 height 11
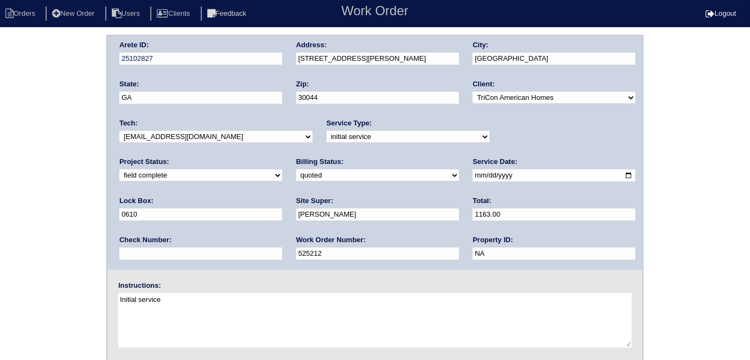
click at [296, 180] on select "need to quote quoted need to invoice invoiced paid warranty purchase order need…" at bounding box center [377, 175] width 163 height 12
select select "need to invoice"
click at [296, 169] on select "need to quote quoted need to invoice invoiced paid warranty purchase order need…" at bounding box center [377, 175] width 163 height 12
click at [282, 169] on select "new order assigned in progress field complete need to schedule admin review arc…" at bounding box center [200, 175] width 163 height 12
select select "need to schedule"
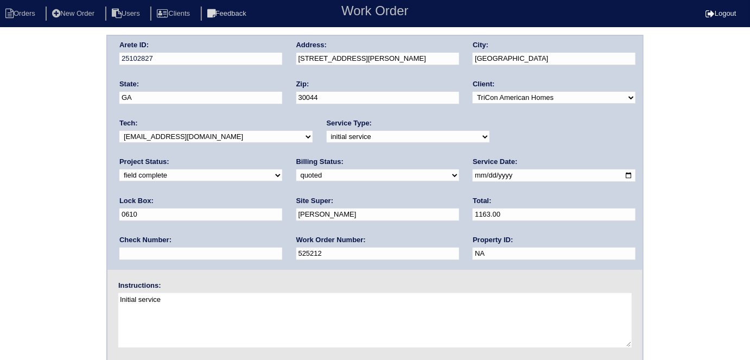
click at [282, 169] on select "new order assigned in progress field complete need to schedule admin review arc…" at bounding box center [200, 175] width 163 height 12
click at [473, 174] on input "2025-08-06" at bounding box center [554, 175] width 163 height 12
type input "2025-08-21"
click at [60, 299] on div "Arete ID: 25102827 Address: 2937 McKenzie Dr City: Lawrenceville State: GA Zip:…" at bounding box center [375, 254] width 750 height 439
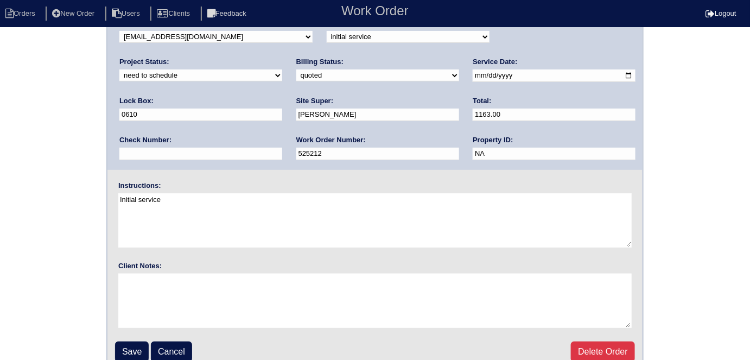
scroll to position [111, 0]
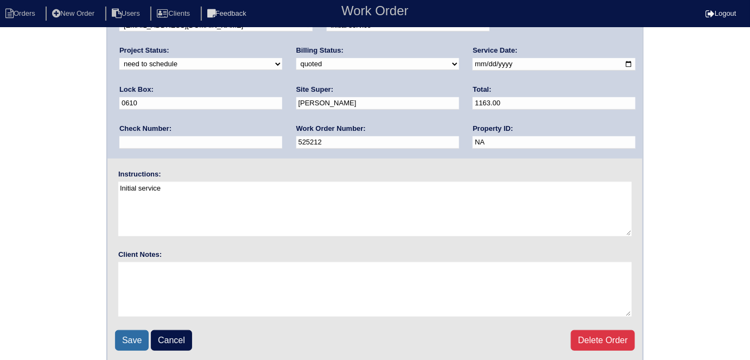
click at [126, 335] on input "Save" at bounding box center [132, 340] width 34 height 21
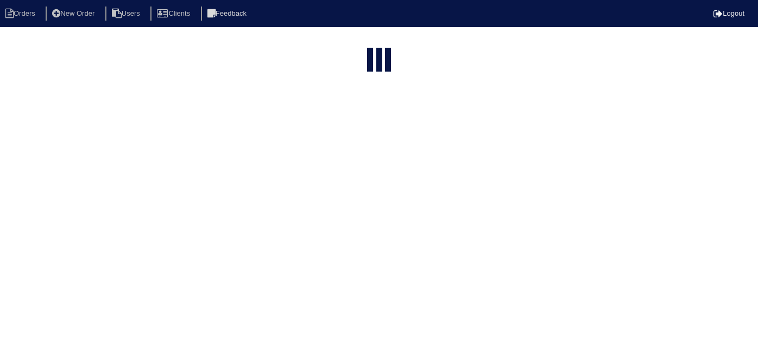
select select "15"
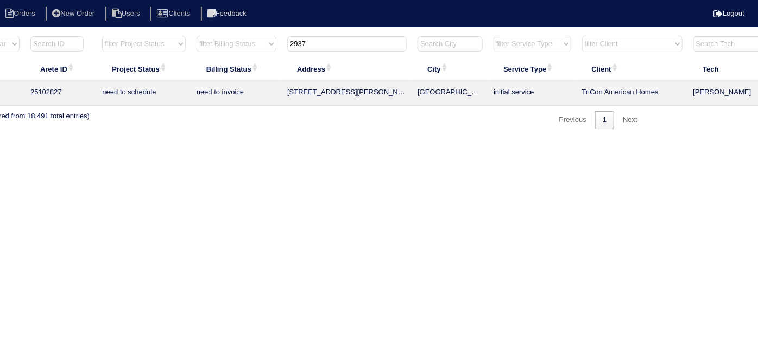
scroll to position [0, 189]
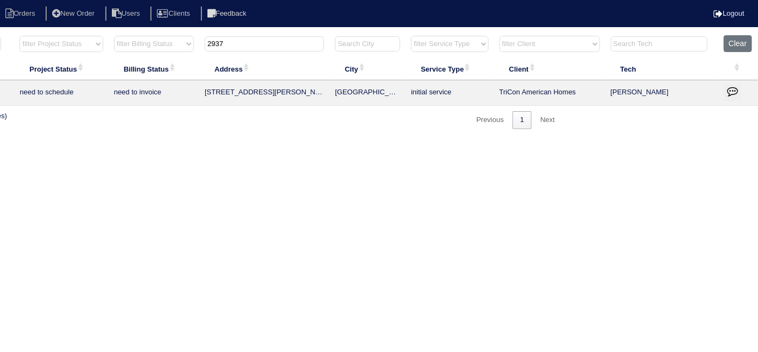
click at [729, 91] on icon "button" at bounding box center [732, 91] width 11 height 11
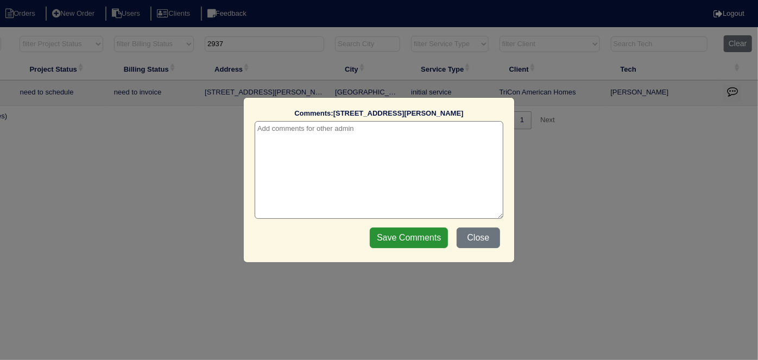
click at [364, 134] on textarea at bounding box center [379, 170] width 249 height 98
paste textarea "Add bypass"
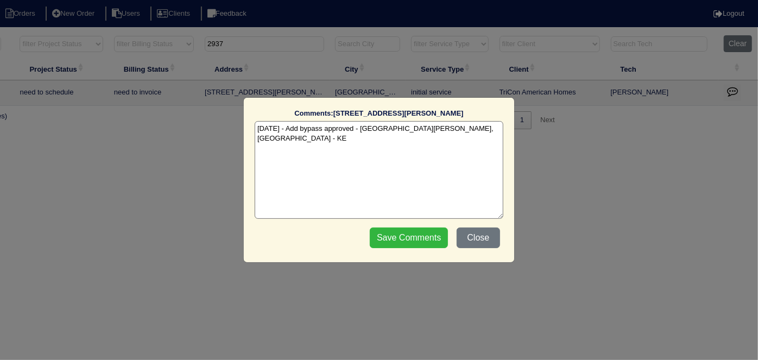
type textarea "[DATE] - Add bypass approved - [GEOGRAPHIC_DATA][PERSON_NAME], [GEOGRAPHIC_DATA…"
click at [413, 240] on input "Save Comments" at bounding box center [409, 237] width 78 height 21
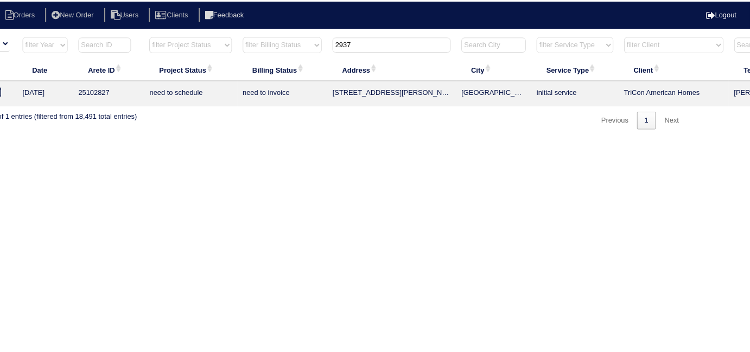
scroll to position [0, 0]
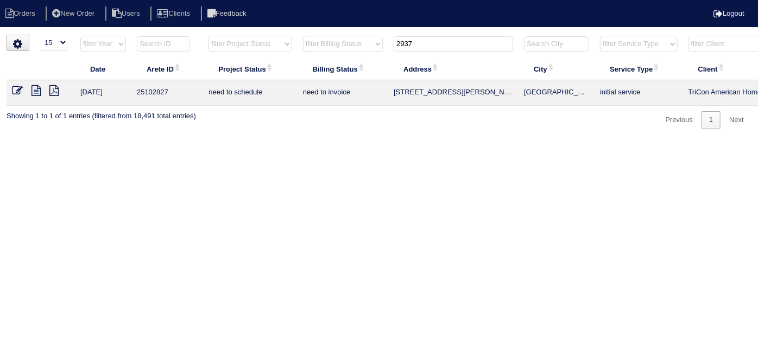
drag, startPoint x: 434, startPoint y: 42, endPoint x: 285, endPoint y: 26, distance: 150.1
click at [292, 30] on html "Orders New Order Users Clients Feedback Logout Orders New Order Users Clients M…" at bounding box center [379, 70] width 758 height 140
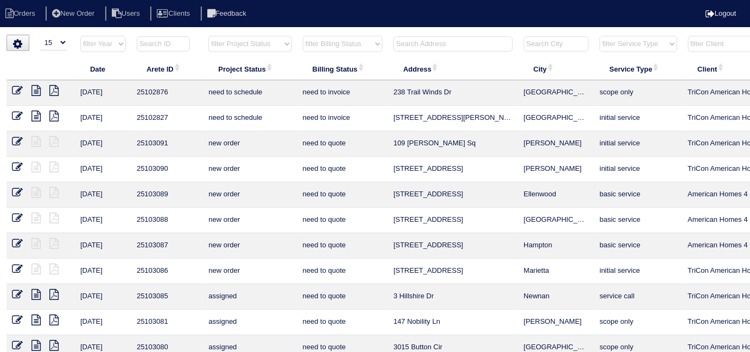
click at [261, 45] on select "filter Project Status -- Any Project Status -- new order assigned in progress f…" at bounding box center [249, 44] width 83 height 16
click at [208, 36] on select "filter Project Status -- Any Project Status -- new order assigned in progress f…" at bounding box center [249, 44] width 83 height 16
select select "field complete"
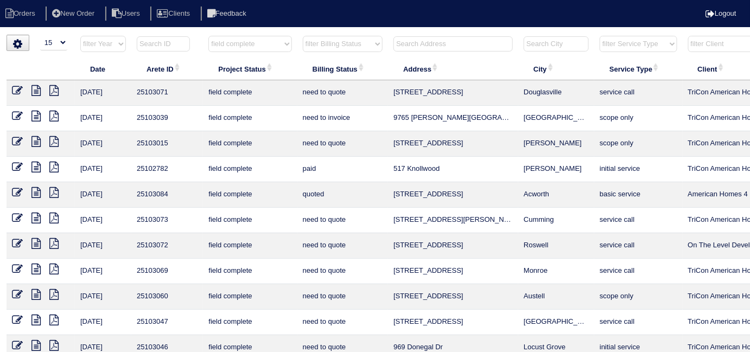
click at [340, 39] on select "filter Billing Status -- Any Billing Status -- need to quote quoted need to inv…" at bounding box center [343, 44] width 80 height 16
select select "need to quote"
click at [303, 36] on select "filter Billing Status -- Any Billing Status -- need to quote quoted need to inv…" at bounding box center [343, 44] width 80 height 16
select select "field complete"
select select "need to quote"
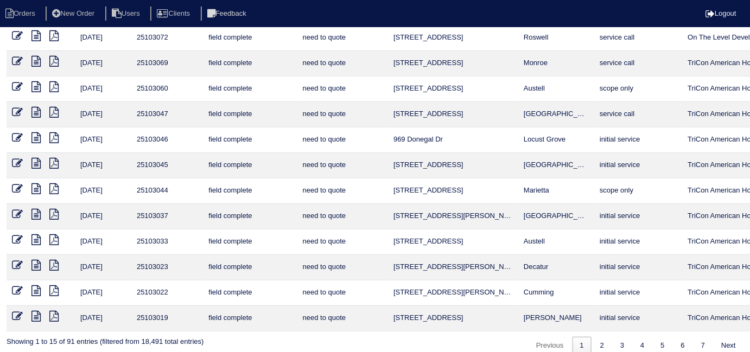
scroll to position [141, 0]
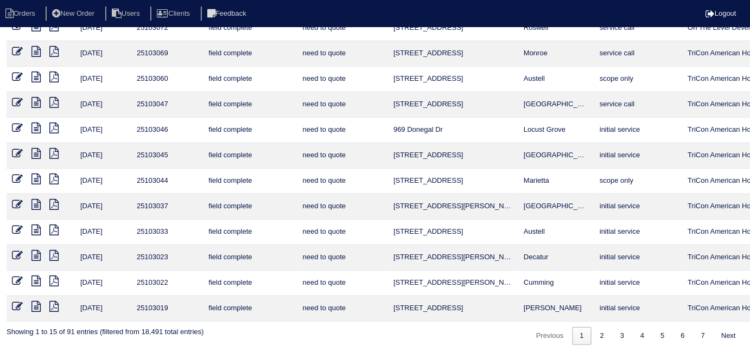
drag, startPoint x: 608, startPoint y: 338, endPoint x: 529, endPoint y: 237, distance: 127.9
click at [606, 334] on link "2" at bounding box center [602, 336] width 19 height 18
select select "field complete"
select select "need to quote"
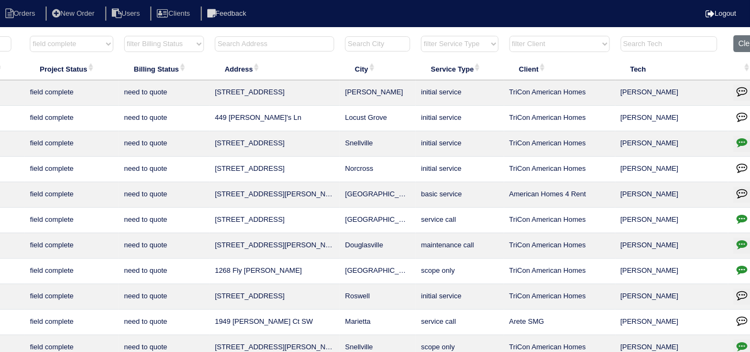
scroll to position [0, 196]
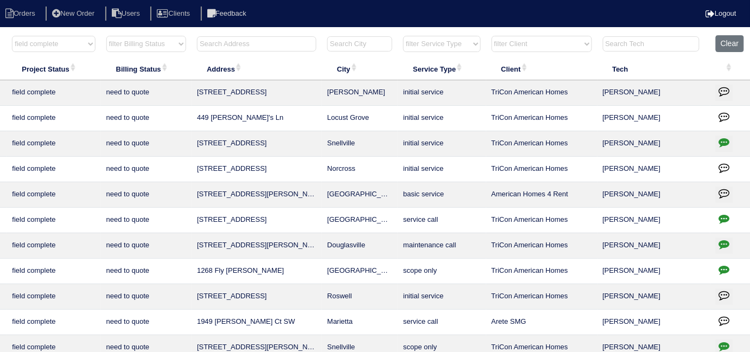
click at [721, 264] on icon "button" at bounding box center [724, 269] width 11 height 11
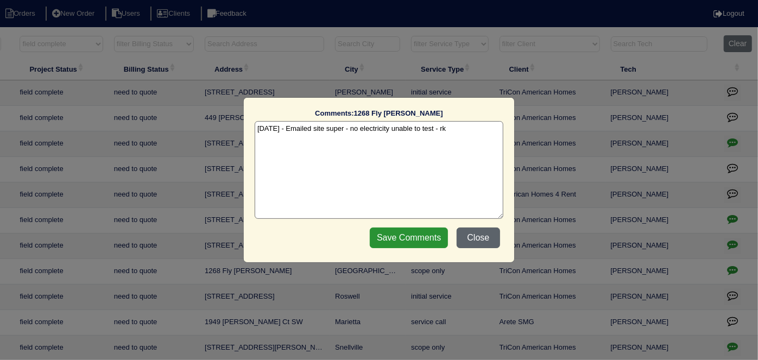
click at [483, 245] on button "Close" at bounding box center [477, 237] width 43 height 21
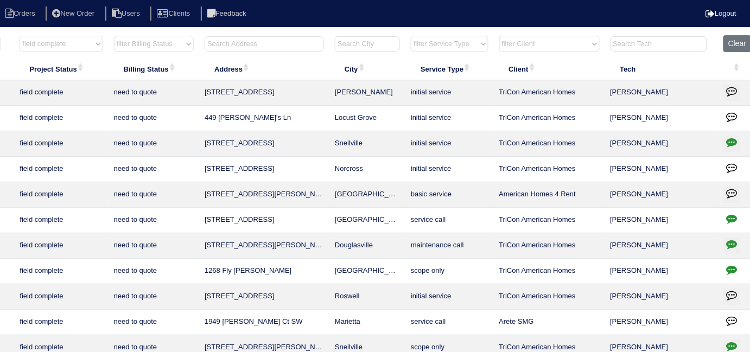
click at [729, 246] on icon "button" at bounding box center [732, 244] width 11 height 11
type textarea "8/19/25 - Need to return to replace TXV - TXV ordered Mingledorff's LS with exp…"
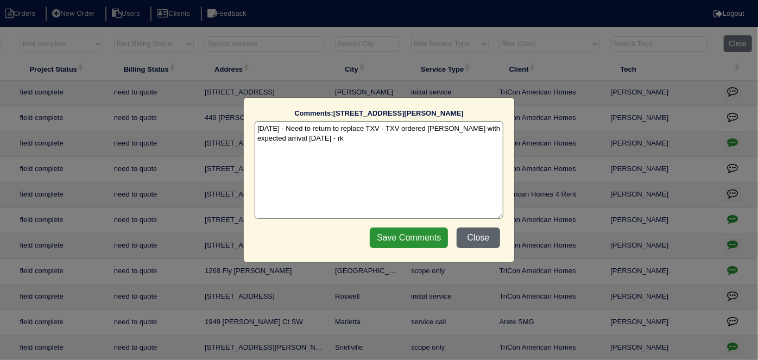
click at [479, 242] on button "Close" at bounding box center [477, 237] width 43 height 21
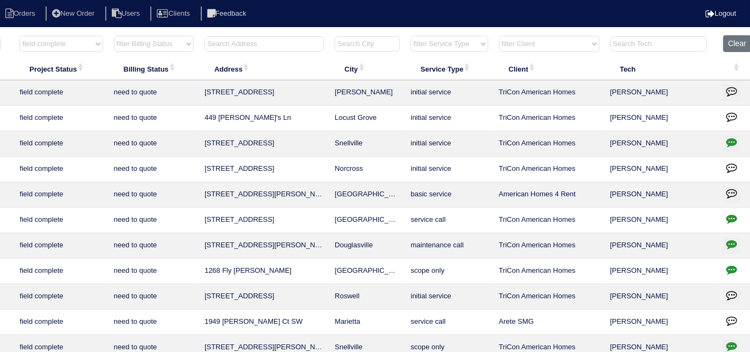
click at [728, 217] on icon "button" at bounding box center [732, 218] width 11 height 11
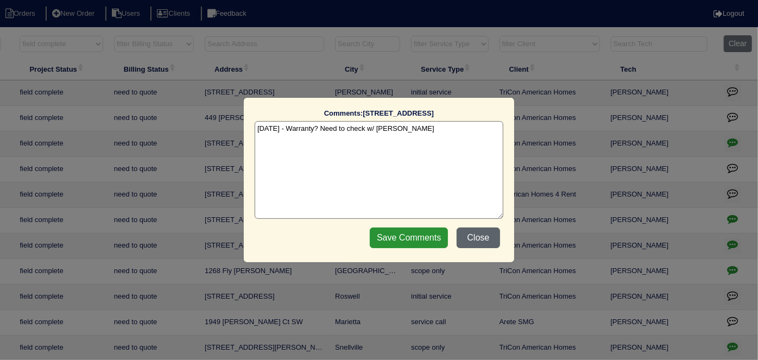
click at [489, 240] on button "Close" at bounding box center [477, 237] width 43 height 21
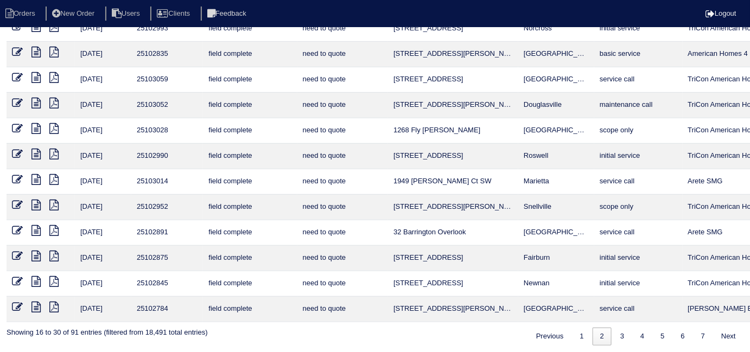
scroll to position [141, 0]
click at [573, 334] on link "1" at bounding box center [582, 336] width 19 height 18
select select "field complete"
select select "need to quote"
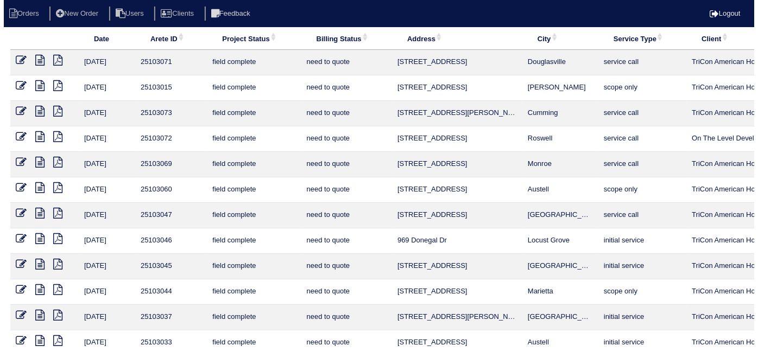
scroll to position [0, 0]
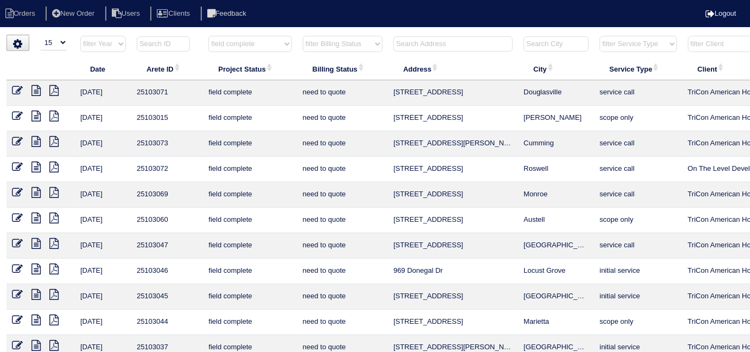
click at [56, 142] on icon at bounding box center [53, 141] width 9 height 11
click at [231, 46] on select "filter Project Status -- Any Project Status -- new order assigned in progress f…" at bounding box center [249, 44] width 83 height 16
select select
click at [208, 36] on select "filter Project Status -- Any Project Status -- new order assigned in progress f…" at bounding box center [249, 44] width 83 height 16
select select "need to quote"
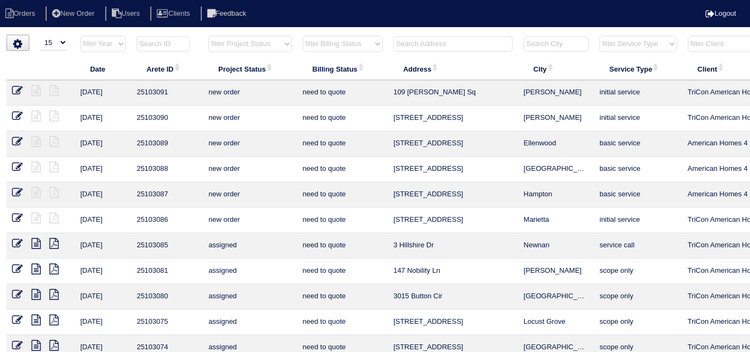
drag, startPoint x: 315, startPoint y: 39, endPoint x: 319, endPoint y: 48, distance: 9.3
click at [315, 39] on select "filter Billing Status -- Any Billing Status -- need to quote quoted need to inv…" at bounding box center [343, 44] width 80 height 16
select select
click at [303, 36] on select "filter Billing Status -- Any Billing Status -- need to quote quoted need to inv…" at bounding box center [343, 44] width 80 height 16
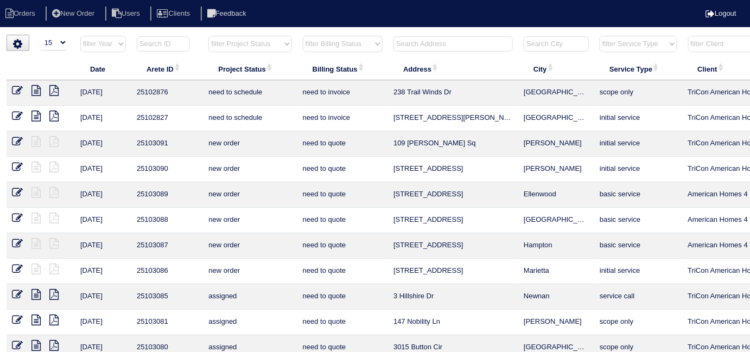
click at [414, 41] on input "text" at bounding box center [453, 43] width 119 height 15
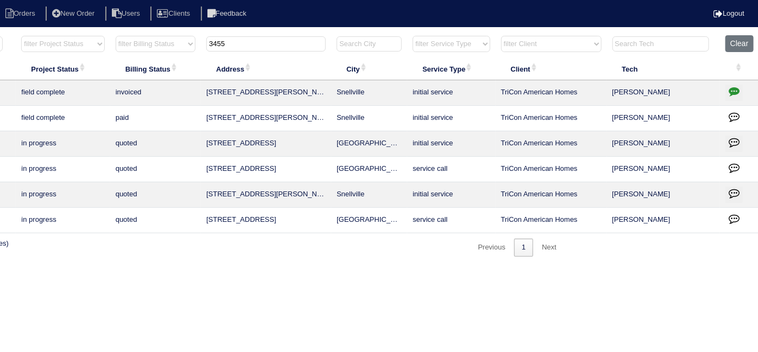
scroll to position [0, 189]
type input "3455"
click at [731, 91] on icon "button" at bounding box center [732, 91] width 11 height 11
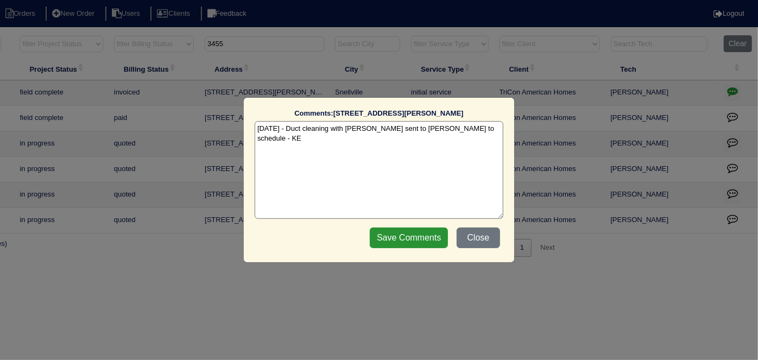
click at [474, 130] on textarea "8/5/25 - Duct cleaning with Odoban sent to Dan to schedule - KE" at bounding box center [379, 170] width 249 height 98
click at [375, 139] on textarea "8/5/25 - Duct cleaning with Odoban sent to Dan to schedule - KE 8/19/25 - Duct …" at bounding box center [379, 170] width 249 height 98
click at [367, 169] on textarea "8/5/25 - Duct cleaning with Odoban sent to Dan to schedule - KE 8/19/25 - Duct …" at bounding box center [379, 170] width 249 height 98
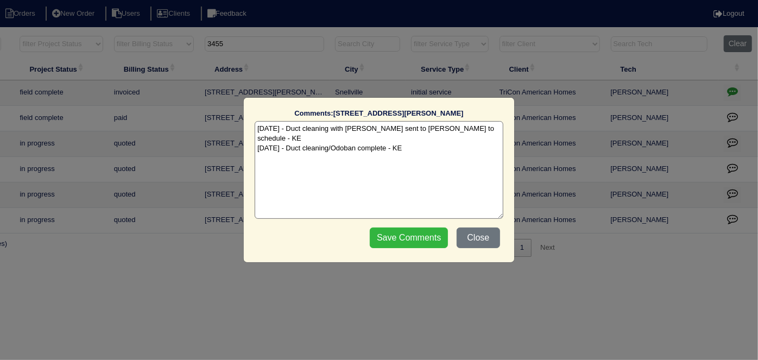
type textarea "8/5/25 - Duct cleaning with Odoban sent to Dan to schedule - KE 8/19/25 - Duct …"
click at [409, 240] on input "Save Comments" at bounding box center [409, 237] width 78 height 21
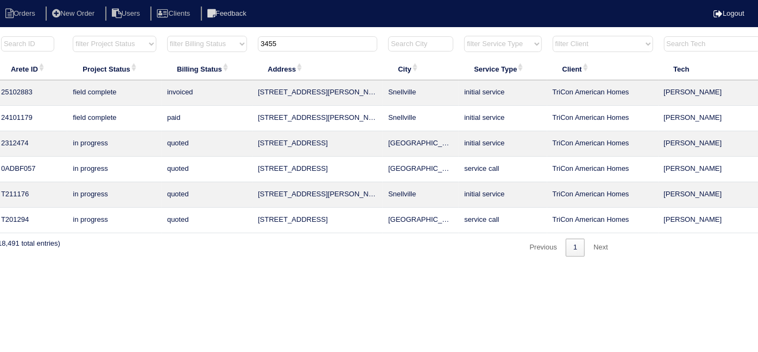
scroll to position [0, 23]
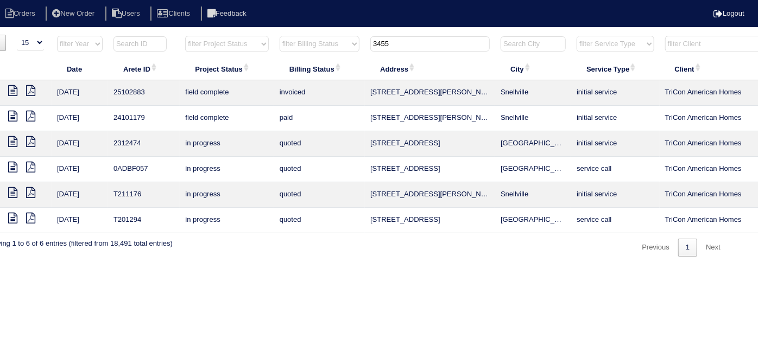
drag, startPoint x: 405, startPoint y: 45, endPoint x: 109, endPoint y: 28, distance: 296.8
click at [212, 43] on tr "filter Year -- Any Year -- 2025 2024 2023 2022 2021 2020 2019 filter Project St…" at bounding box center [453, 46] width 941 height 22
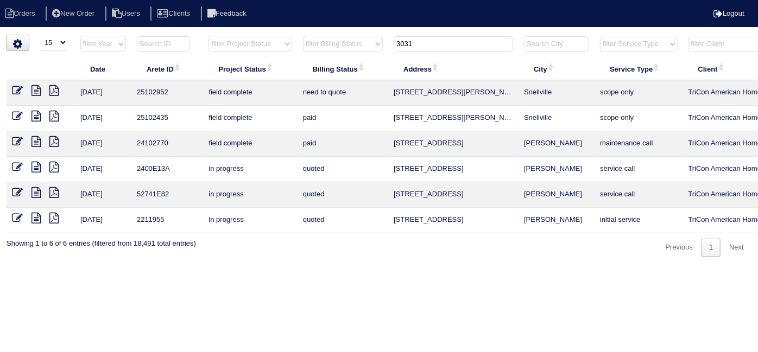
type input "3031"
click at [33, 87] on icon at bounding box center [35, 90] width 9 height 11
click at [14, 91] on icon at bounding box center [17, 90] width 11 height 11
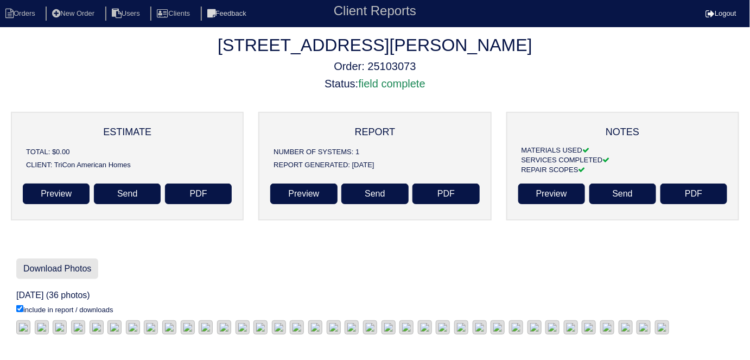
click at [98, 274] on link "Download Photos" at bounding box center [57, 268] width 82 height 21
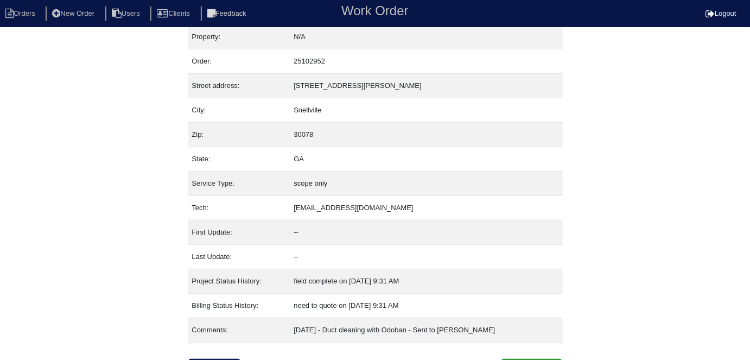
scroll to position [27, 0]
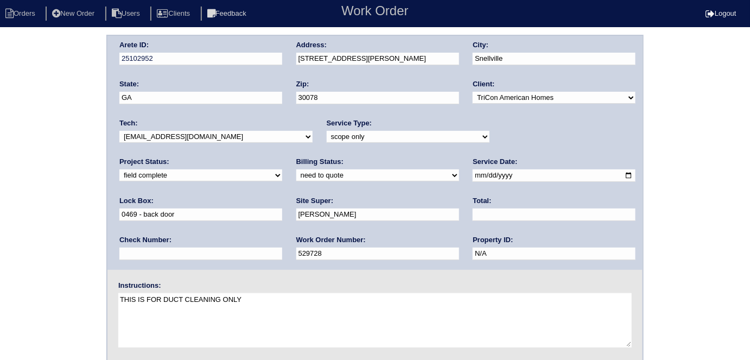
click at [20, 121] on div "Arete ID: 25102952 Address: 3031 Ashly Brooke Dr City: Snellville State: GA Zip…" at bounding box center [375, 254] width 750 height 439
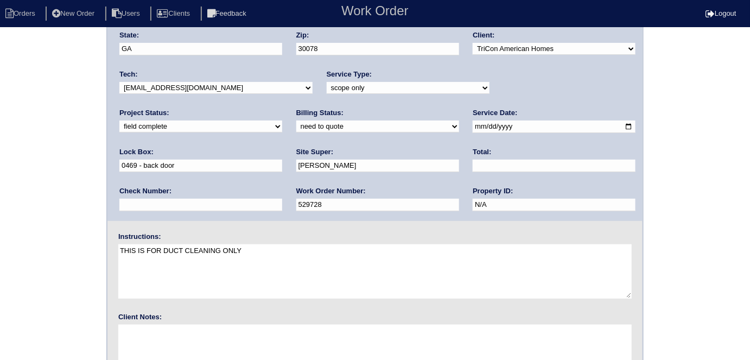
scroll to position [49, 0]
click at [327, 90] on select "-select- initial service basic service maintenance call replacement scope servi…" at bounding box center [408, 88] width 163 height 12
click at [327, 92] on select "-select- initial service basic service maintenance call replacement scope servi…" at bounding box center [408, 88] width 163 height 12
select select "service call"
click at [327, 82] on select "-select- initial service basic service maintenance call replacement scope servi…" at bounding box center [408, 88] width 163 height 12
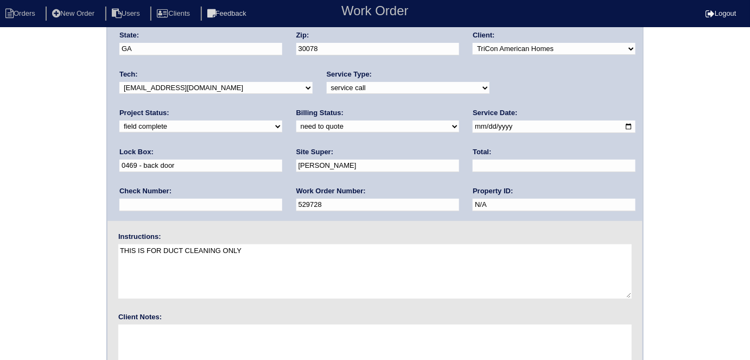
click at [0, 179] on div "Arete ID: 25102952 Address: 3031 Ashly Brooke Dr City: Snellville State: GA Zip…" at bounding box center [375, 205] width 750 height 439
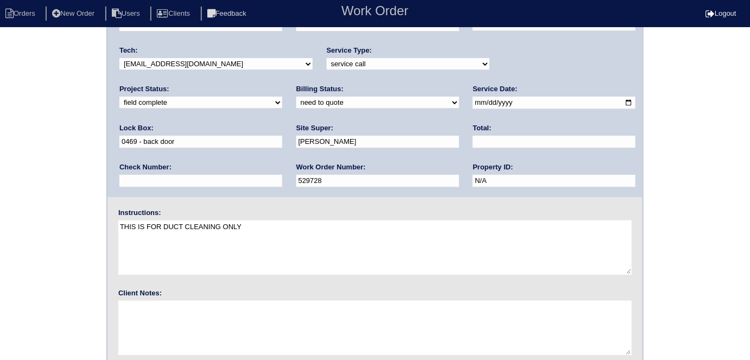
scroll to position [111, 0]
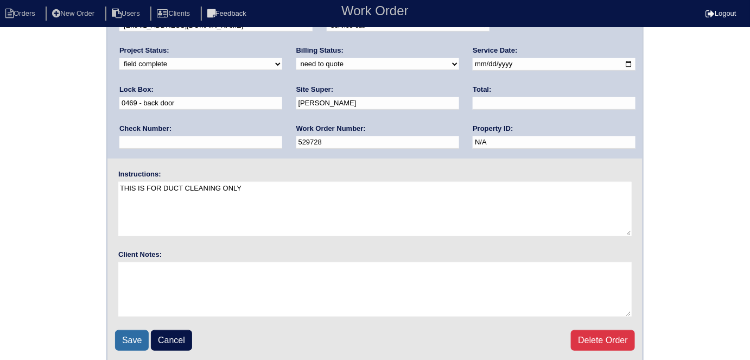
drag, startPoint x: 125, startPoint y: 335, endPoint x: 159, endPoint y: 290, distance: 56.2
click at [125, 335] on input "Save" at bounding box center [132, 340] width 34 height 21
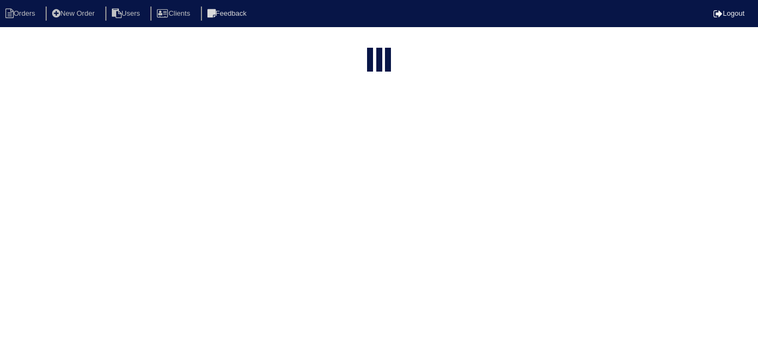
select select "15"
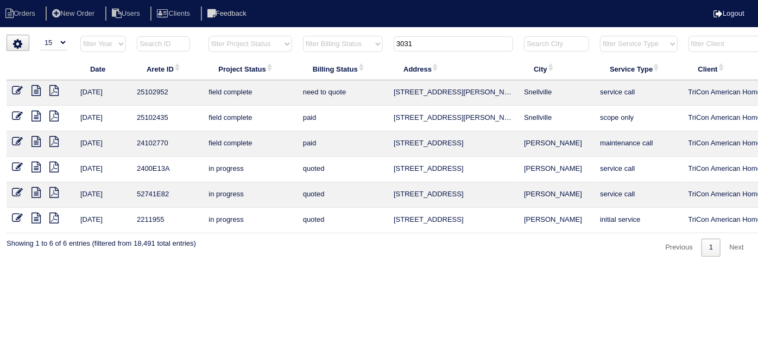
click at [16, 87] on icon at bounding box center [17, 90] width 11 height 11
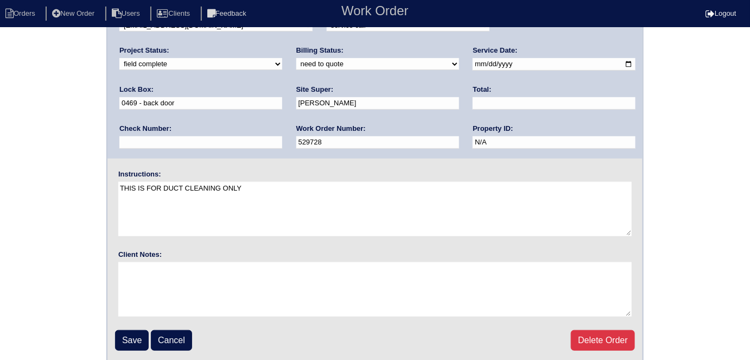
scroll to position [111, 0]
click at [132, 331] on input "Save" at bounding box center [132, 340] width 34 height 21
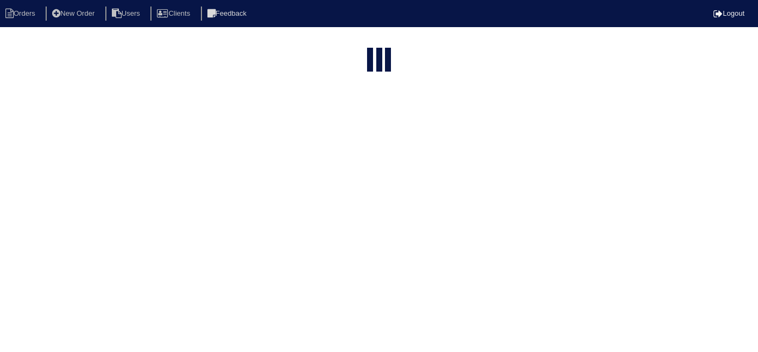
select select "15"
type input "3031"
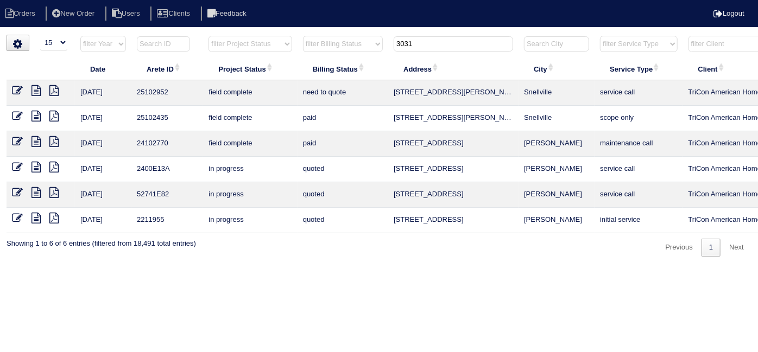
click at [36, 89] on icon at bounding box center [35, 90] width 9 height 11
drag, startPoint x: 39, startPoint y: 86, endPoint x: 63, endPoint y: 115, distance: 37.0
click at [39, 86] on icon at bounding box center [35, 90] width 9 height 11
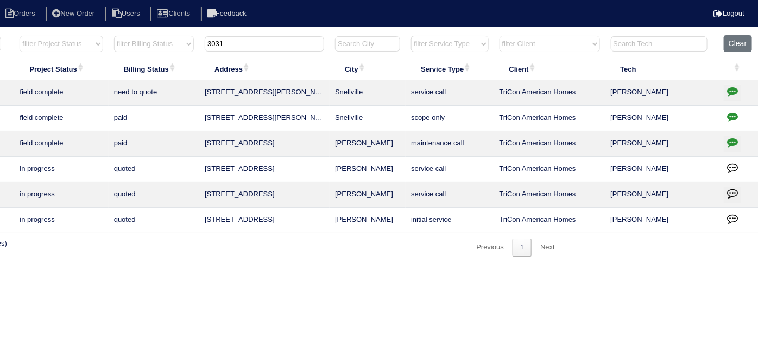
click at [733, 86] on icon "button" at bounding box center [732, 91] width 11 height 11
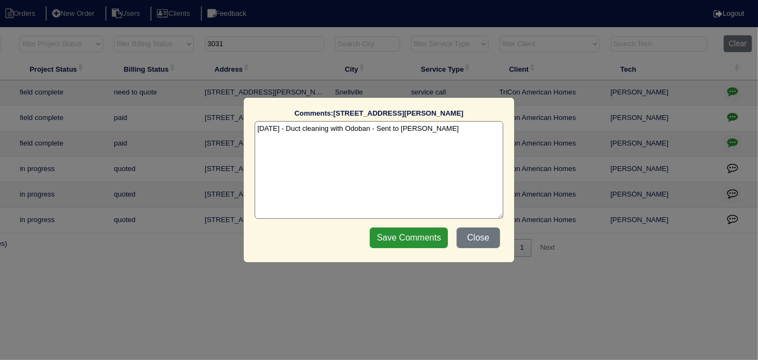
click at [450, 132] on textarea "[DATE] - Duct cleaning with Odoban - Sent to [PERSON_NAME]" at bounding box center [379, 170] width 249 height 98
drag, startPoint x: 409, startPoint y: 216, endPoint x: 411, endPoint y: 226, distance: 10.4
click at [410, 223] on fieldset "Comments: 3031 Ashly Brooke Dr The comments on file have changed since you star…" at bounding box center [379, 180] width 249 height 143
click at [411, 229] on input "Save Comments" at bounding box center [409, 237] width 78 height 21
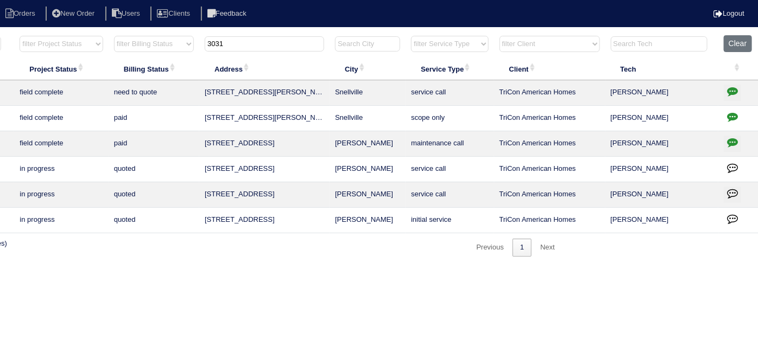
click at [731, 91] on icon "button" at bounding box center [732, 91] width 11 height 11
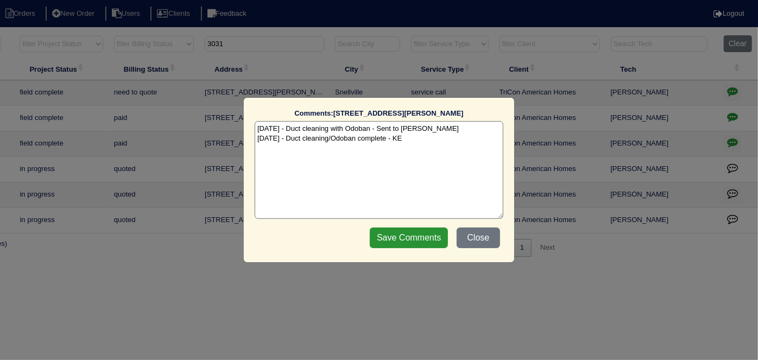
click at [270, 142] on textarea "8/10/25 - Duct cleaning with Odoban - Sent to Dan - KE 8/20/25 - Duct cleaning/…" at bounding box center [379, 170] width 249 height 98
click at [283, 162] on textarea "[DATE] - Duct cleaning with Odoban - Sent to [PERSON_NAME] [DATE] - Duct cleani…" at bounding box center [379, 170] width 249 height 98
type textarea "[DATE] - Duct cleaning with Odoban - Sent to [PERSON_NAME] [DATE] - Duct cleani…"
drag, startPoint x: 395, startPoint y: 229, endPoint x: 425, endPoint y: 227, distance: 29.9
click at [396, 230] on input "Save Comments" at bounding box center [409, 237] width 78 height 21
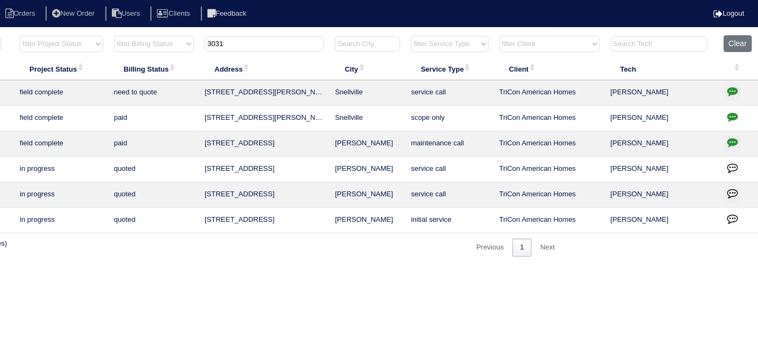
scroll to position [0, 0]
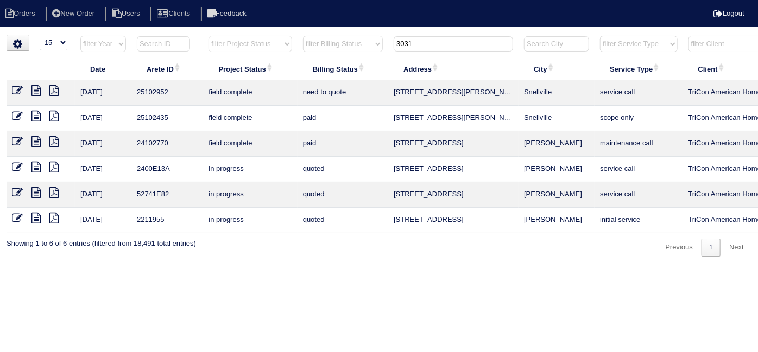
click at [39, 91] on icon at bounding box center [35, 90] width 9 height 11
drag, startPoint x: 417, startPoint y: 45, endPoint x: 214, endPoint y: 29, distance: 203.6
click at [255, 35] on body "Orders New Order Users Clients Feedback Logout Orders New Order Users Clients M…" at bounding box center [379, 146] width 758 height 222
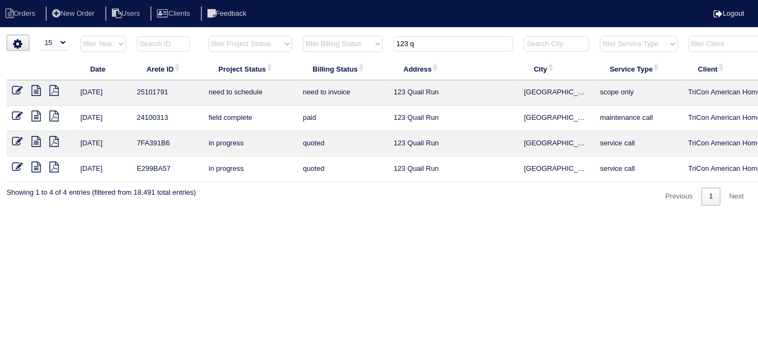
scroll to position [0, 189]
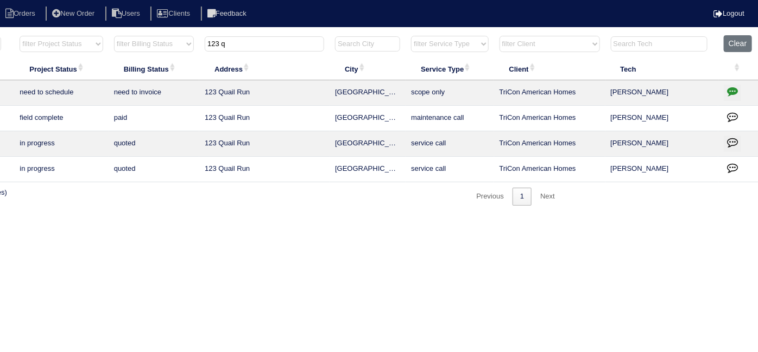
type input "123 q"
click at [741, 91] on td at bounding box center [738, 93] width 40 height 26
click at [730, 90] on icon "button" at bounding box center [732, 91] width 11 height 11
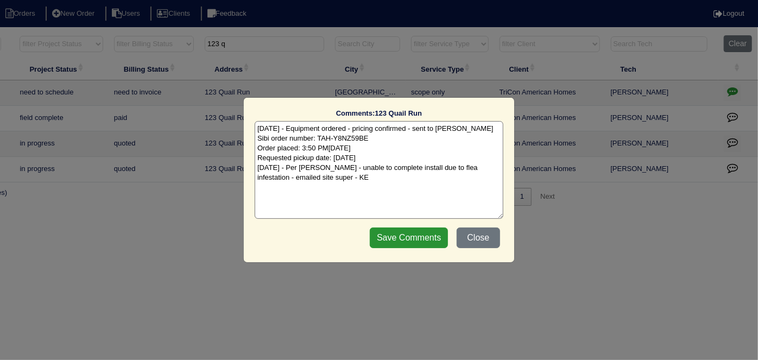
click at [337, 180] on textarea "7/18/25 - Equipment ordered - pricing confirmed - sent to Goldie - rk Sibi orde…" at bounding box center [379, 170] width 249 height 98
click at [339, 179] on textarea "7/18/25 - Equipment ordered - pricing confirmed - sent to Goldie - rk Sibi orde…" at bounding box center [379, 170] width 249 height 98
click at [487, 186] on textarea "7/18/25 - Equipment ordered - pricing confirmed - sent to Goldie - rk Sibi orde…" at bounding box center [379, 170] width 249 height 98
click at [288, 199] on textarea "7/18/25 - Equipment ordered - pricing confirmed - sent to Goldie - rk Sibi orde…" at bounding box center [379, 170] width 249 height 98
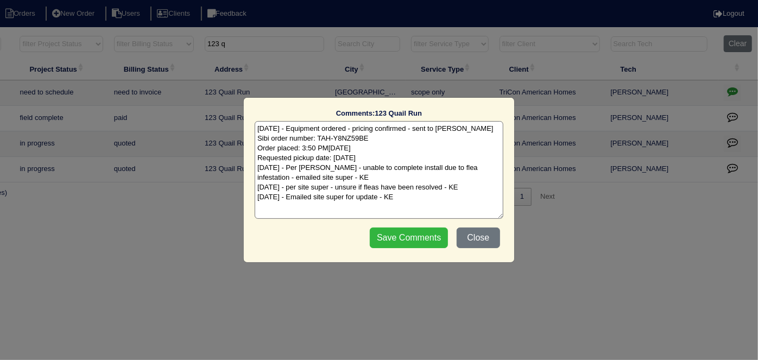
type textarea "7/18/25 - Equipment ordered - pricing confirmed - sent to Goldie - rk Sibi orde…"
click at [386, 243] on input "Save Comments" at bounding box center [409, 237] width 78 height 21
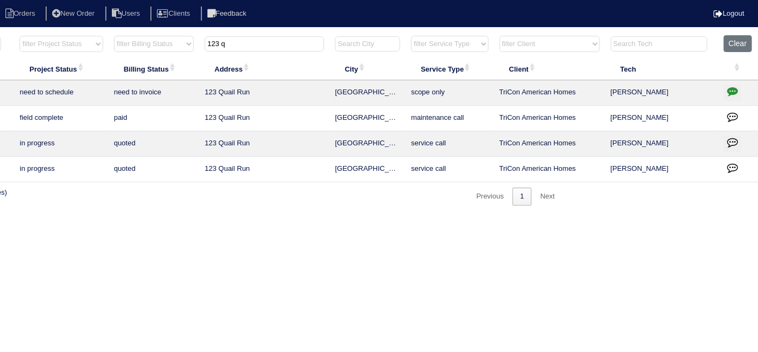
drag, startPoint x: 229, startPoint y: 41, endPoint x: 80, endPoint y: 23, distance: 149.7
click at [80, 35] on body "Orders New Order Users Clients Feedback Logout Orders New Order Users Clients M…" at bounding box center [190, 120] width 758 height 171
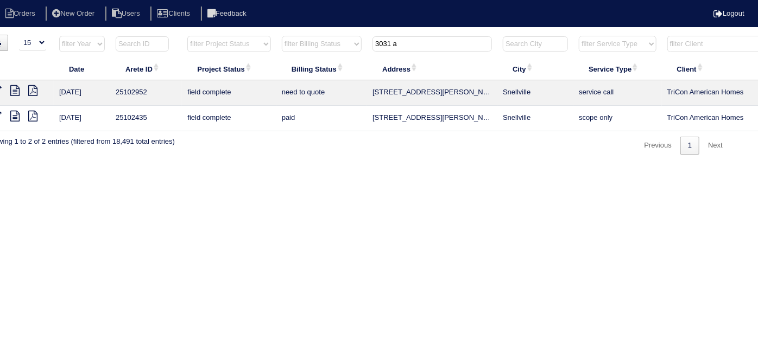
scroll to position [0, 0]
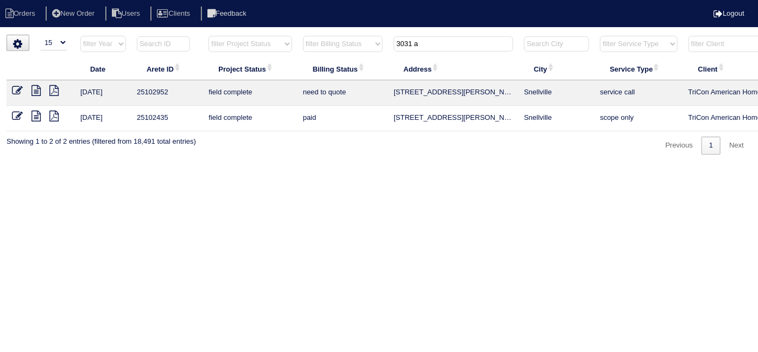
type input "3031 a"
click at [33, 91] on icon at bounding box center [35, 90] width 9 height 11
click at [20, 87] on icon at bounding box center [17, 90] width 11 height 11
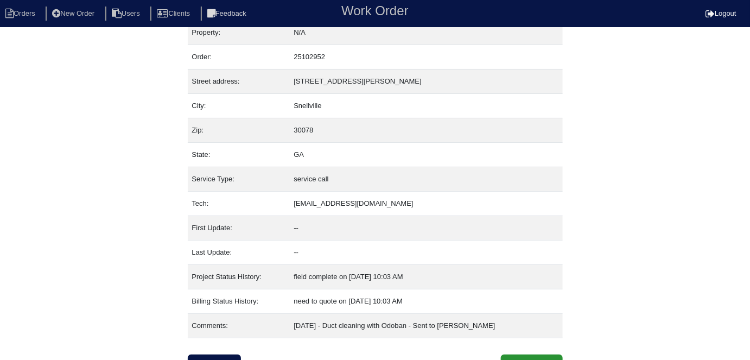
scroll to position [27, 0]
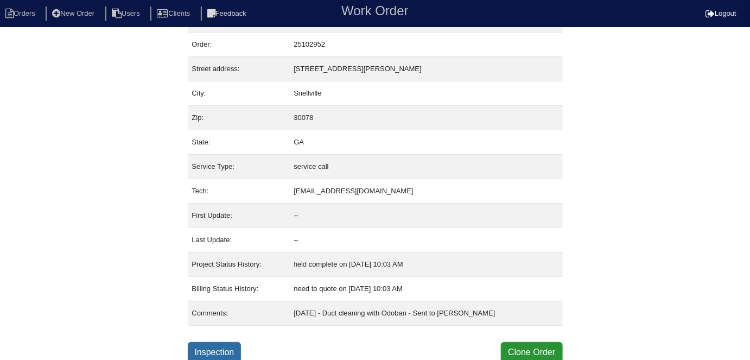
click at [219, 347] on link "Inspection" at bounding box center [215, 352] width 54 height 21
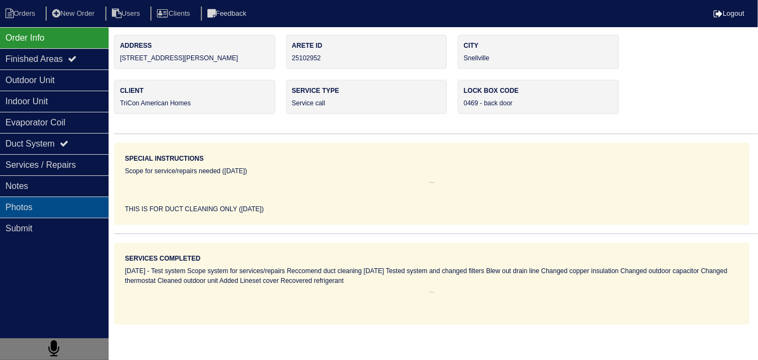
click at [44, 199] on div "Photos" at bounding box center [54, 206] width 109 height 21
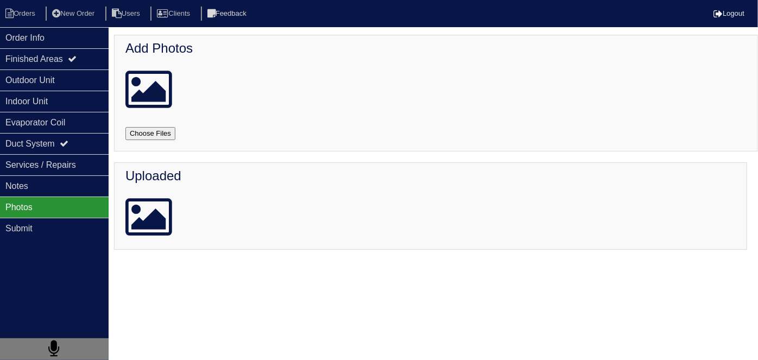
click at [141, 128] on input "file" at bounding box center [163, 133] width 76 height 13
type input "C:\fakepath\20250819_095058_copy_765x1020_copy_252x336.jpg"
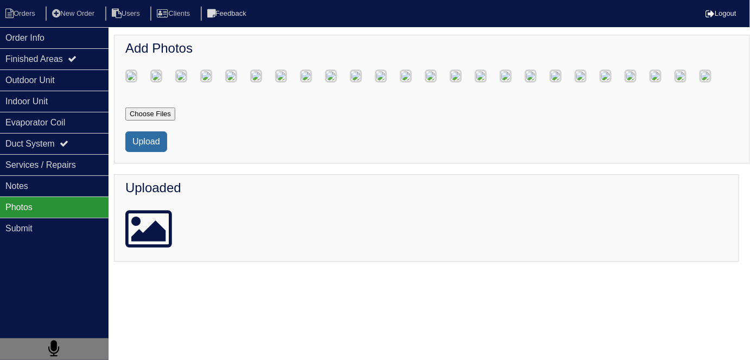
click at [152, 152] on button "Upload" at bounding box center [146, 141] width 42 height 21
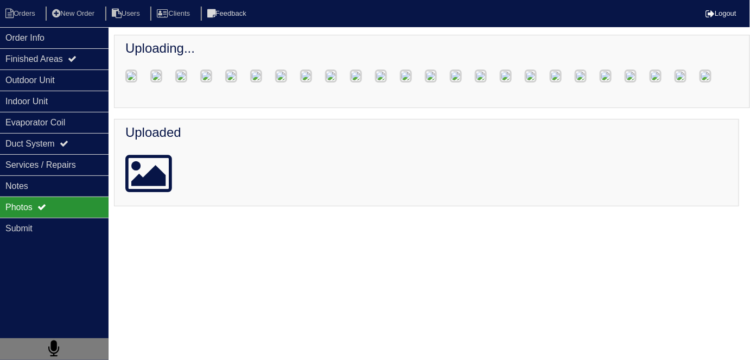
scroll to position [81, 0]
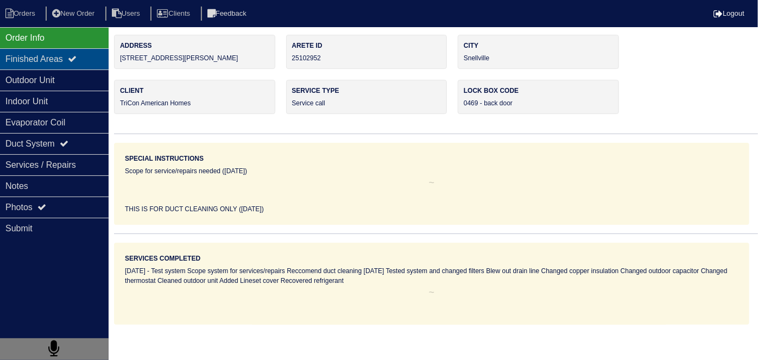
click at [68, 60] on div "Finished Areas" at bounding box center [54, 58] width 109 height 21
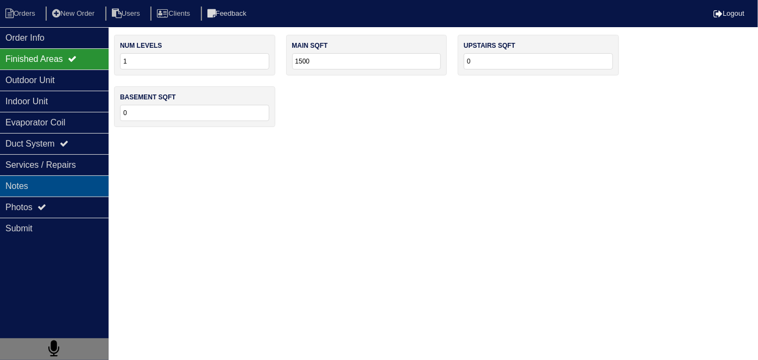
click at [73, 179] on div "Notes" at bounding box center [54, 185] width 109 height 21
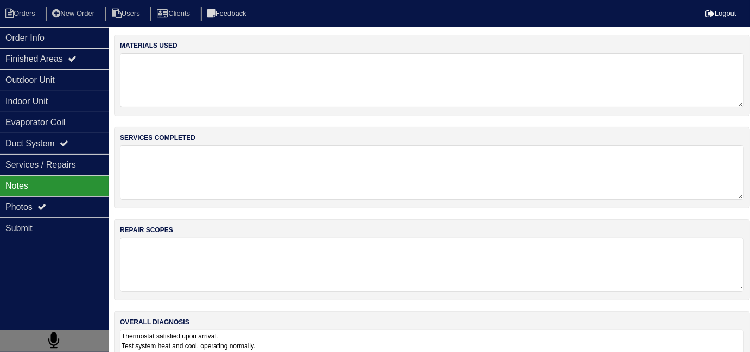
click at [396, 333] on textarea "Thermostat satisfied upon arrival. Test system heat and cool, operating normall…" at bounding box center [432, 357] width 624 height 54
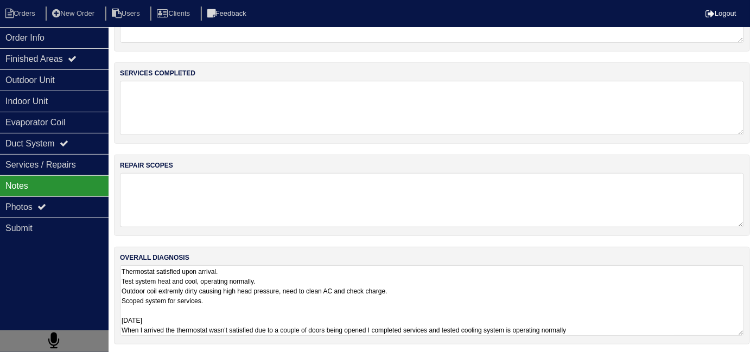
scroll to position [1, 0]
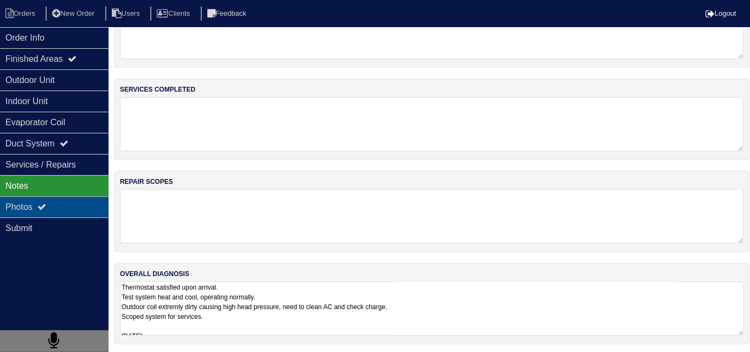
click at [67, 208] on div "Photos" at bounding box center [54, 206] width 109 height 21
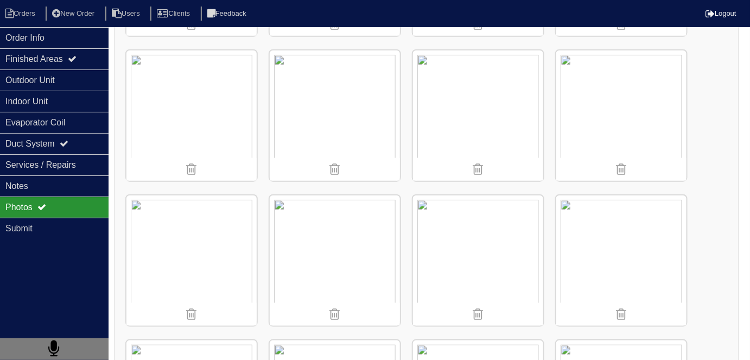
scroll to position [295, 0]
click at [61, 191] on div "Notes" at bounding box center [54, 185] width 109 height 21
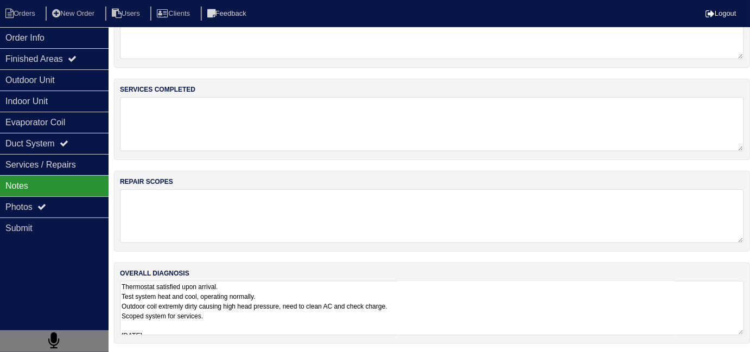
drag, startPoint x: 242, startPoint y: 210, endPoint x: 492, endPoint y: 277, distance: 259.0
click at [252, 210] on textarea at bounding box center [432, 216] width 624 height 54
click at [496, 304] on textarea "Thermostat satisfied upon arrival. Test system heat and cool, operating normall…" at bounding box center [432, 309] width 624 height 54
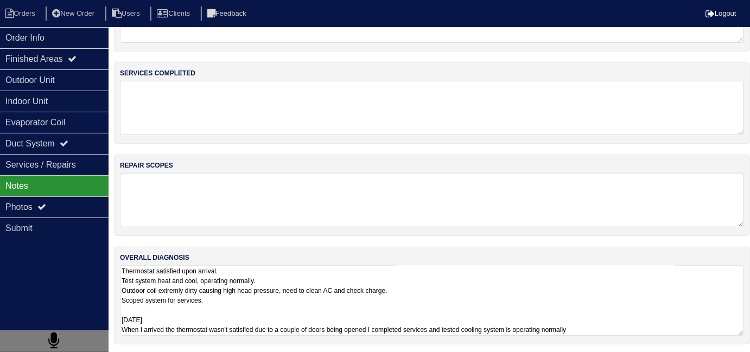
scroll to position [48, 0]
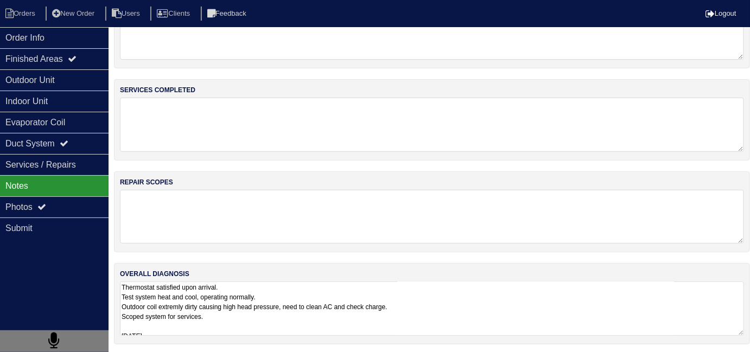
click at [385, 190] on textarea at bounding box center [432, 217] width 624 height 54
click at [359, 130] on textarea at bounding box center [432, 125] width 624 height 54
click at [149, 55] on textarea at bounding box center [432, 32] width 624 height 54
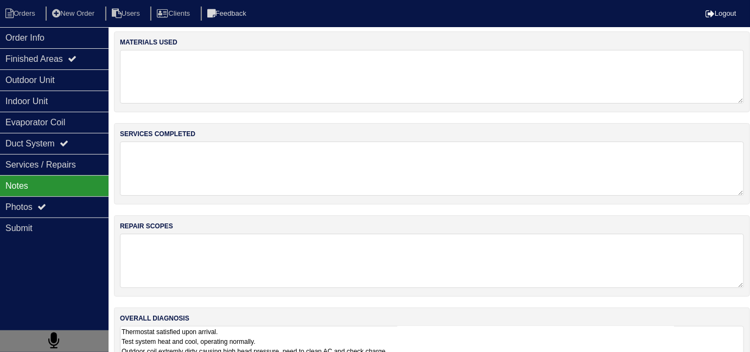
scroll to position [0, 0]
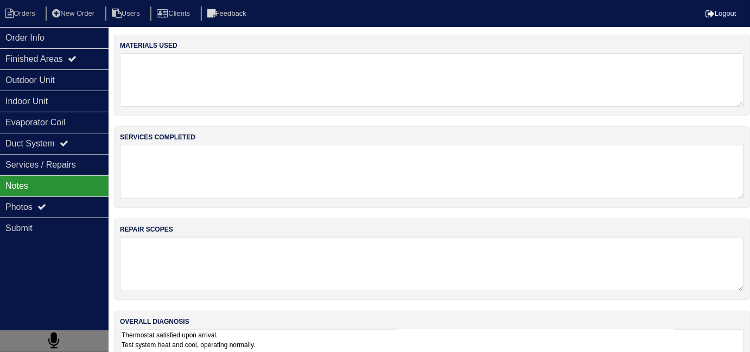
click at [245, 80] on textarea at bounding box center [432, 80] width 624 height 54
click at [359, 202] on div "materials used services completed repair scopes overall diagnosis Thermostat sa…" at bounding box center [432, 219] width 636 height 369
click at [342, 112] on div "materials used" at bounding box center [432, 75] width 636 height 81
click at [344, 59] on textarea at bounding box center [432, 80] width 624 height 54
click at [372, 160] on textarea at bounding box center [432, 172] width 624 height 54
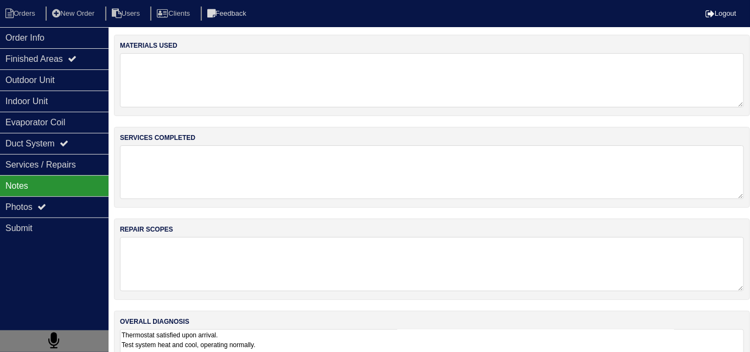
click at [380, 92] on textarea at bounding box center [432, 80] width 624 height 54
click at [413, 80] on textarea at bounding box center [432, 80] width 624 height 54
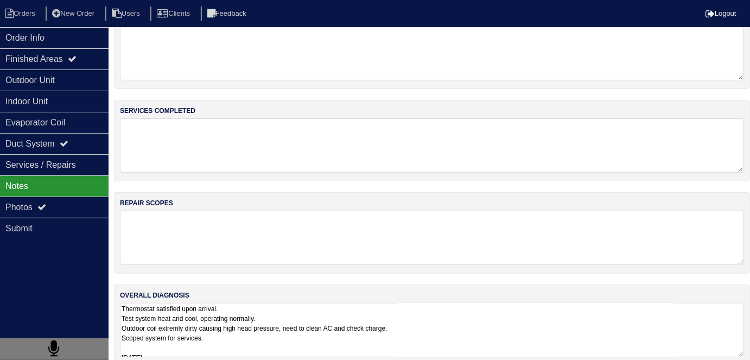
scroll to position [42, 0]
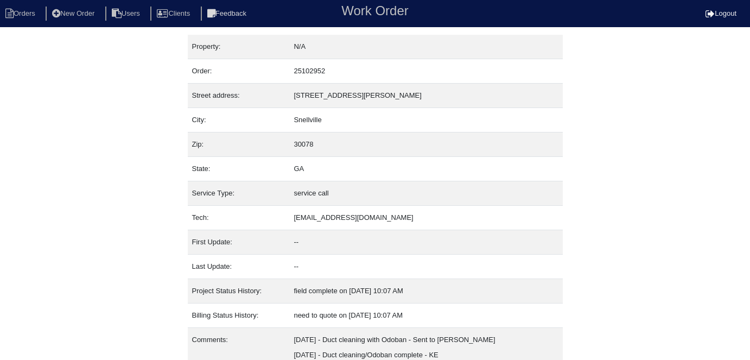
scroll to position [42, 0]
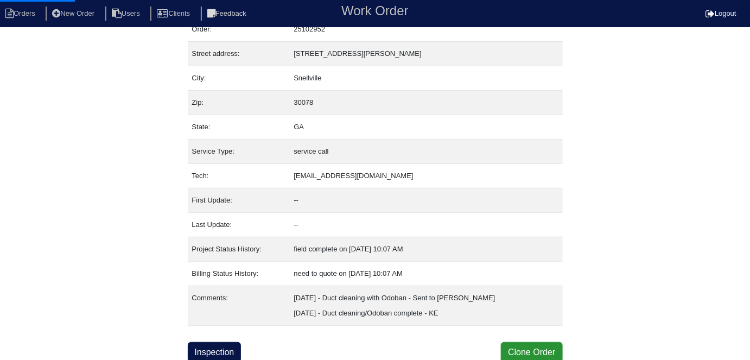
select select "0"
select select "Rheem"
select select "0"
select select "1"
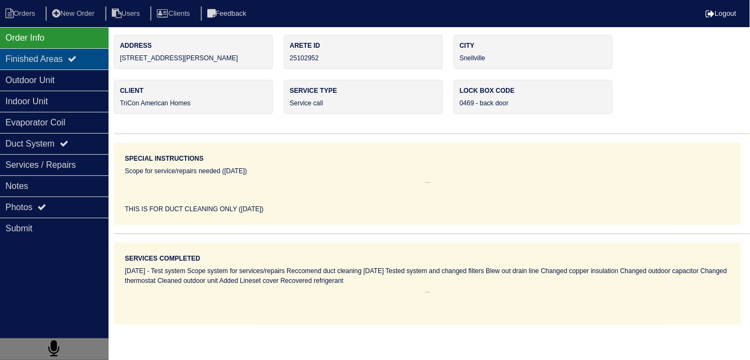
scroll to position [0, 0]
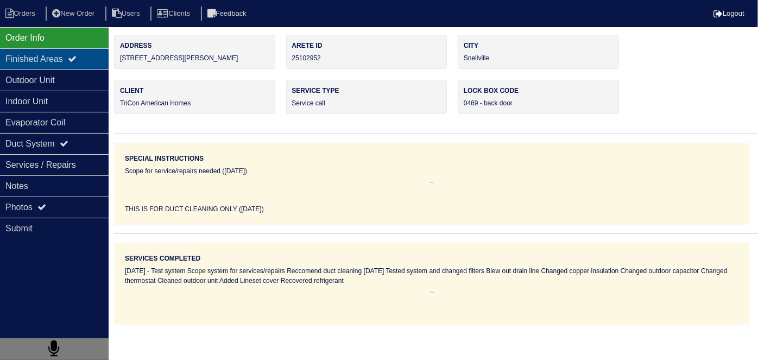
click at [30, 62] on div "Finished Areas" at bounding box center [54, 58] width 109 height 21
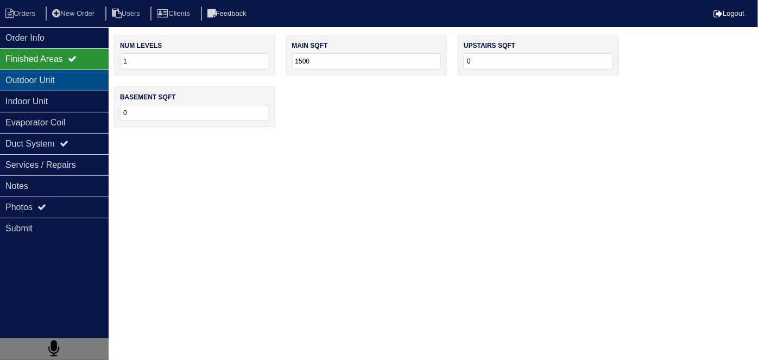
click at [23, 75] on div "Outdoor Unit" at bounding box center [54, 79] width 109 height 21
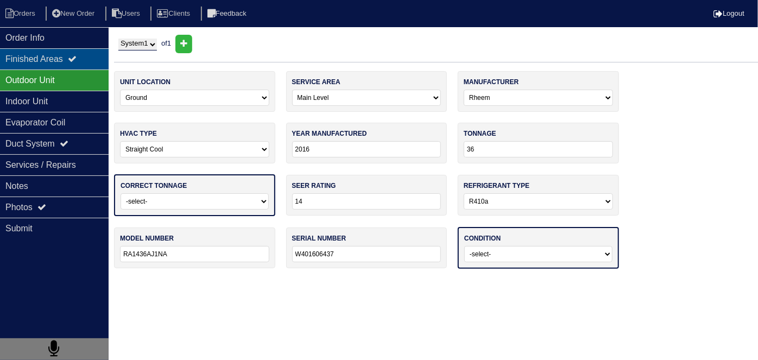
click at [28, 67] on div "Finished Areas" at bounding box center [54, 58] width 109 height 21
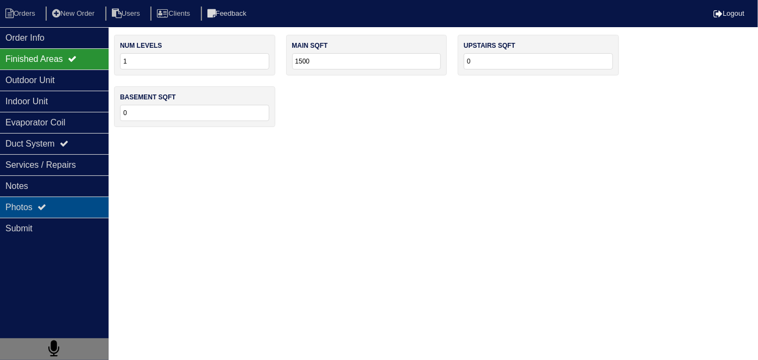
drag, startPoint x: 41, startPoint y: 212, endPoint x: 142, endPoint y: 227, distance: 102.2
click at [42, 214] on div "Photos" at bounding box center [54, 206] width 109 height 21
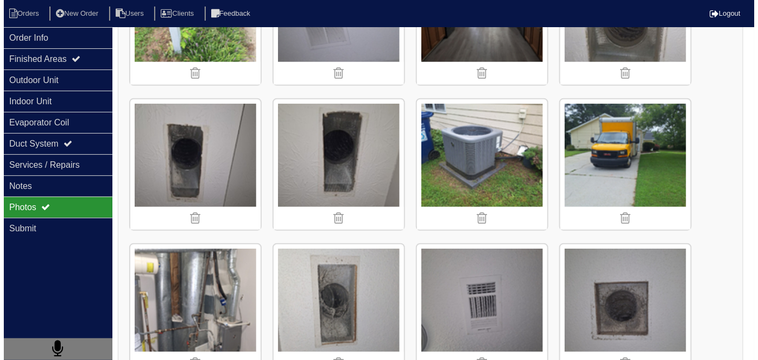
scroll to position [246, 0]
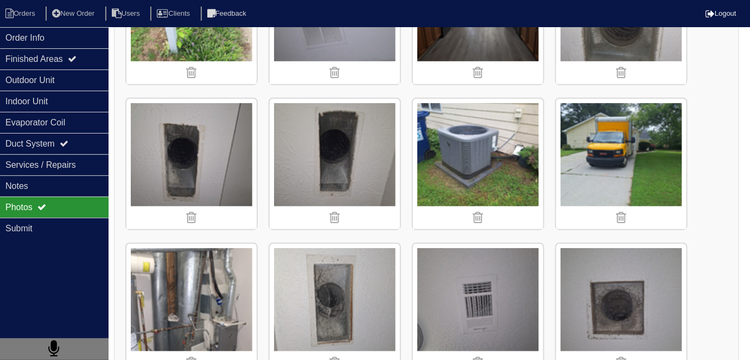
click at [589, 158] on img at bounding box center [621, 164] width 130 height 130
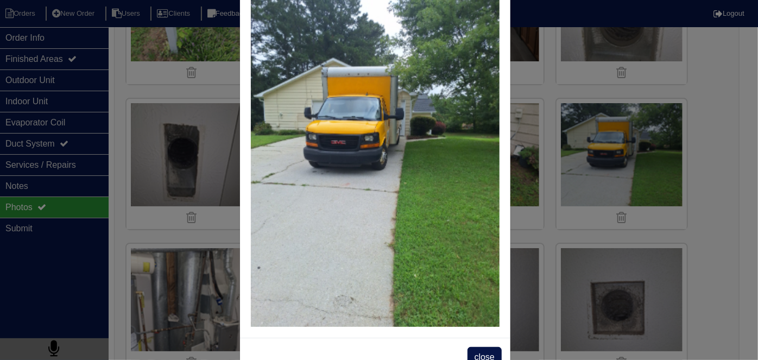
scroll to position [62, 0]
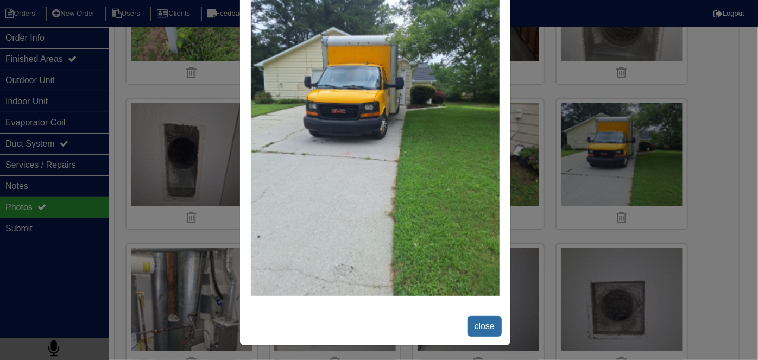
click at [479, 318] on span "close" at bounding box center [484, 326] width 34 height 21
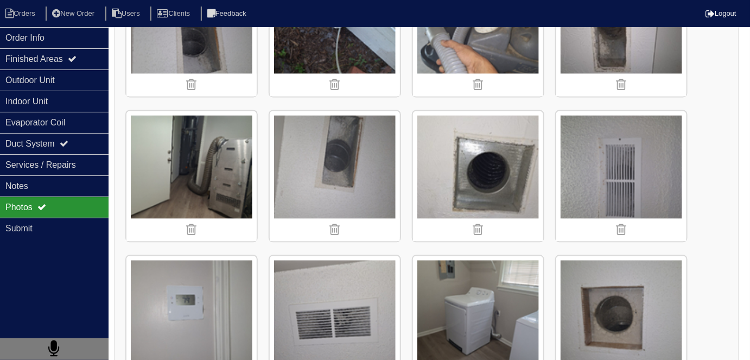
scroll to position [714, 0]
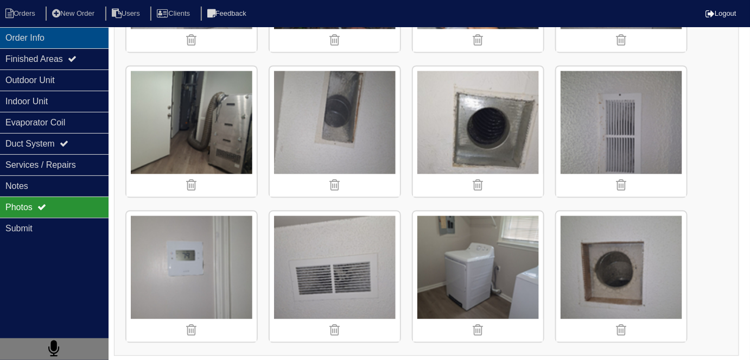
click at [59, 33] on div "Order Info" at bounding box center [54, 37] width 109 height 21
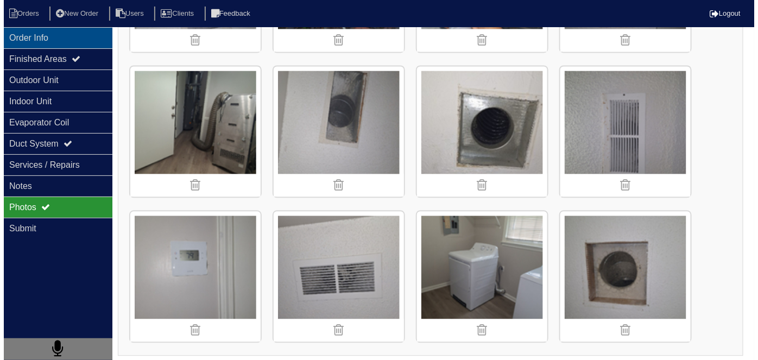
scroll to position [0, 0]
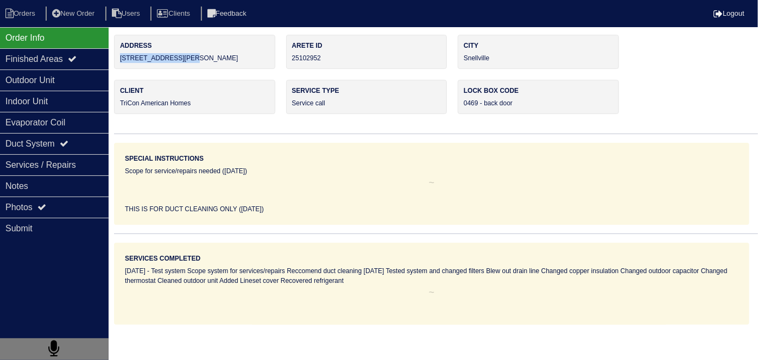
drag, startPoint x: 190, startPoint y: 58, endPoint x: 115, endPoint y: 61, distance: 75.5
click at [115, 61] on div "Address 3031 Ashly Brooke Dr" at bounding box center [194, 52] width 161 height 34
copy div "[STREET_ADDRESS][PERSON_NAME]"
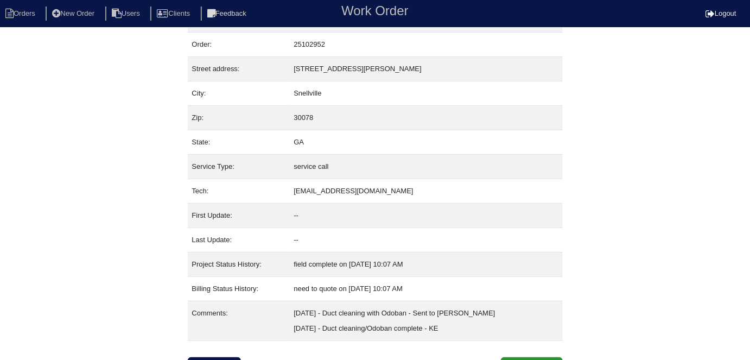
scroll to position [42, 0]
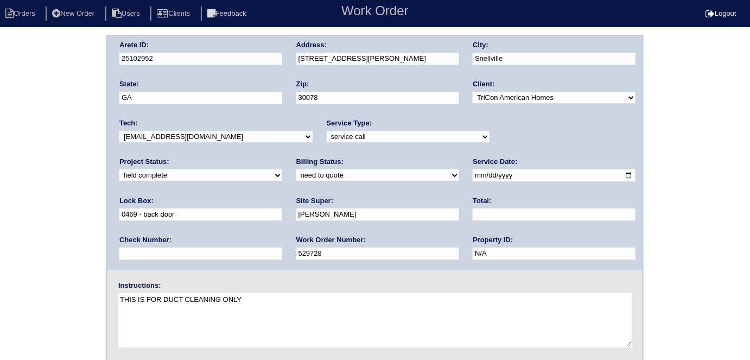
click at [296, 169] on select "need to quote quoted need to invoice invoiced paid warranty purchase order need…" at bounding box center [377, 175] width 163 height 12
select select "quoted"
click at [296, 169] on select "need to quote quoted need to invoice invoiced paid warranty purchase order need…" at bounding box center [377, 175] width 163 height 12
click at [473, 220] on input "text" at bounding box center [554, 214] width 163 height 12
type input "935.00"
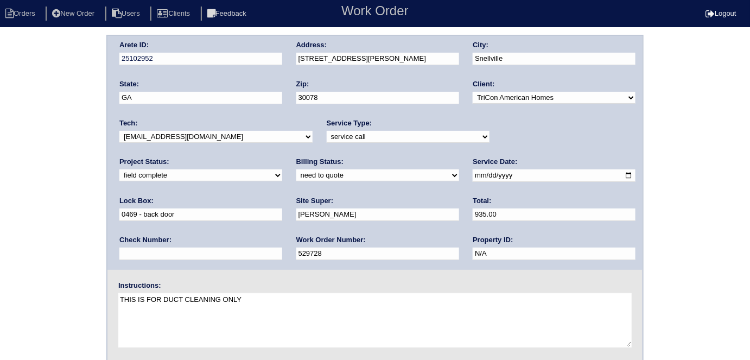
click at [0, 141] on div "Arete ID: 25102952 Address: 3031 Ashly Brooke Dr City: Snellville State: GA Zip…" at bounding box center [375, 254] width 750 height 439
click at [104, 277] on div "Arete ID: 25102952 Address: 3031 Ashly Brooke Dr City: Snellville State: GA Zip…" at bounding box center [375, 254] width 750 height 439
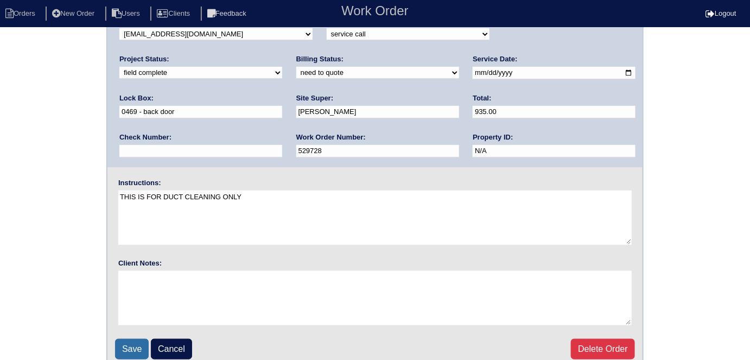
scroll to position [111, 0]
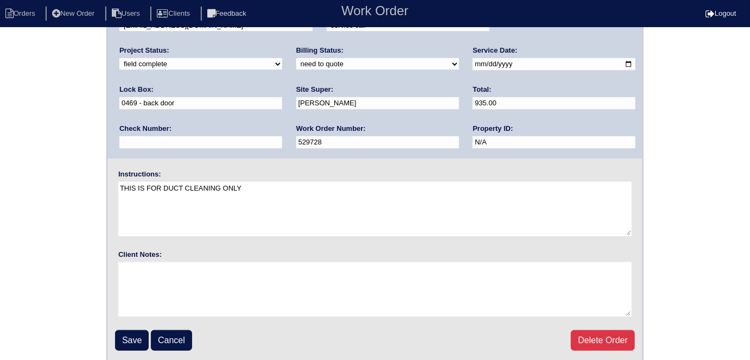
click at [45, 193] on div "Arete ID: 25102952 Address: 3031 Ashly Brooke Dr City: Snellville State: GA Zip…" at bounding box center [375, 142] width 750 height 439
click at [122, 332] on input "Save" at bounding box center [132, 340] width 34 height 21
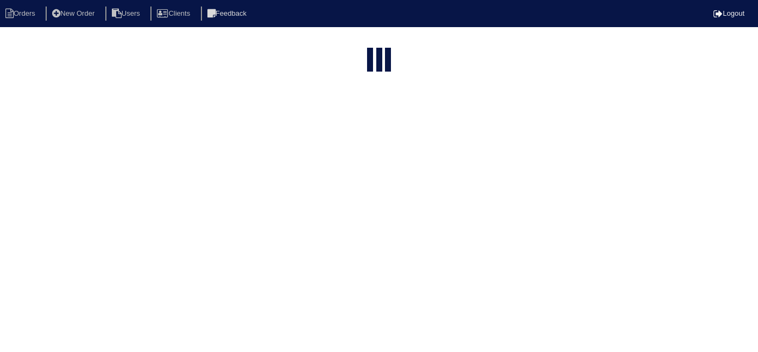
select select "15"
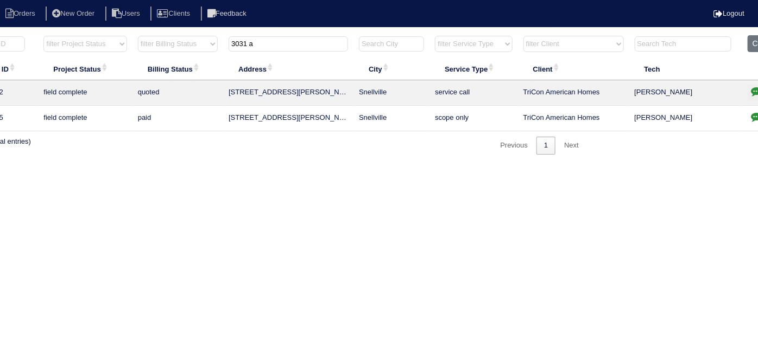
scroll to position [0, 174]
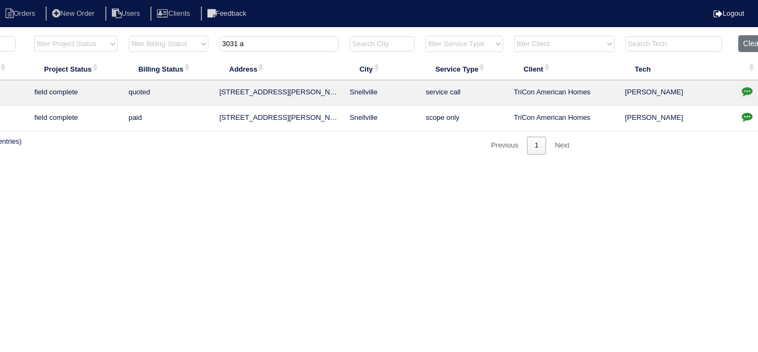
click at [738, 88] on button "button" at bounding box center [746, 93] width 17 height 16
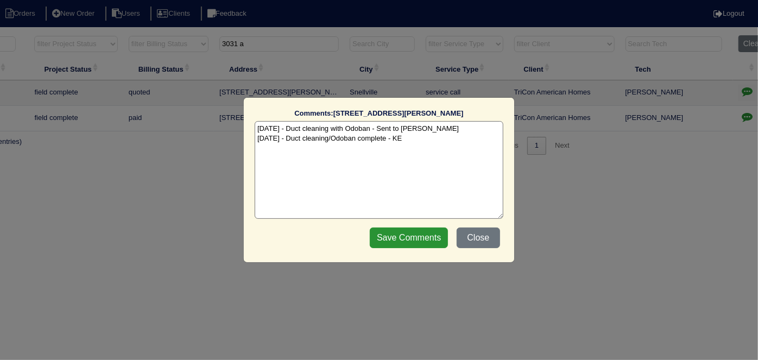
click at [411, 139] on textarea "[DATE] - Duct cleaning with Odoban - Sent to [PERSON_NAME] [DATE] - Duct cleani…" at bounding box center [379, 170] width 249 height 98
click at [473, 242] on button "Close" at bounding box center [477, 237] width 43 height 21
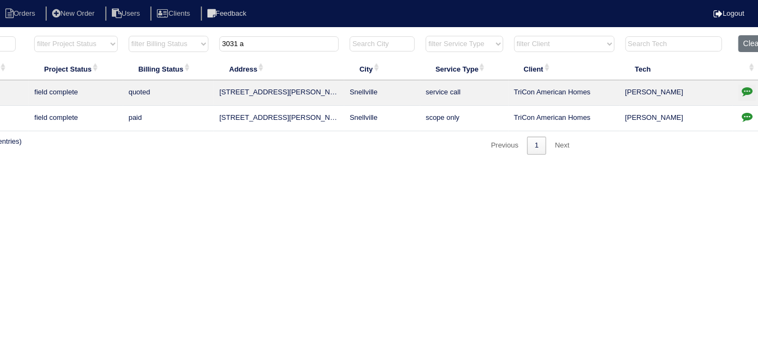
click at [532, 166] on html "Orders New Order Users Clients Feedback Logout Orders New Order Users Clients M…" at bounding box center [205, 83] width 758 height 166
drag, startPoint x: 270, startPoint y: 47, endPoint x: 101, endPoint y: 51, distance: 168.8
click at [121, 47] on tr "filter Year -- Any Year -- 2025 2024 2023 2022 2021 2020 2019 filter Project St…" at bounding box center [302, 46] width 941 height 22
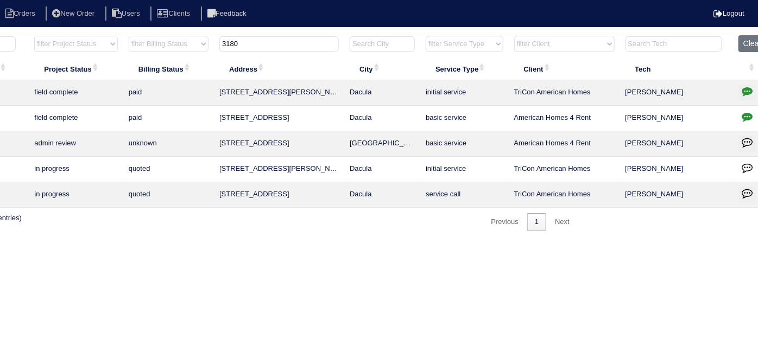
scroll to position [0, 189]
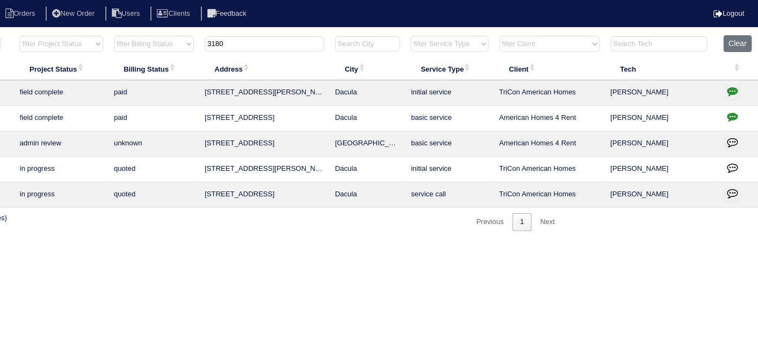
type input "3180"
click at [734, 85] on button "button" at bounding box center [732, 93] width 17 height 16
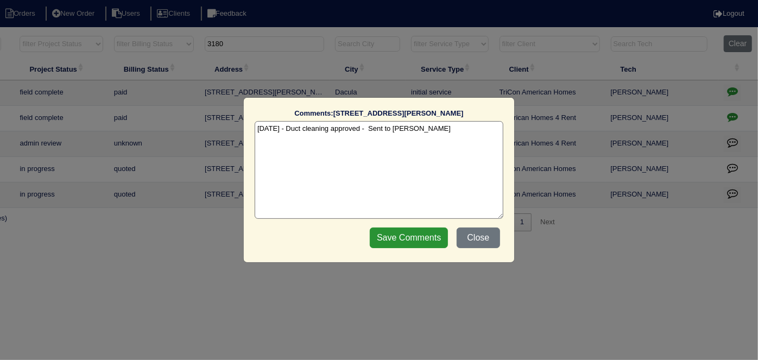
click at [733, 87] on div "Comments: [STREET_ADDRESS][PERSON_NAME] The comments on file have changed since…" at bounding box center [379, 180] width 758 height 360
click at [440, 131] on textarea "[DATE] - Duct cleaning approved - Sent to [PERSON_NAME]" at bounding box center [379, 170] width 249 height 98
type textarea "[DATE] - Duct cleaning approved - Sent to [PERSON_NAME] [DATE] - Duct cleaning …"
click at [443, 236] on input "Save Comments" at bounding box center [409, 237] width 78 height 21
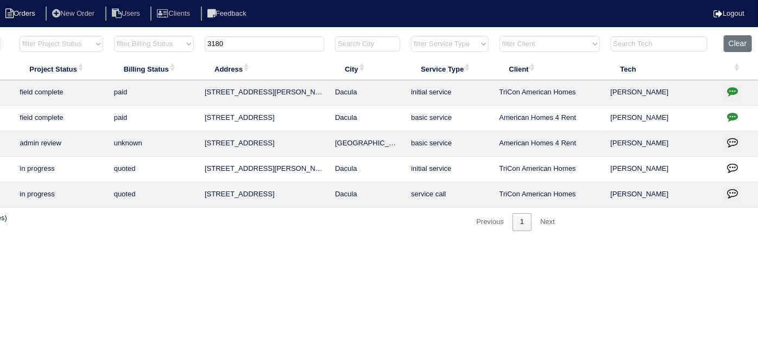
drag, startPoint x: 252, startPoint y: 45, endPoint x: 23, endPoint y: 14, distance: 230.6
click at [58, 35] on body "Orders New Order Users Clients Feedback Logout Orders New Order Users Clients M…" at bounding box center [190, 133] width 758 height 196
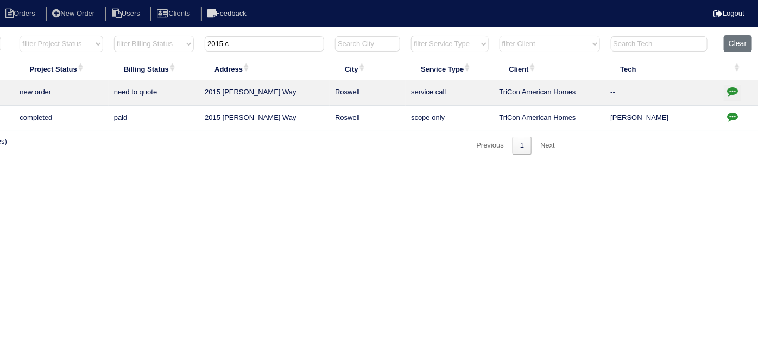
type input "2015 c"
click at [727, 86] on icon "button" at bounding box center [732, 91] width 11 height 11
type textarea "7/31/25 - THIS IF FOR DUCT CLEANING ONLY - RK"
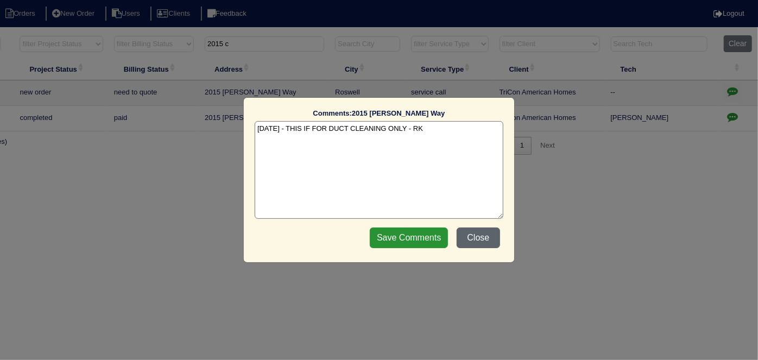
click at [487, 236] on button "Close" at bounding box center [477, 237] width 43 height 21
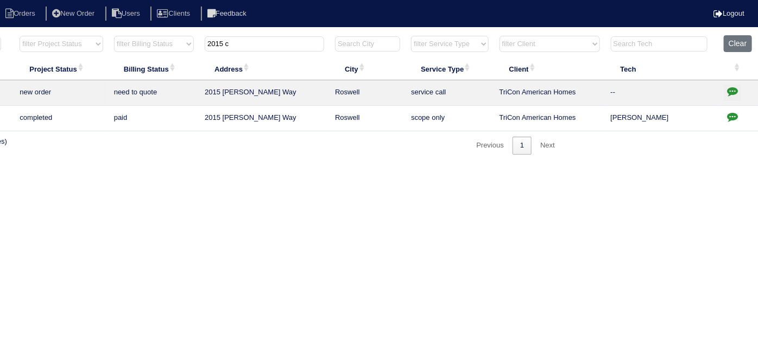
click at [160, 166] on html "Orders New Order Users Clients Feedback Logout Orders New Order Users Clients M…" at bounding box center [190, 83] width 758 height 166
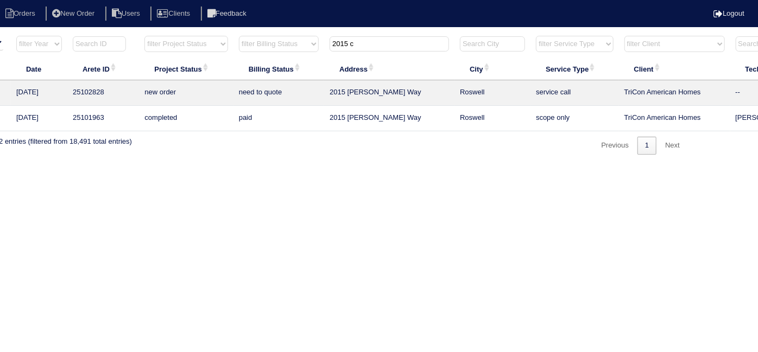
scroll to position [0, 0]
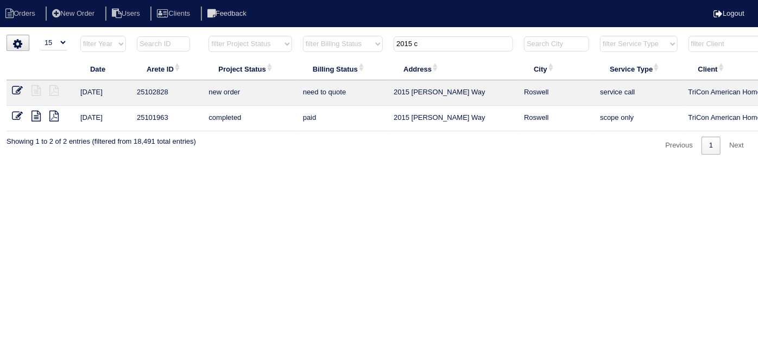
click at [333, 166] on html "Orders New Order Users Clients Feedback Logout Orders New Order Users Clients M…" at bounding box center [379, 83] width 758 height 166
click at [404, 166] on html "Orders New Order Users Clients Feedback Logout Orders New Order Users Clients M…" at bounding box center [379, 83] width 758 height 166
click at [305, 166] on html "Orders New Order Users Clients Feedback Logout Orders New Order Users Clients M…" at bounding box center [379, 83] width 758 height 166
click at [33, 111] on icon at bounding box center [35, 116] width 9 height 11
click at [18, 91] on icon at bounding box center [17, 90] width 11 height 11
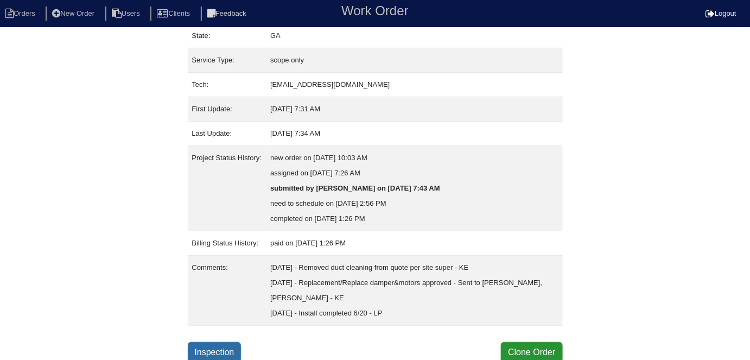
scroll to position [133, 0]
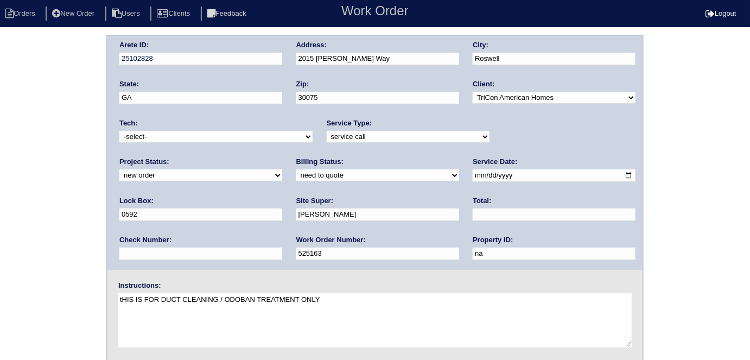
click at [282, 169] on select "new order assigned in progress field complete need to schedule admin review arc…" at bounding box center [200, 175] width 163 height 12
select select "field complete"
click at [282, 169] on select "new order assigned in progress field complete need to schedule admin review arc…" at bounding box center [200, 175] width 163 height 12
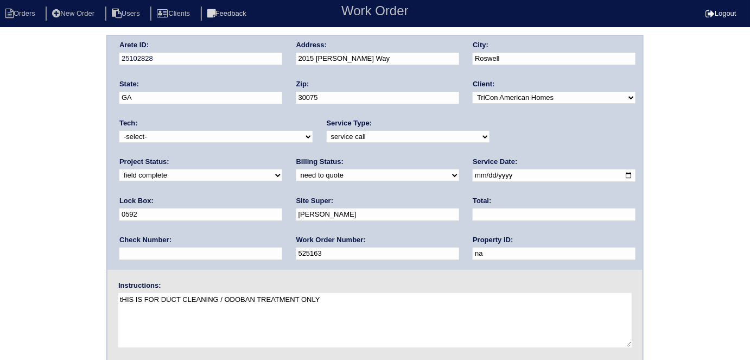
click at [296, 172] on select "need to quote quoted need to invoice invoiced paid warranty purchase order need…" at bounding box center [377, 175] width 163 height 12
select select "quoted"
click at [296, 169] on select "need to quote quoted need to invoice invoiced paid warranty purchase order need…" at bounding box center [377, 175] width 163 height 12
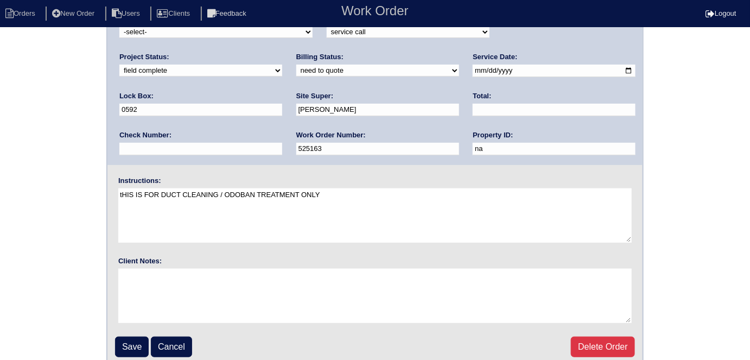
scroll to position [111, 0]
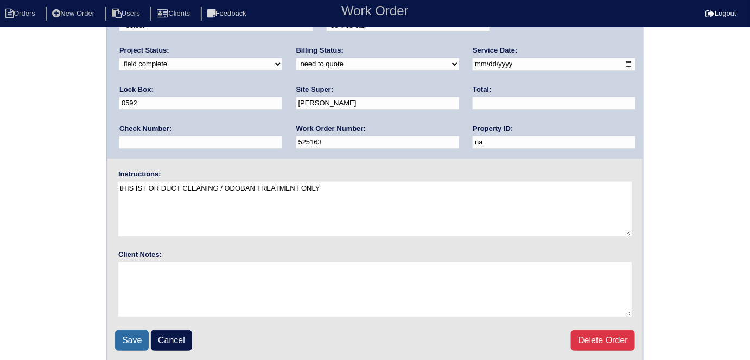
click at [141, 334] on input "Save" at bounding box center [132, 340] width 34 height 21
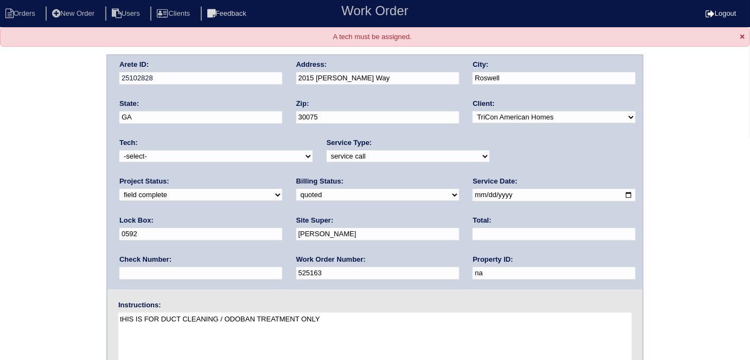
click at [150, 160] on select "-select- [EMAIL_ADDRESS][DOMAIN_NAME] [EMAIL_ADDRESS][DOMAIN_NAME] [EMAIL_ADDRE…" at bounding box center [215, 156] width 193 height 12
select select "33"
click at [119, 150] on select "-select- [EMAIL_ADDRESS][DOMAIN_NAME] [EMAIL_ADDRESS][DOMAIN_NAME] [EMAIL_ADDRE…" at bounding box center [215, 156] width 193 height 12
drag, startPoint x: 26, startPoint y: 219, endPoint x: 30, endPoint y: 234, distance: 15.8
click at [25, 219] on div "Arete ID: 25102828 Address: 2015 [PERSON_NAME] Way City: [GEOGRAPHIC_DATA] Stat…" at bounding box center [375, 273] width 750 height 439
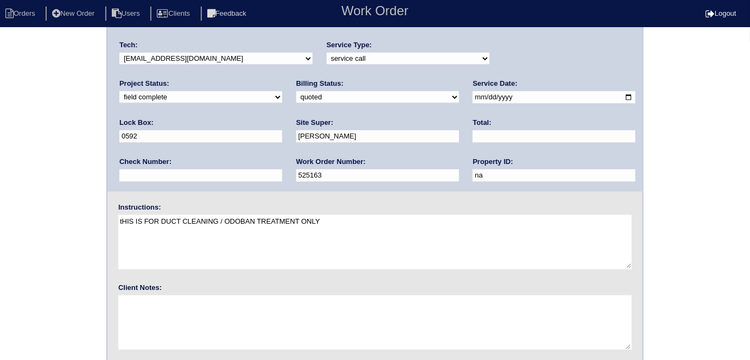
scroll to position [130, 0]
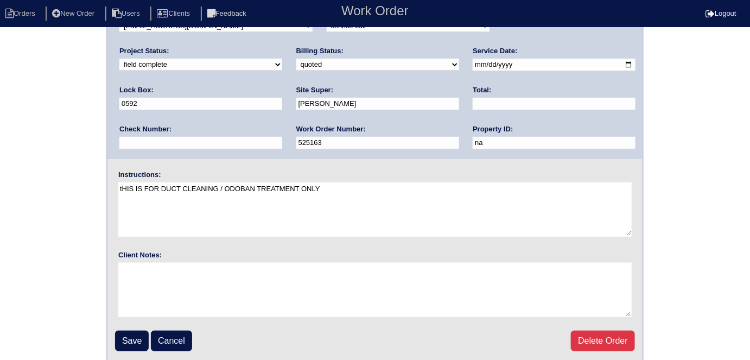
click at [116, 331] on input "Save" at bounding box center [132, 341] width 34 height 21
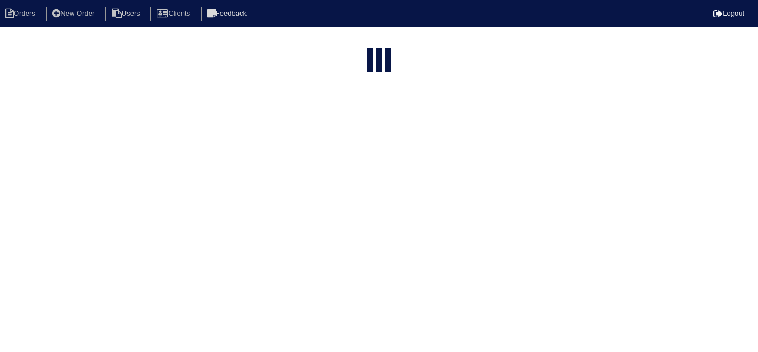
select select "15"
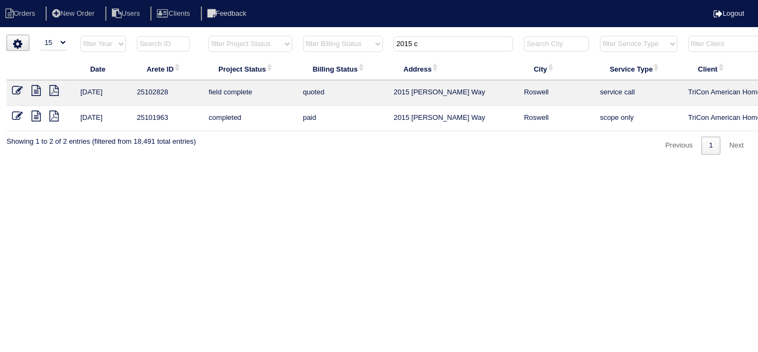
click at [37, 90] on icon at bounding box center [35, 90] width 9 height 11
click at [39, 113] on icon at bounding box center [35, 116] width 9 height 11
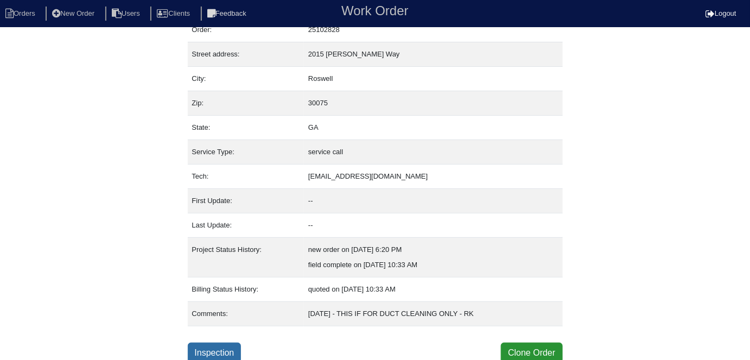
scroll to position [42, 0]
click at [217, 347] on link "Inspection" at bounding box center [215, 352] width 54 height 21
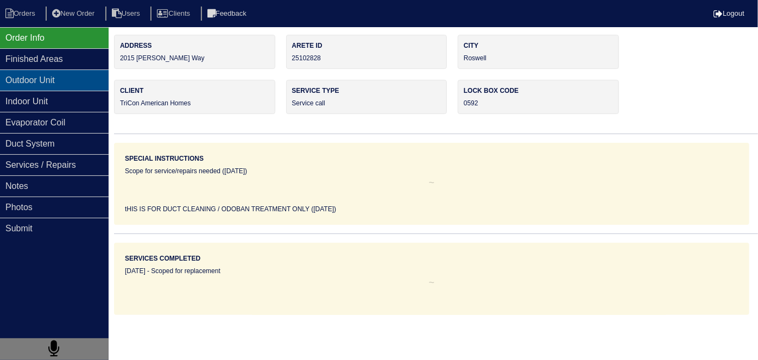
click at [50, 78] on div "Outdoor Unit" at bounding box center [54, 79] width 109 height 21
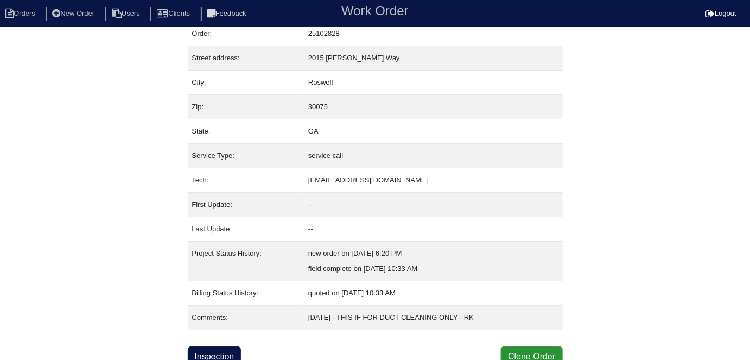
scroll to position [42, 0]
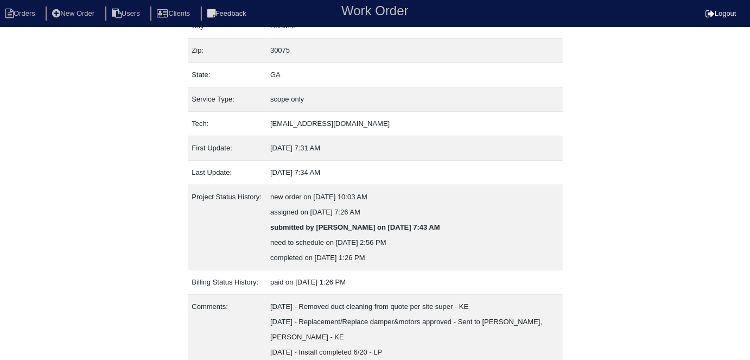
scroll to position [133, 0]
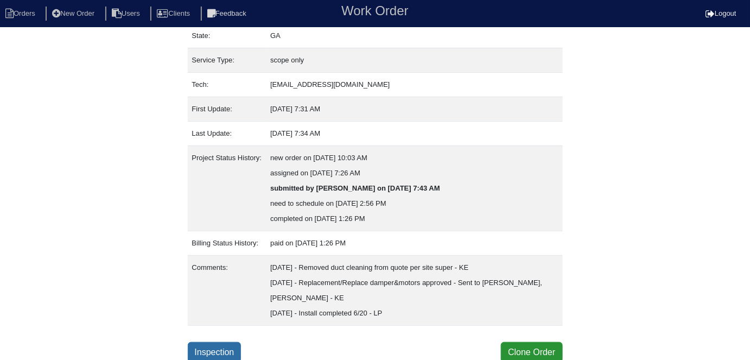
click at [224, 343] on link "Inspection" at bounding box center [215, 352] width 54 height 21
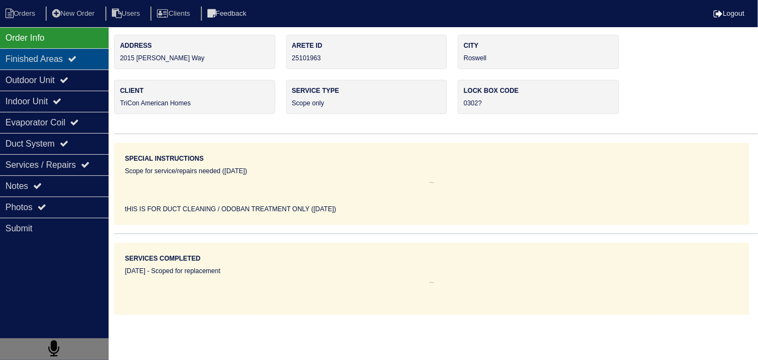
click at [75, 64] on div "Finished Areas" at bounding box center [54, 58] width 109 height 21
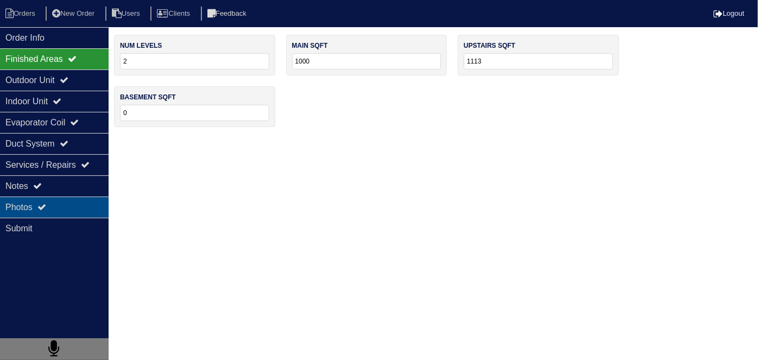
click at [69, 206] on div "Photos" at bounding box center [54, 206] width 109 height 21
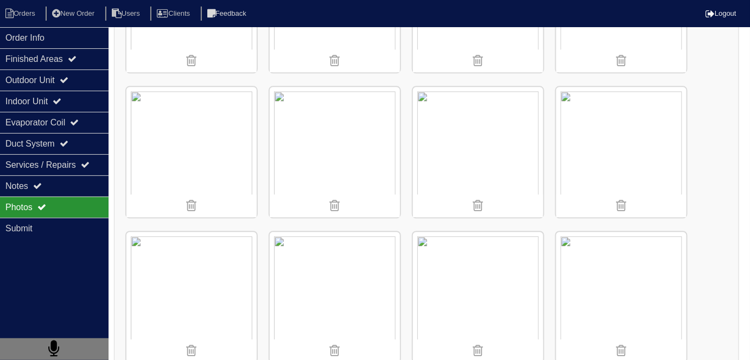
scroll to position [839, 0]
click at [24, 58] on div "Finished Areas" at bounding box center [54, 58] width 109 height 21
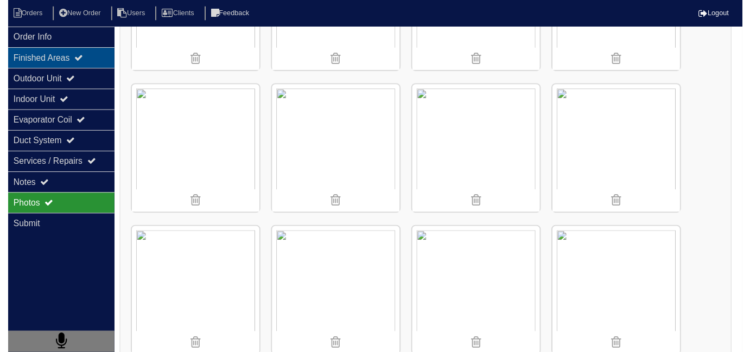
scroll to position [0, 0]
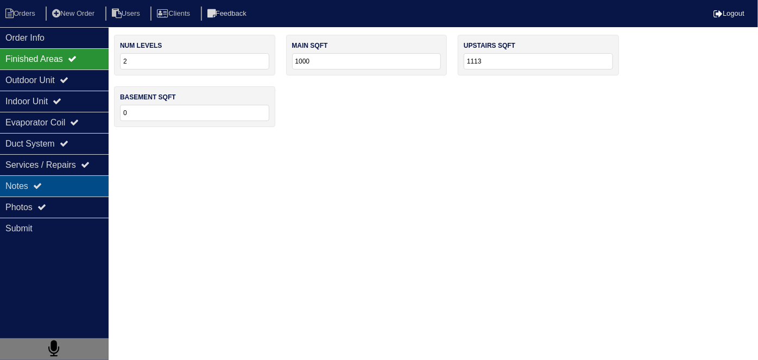
click at [50, 189] on div "Notes" at bounding box center [54, 185] width 109 height 21
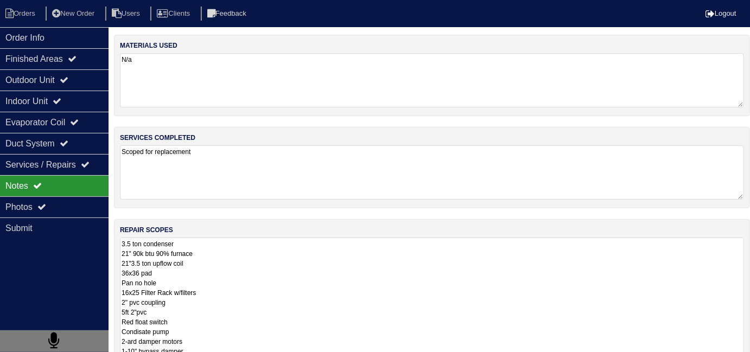
click at [307, 257] on textarea "3.5 ton condenser 21" 90k btu 90% furnace 21"3.5 ton upflow coil 36x36 pad Pan …" at bounding box center [432, 312] width 624 height 149
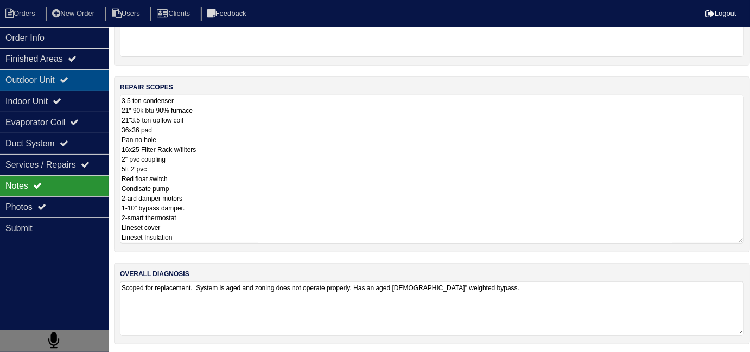
scroll to position [48, 0]
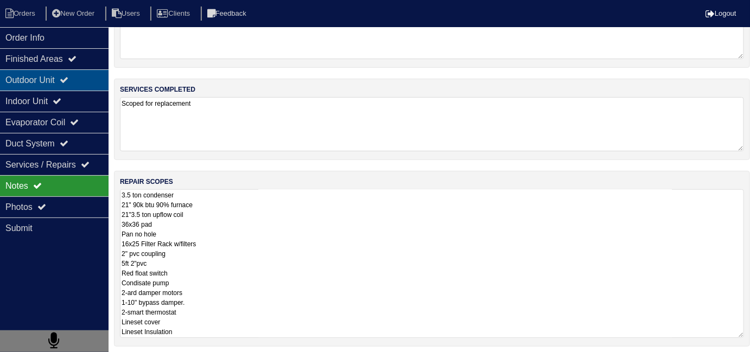
click at [66, 84] on div "Outdoor Unit" at bounding box center [54, 79] width 109 height 21
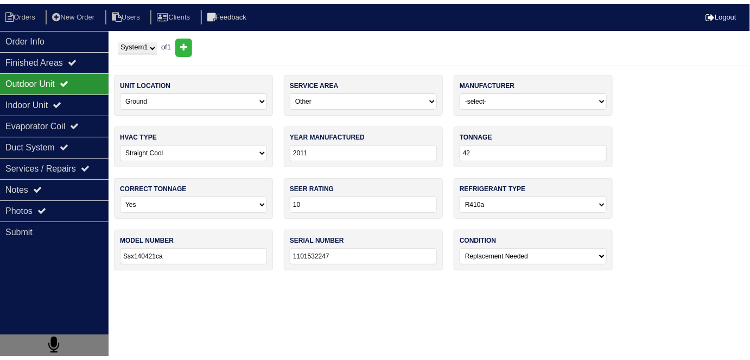
scroll to position [0, 0]
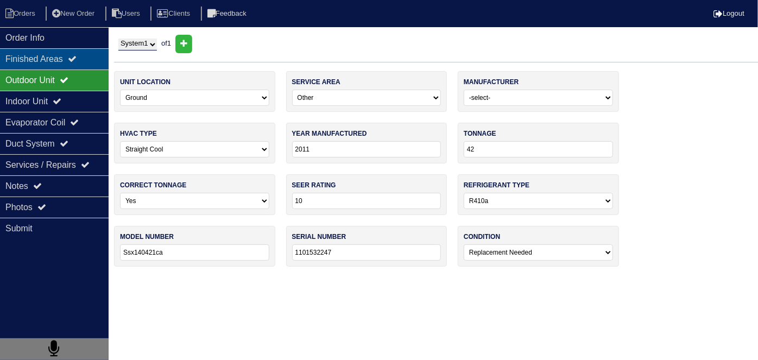
drag, startPoint x: 72, startPoint y: 68, endPoint x: 77, endPoint y: 61, distance: 8.3
click at [76, 62] on div "Finished Areas" at bounding box center [54, 58] width 109 height 21
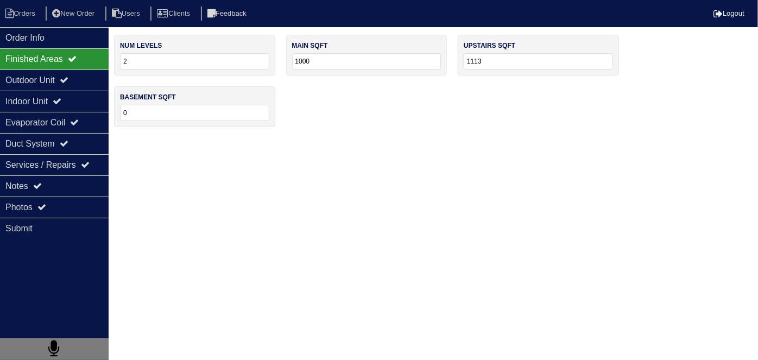
click at [77, 61] on icon at bounding box center [72, 58] width 9 height 9
click at [83, 53] on div "Finished Areas" at bounding box center [54, 58] width 109 height 21
drag, startPoint x: 30, startPoint y: 210, endPoint x: 123, endPoint y: 200, distance: 92.8
click at [31, 210] on div "Photos" at bounding box center [54, 206] width 109 height 21
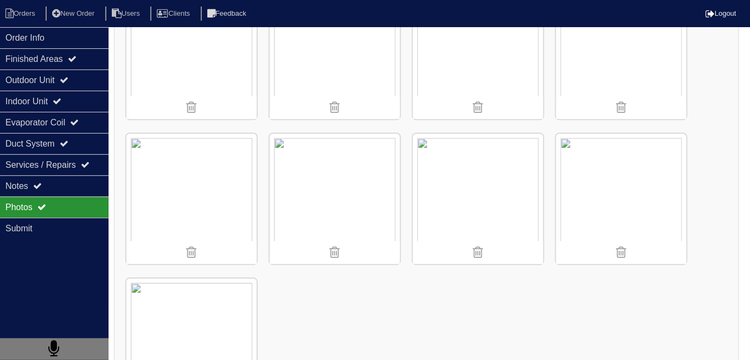
scroll to position [937, 0]
click at [12, 185] on div "Notes" at bounding box center [54, 185] width 109 height 21
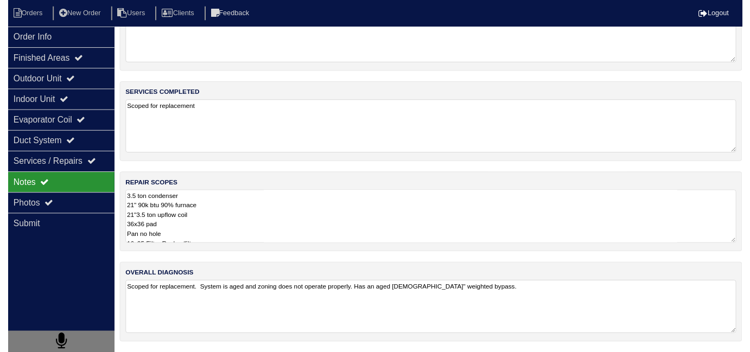
scroll to position [48, 0]
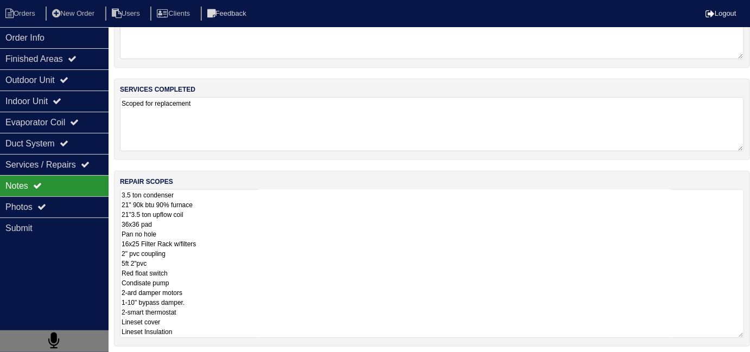
click at [464, 223] on textarea "3.5 ton condenser 21" 90k btu 90% furnace 21"3.5 ton upflow coil 36x36 pad Pan …" at bounding box center [432, 263] width 624 height 149
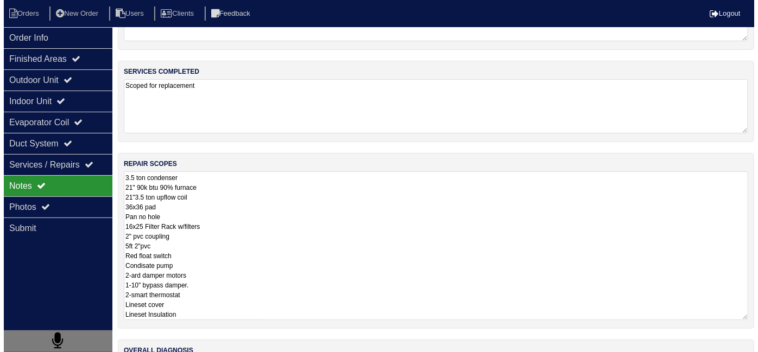
scroll to position [0, 0]
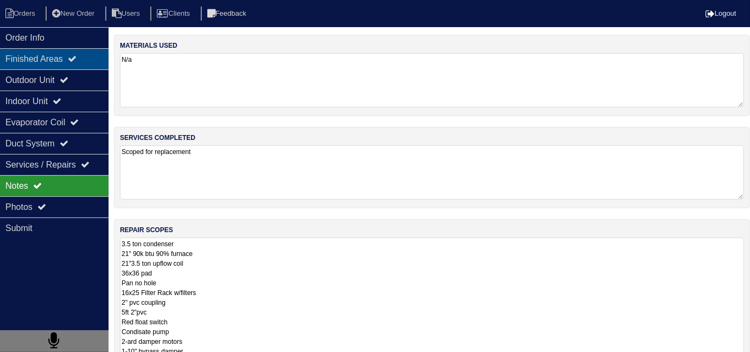
click at [69, 61] on div "Finished Areas" at bounding box center [54, 58] width 109 height 21
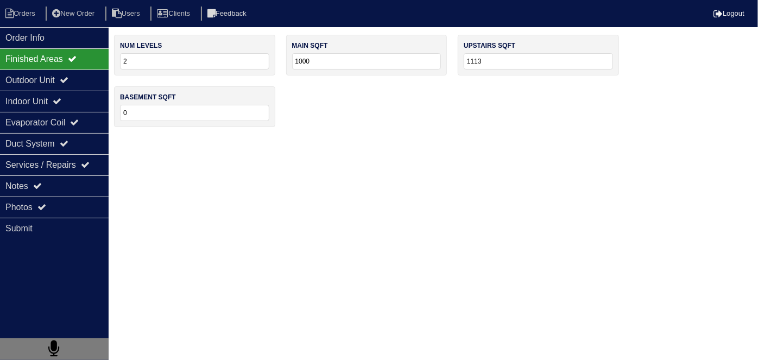
click at [15, 3] on nav "Orders New Order Users Clients Feedback Logout" at bounding box center [379, 13] width 758 height 27
click at [14, 7] on li "Orders" at bounding box center [22, 14] width 44 height 15
click at [17, 10] on li "Orders" at bounding box center [22, 14] width 44 height 15
select select "15"
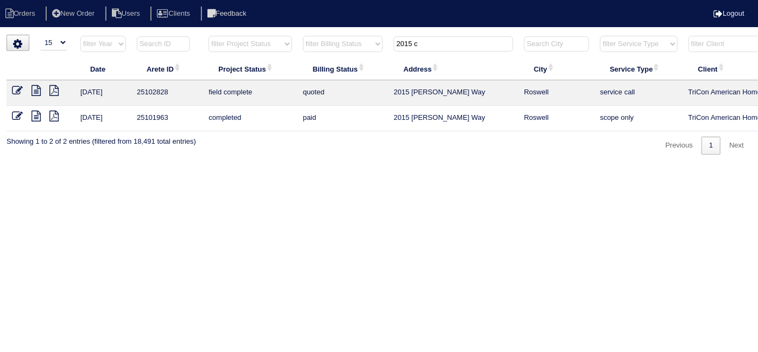
drag, startPoint x: 422, startPoint y: 43, endPoint x: 232, endPoint y: 39, distance: 190.0
click at [247, 38] on tr "filter Year -- Any Year -- 2025 2024 2023 2022 2021 2020 2019 filter Project St…" at bounding box center [477, 46] width 941 height 22
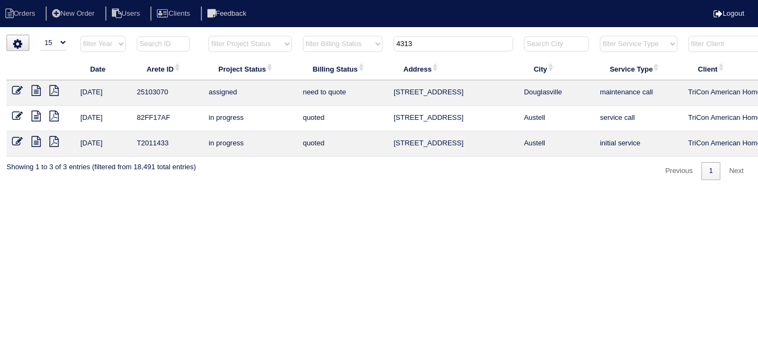
drag, startPoint x: 433, startPoint y: 49, endPoint x: 270, endPoint y: 39, distance: 162.6
click at [344, 49] on tr "filter Year -- Any Year -- 2025 2024 2023 2022 2021 2020 2019 filter Project St…" at bounding box center [477, 46] width 941 height 22
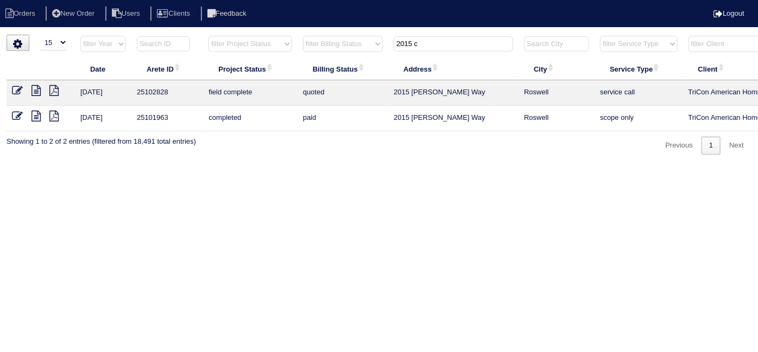
type input "2015 c"
click at [20, 87] on icon at bounding box center [17, 90] width 11 height 11
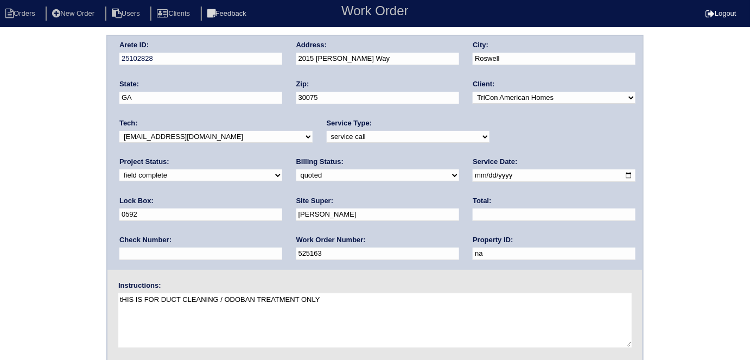
click at [473, 214] on input "text" at bounding box center [554, 214] width 163 height 12
type input "1255.00"
click at [0, 178] on div "Arete ID: 25102828 Address: 2015 Chelsey Way City: Roswell State: GA Zip: 30075…" at bounding box center [375, 254] width 750 height 439
drag, startPoint x: 369, startPoint y: 58, endPoint x: 294, endPoint y: 56, distance: 74.9
click at [294, 56] on div "Arete ID: 25102828 Address: 2015 Chelsey Way City: Roswell State: GA Zip: 30075…" at bounding box center [374, 153] width 535 height 234
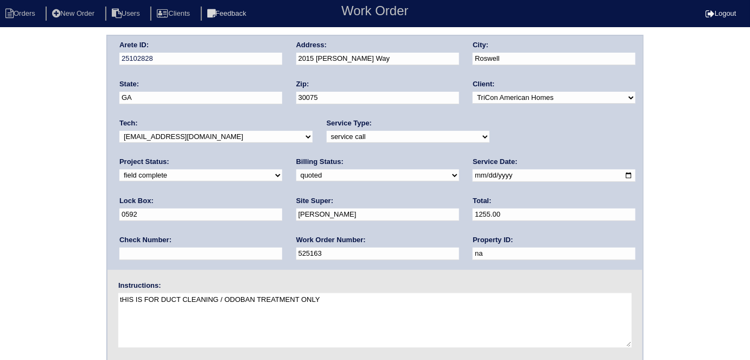
click at [65, 238] on div "Arete ID: 25102828 Address: 2015 Chelsey Way City: Roswell State: GA Zip: 30075…" at bounding box center [375, 254] width 750 height 439
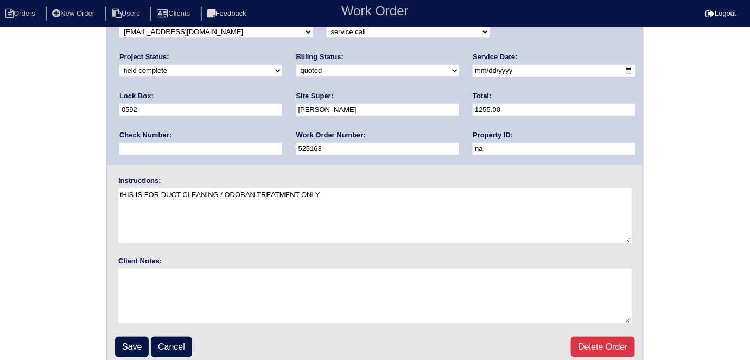
scroll to position [111, 0]
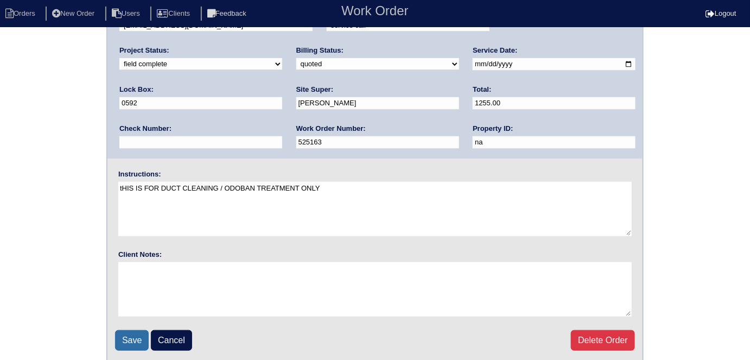
click at [132, 330] on input "Save" at bounding box center [132, 340] width 34 height 21
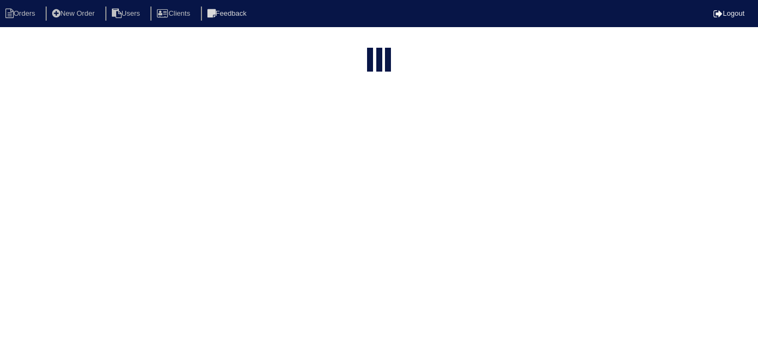
select select "15"
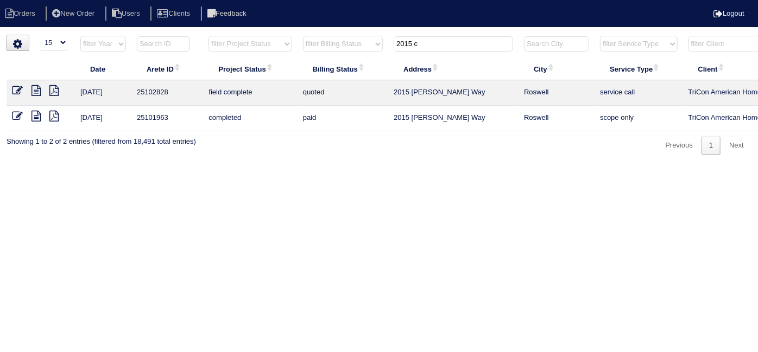
click at [33, 87] on icon at bounding box center [35, 90] width 9 height 11
click at [321, 166] on html "Orders New Order Users Clients Feedback Logout Orders New Order Users Clients M…" at bounding box center [379, 83] width 758 height 166
drag, startPoint x: 452, startPoint y: 41, endPoint x: 169, endPoint y: 60, distance: 282.8
click at [259, 46] on tr "filter Year -- Any Year -- 2025 2024 2023 2022 2021 2020 2019 filter Project St…" at bounding box center [477, 46] width 941 height 22
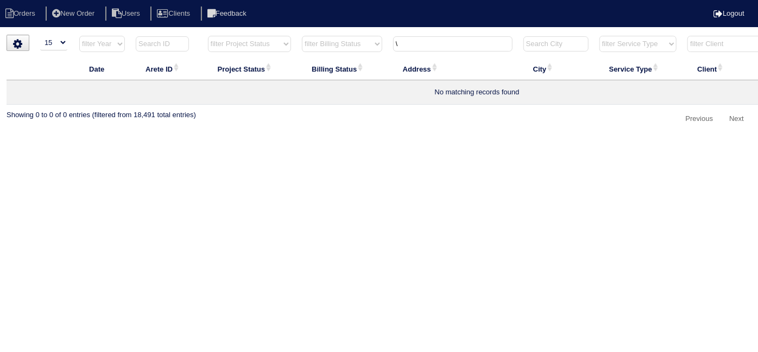
type input "\"
click at [416, 42] on input "\" at bounding box center [452, 43] width 119 height 15
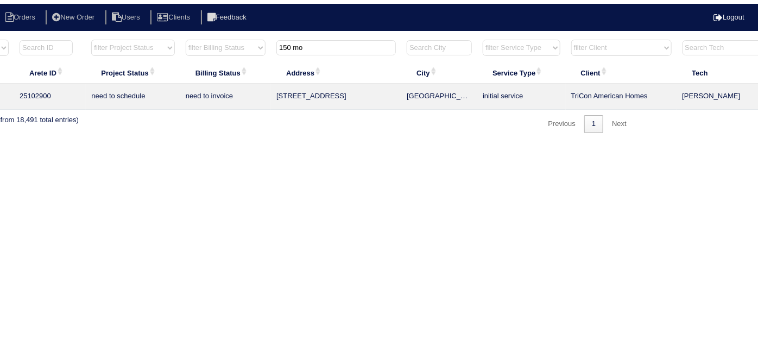
scroll to position [0, 189]
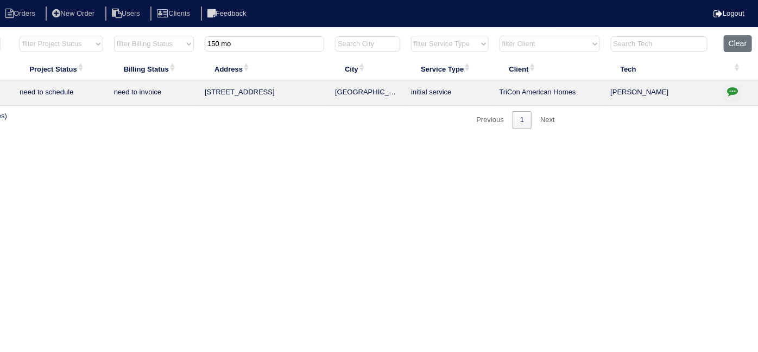
type input "150 mo"
click at [727, 96] on icon "button" at bounding box center [732, 91] width 11 height 11
type textarea "[DATE] - waiting for final quote for mini split from [PERSON_NAME] to complete …"
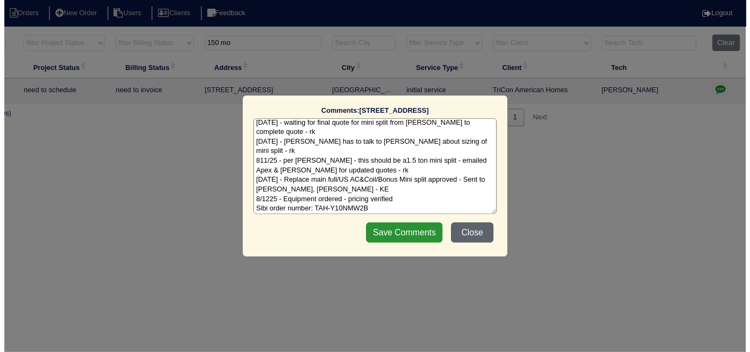
scroll to position [4, 0]
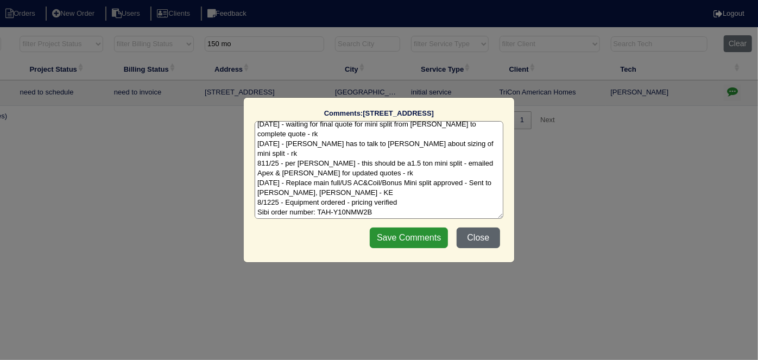
click at [468, 233] on button "Close" at bounding box center [477, 237] width 43 height 21
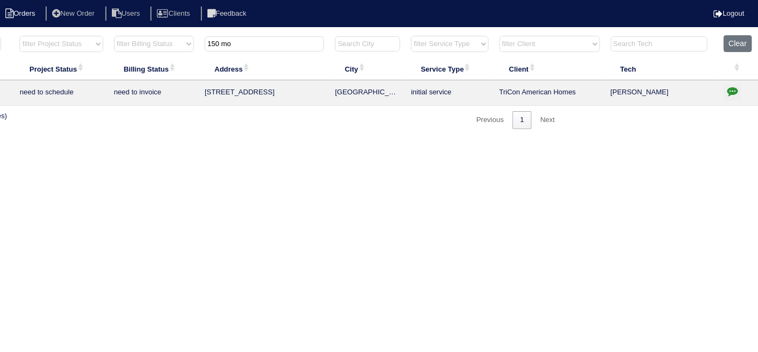
drag, startPoint x: 240, startPoint y: 48, endPoint x: 17, endPoint y: 18, distance: 225.1
click at [41, 35] on body "Orders New Order Users Clients Feedback Logout Orders New Order Users Clients M…" at bounding box center [190, 82] width 758 height 94
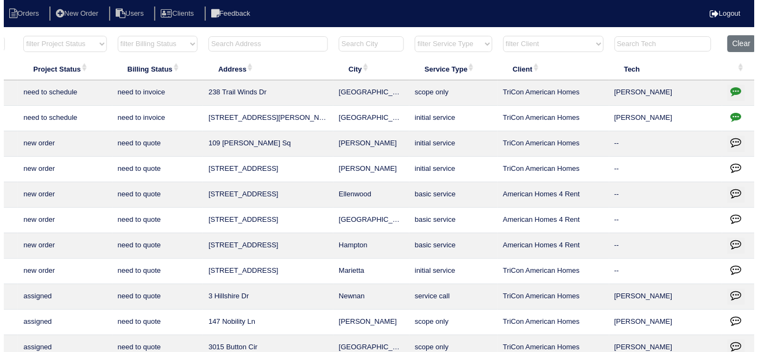
scroll to position [0, 0]
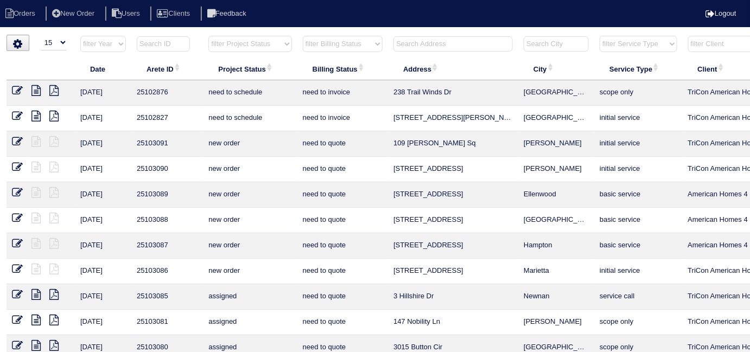
click at [223, 47] on select "filter Project Status -- Any Project Status -- new order assigned in progress f…" at bounding box center [249, 44] width 83 height 16
click at [208, 36] on select "filter Project Status -- Any Project Status -- new order assigned in progress f…" at bounding box center [249, 44] width 83 height 16
select select "field complete"
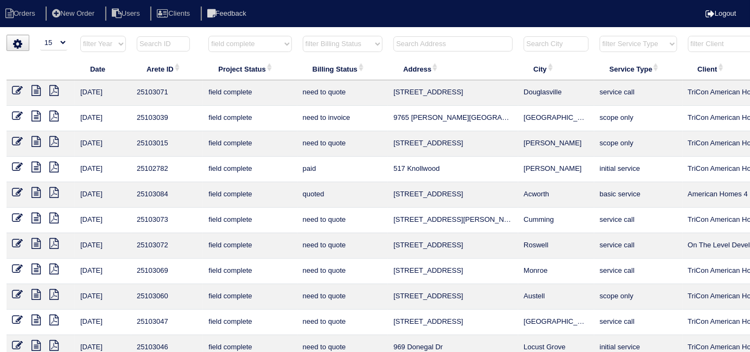
drag, startPoint x: 310, startPoint y: 45, endPoint x: 312, endPoint y: 50, distance: 5.5
click at [310, 45] on select "filter Billing Status -- Any Billing Status -- need to quote quoted need to inv…" at bounding box center [343, 44] width 80 height 16
select select "need to quote"
click at [303, 36] on select "filter Billing Status -- Any Billing Status -- need to quote quoted need to inv…" at bounding box center [343, 44] width 80 height 16
select select "field complete"
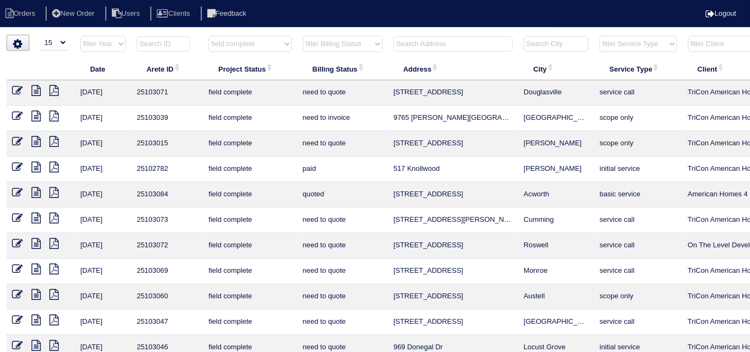
select select "need to quote"
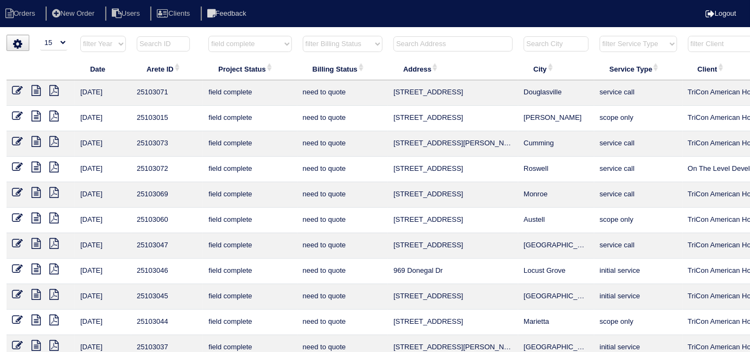
click at [220, 47] on select "filter Project Status -- Any Project Status -- new order assigned in progress f…" at bounding box center [249, 44] width 83 height 16
select select
click at [208, 36] on select "filter Project Status -- Any Project Status -- new order assigned in progress f…" at bounding box center [249, 44] width 83 height 16
select select "need to quote"
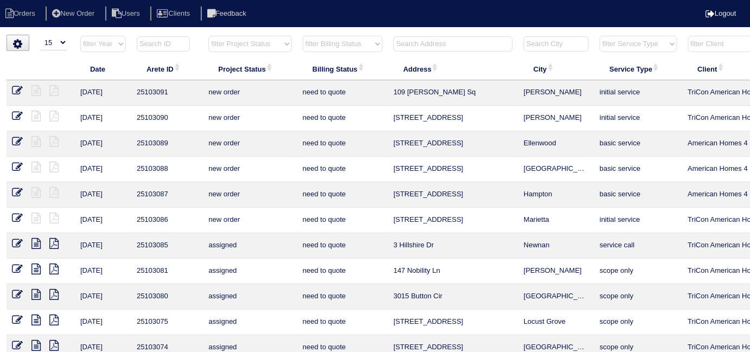
click at [313, 47] on select "filter Billing Status -- Any Billing Status -- need to quote quoted need to inv…" at bounding box center [343, 44] width 80 height 16
select select
click at [303, 36] on select "filter Billing Status -- Any Billing Status -- need to quote quoted need to inv…" at bounding box center [343, 44] width 80 height 16
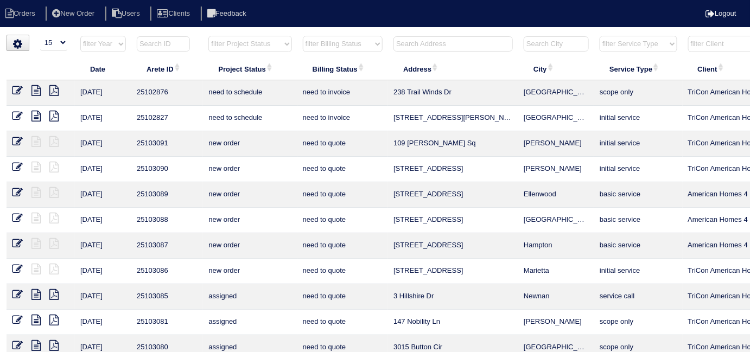
click at [401, 46] on input "text" at bounding box center [453, 43] width 119 height 15
click at [454, 46] on input "text" at bounding box center [453, 43] width 119 height 15
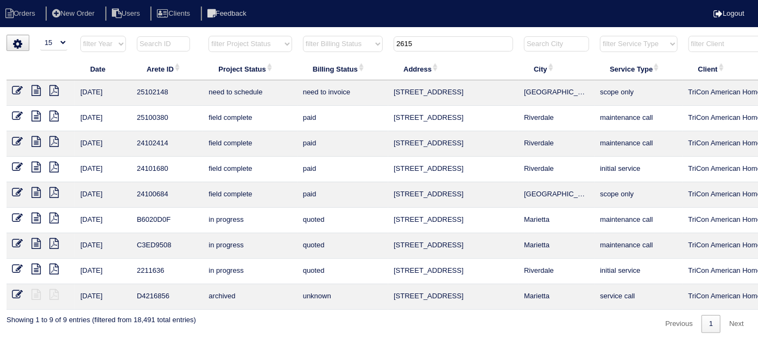
type input "2615"
click at [14, 87] on icon at bounding box center [17, 90] width 11 height 11
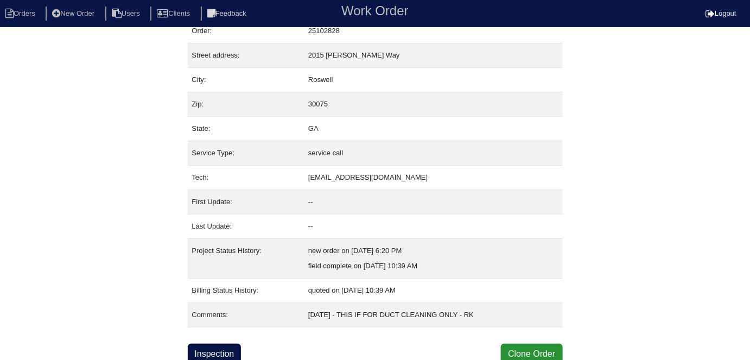
scroll to position [42, 0]
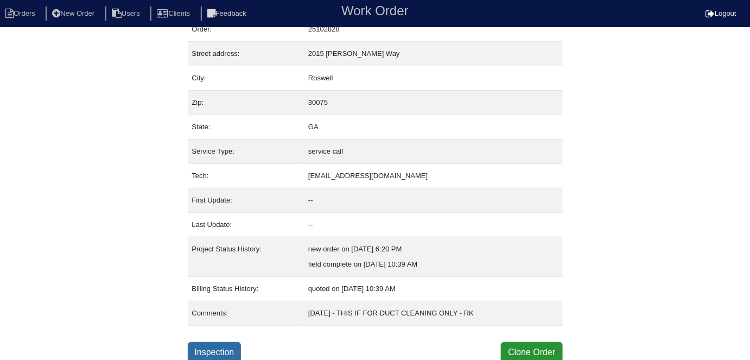
click at [215, 347] on link "Inspection" at bounding box center [215, 352] width 54 height 21
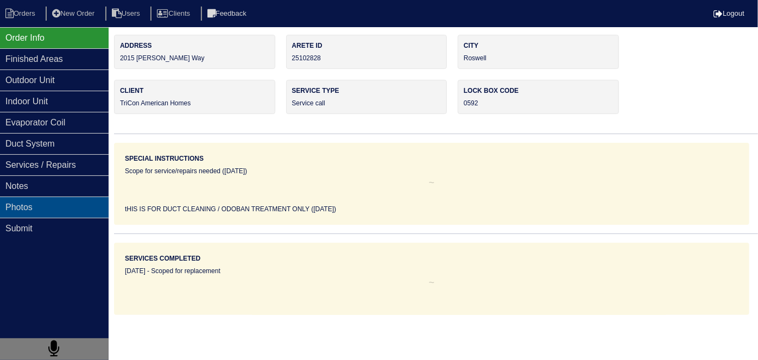
click at [63, 206] on div "Photos" at bounding box center [54, 206] width 109 height 21
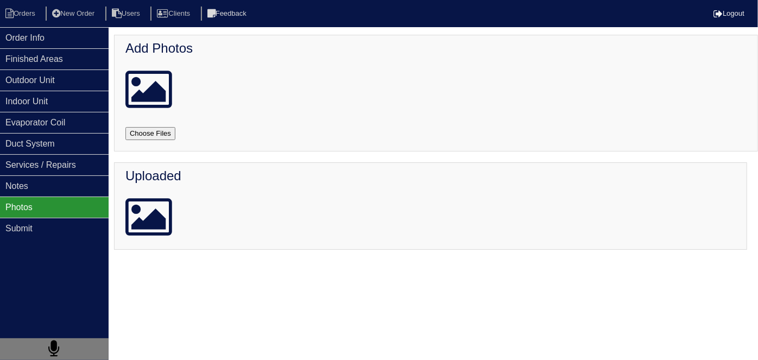
click at [140, 128] on input "file" at bounding box center [163, 133] width 76 height 13
type input "C:\fakepath\20250819_145050_copy_765x1020.jpg"
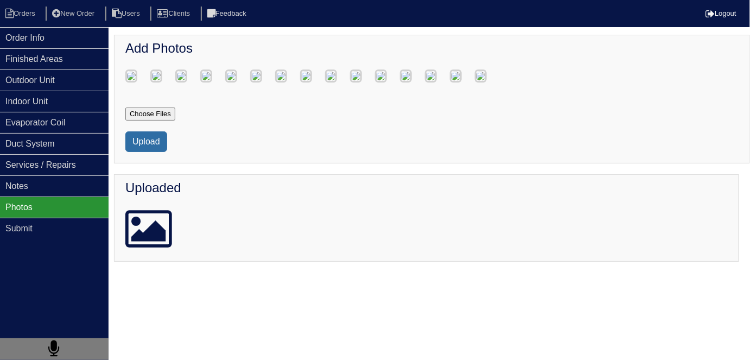
click at [145, 152] on button "Upload" at bounding box center [146, 141] width 42 height 21
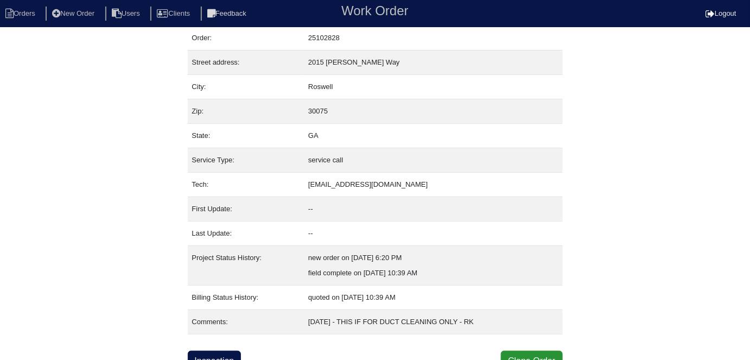
scroll to position [42, 0]
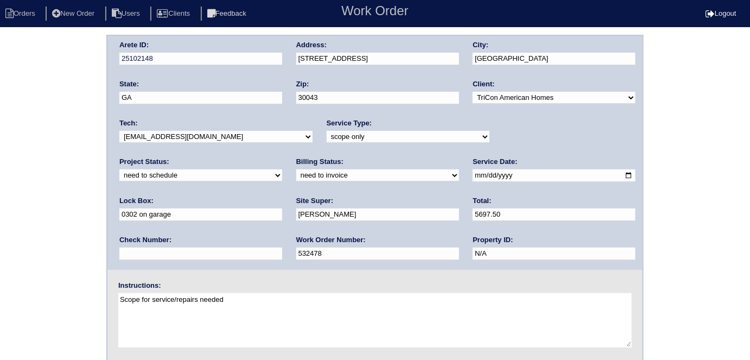
click at [45, 199] on div "Arete ID: 25102148 Address: [STREET_ADDRESS] City: [GEOGRAPHIC_DATA] State: [GE…" at bounding box center [375, 254] width 750 height 439
click at [67, 119] on div "Arete ID: 25102148 Address: 2615 Sandstone Dr City: Lawrenceville State: GA Zip…" at bounding box center [375, 254] width 750 height 439
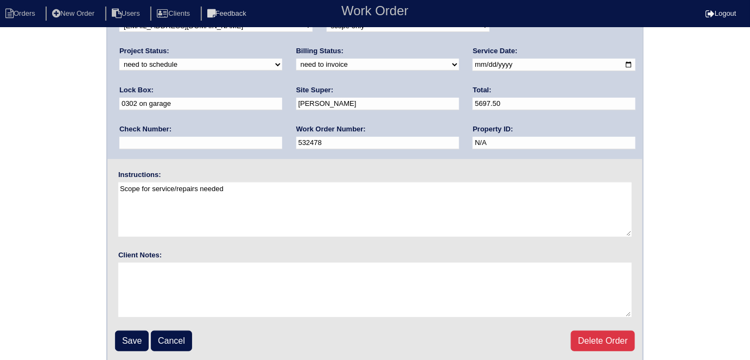
scroll to position [111, 0]
click at [126, 342] on input "Save" at bounding box center [132, 340] width 34 height 21
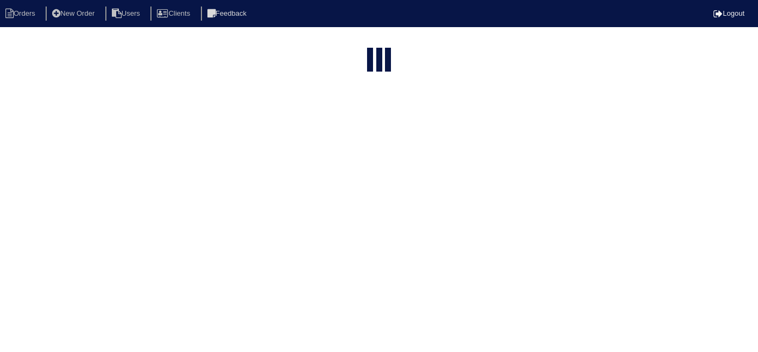
select select "15"
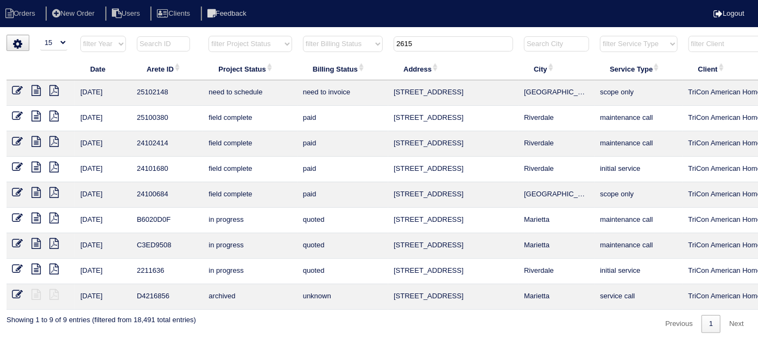
drag, startPoint x: 429, startPoint y: 47, endPoint x: 258, endPoint y: 42, distance: 171.0
click at [313, 42] on tr "filter Year -- Any Year -- 2025 2024 2023 2022 2021 2020 2019 filter Project St…" at bounding box center [477, 46] width 941 height 22
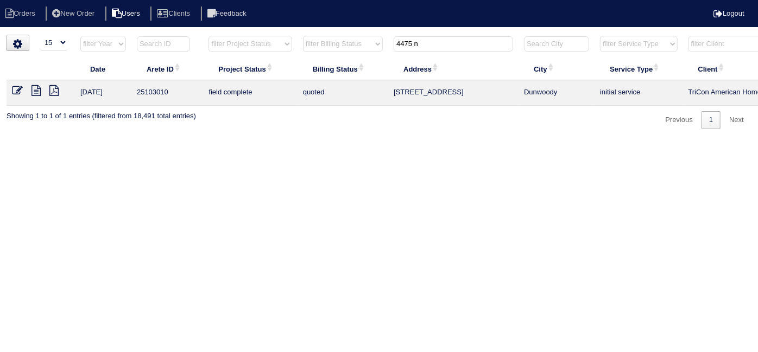
type input "4475 n"
click at [16, 91] on icon at bounding box center [17, 90] width 11 height 11
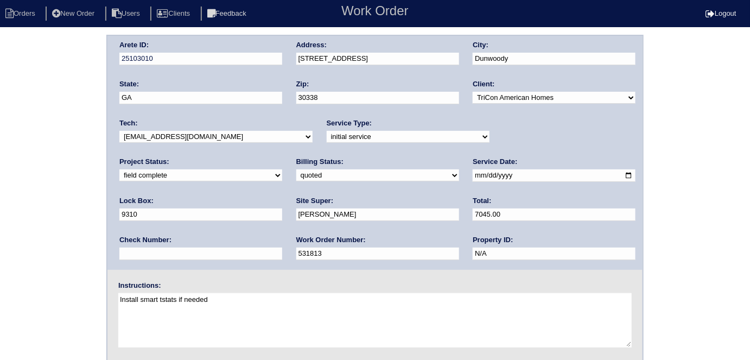
drag, startPoint x: 42, startPoint y: 186, endPoint x: 36, endPoint y: 183, distance: 6.3
click at [39, 186] on div "Arete ID: 25103010 Address: [STREET_ADDRESS] City: [GEOGRAPHIC_DATA] State: [GE…" at bounding box center [375, 254] width 750 height 439
click at [0, 105] on div "Arete ID: 25103010 Address: [STREET_ADDRESS] City: [GEOGRAPHIC_DATA] State: [GE…" at bounding box center [375, 254] width 750 height 439
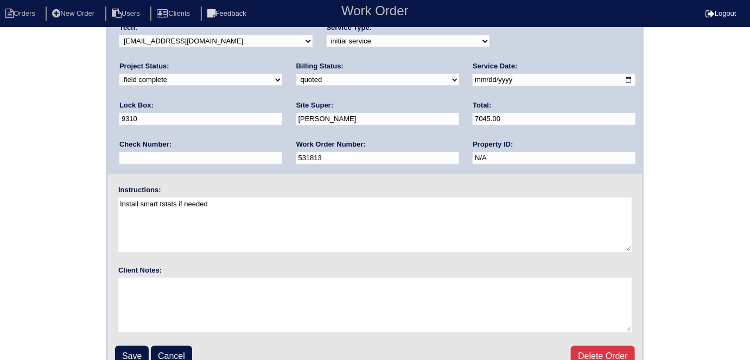
scroll to position [111, 0]
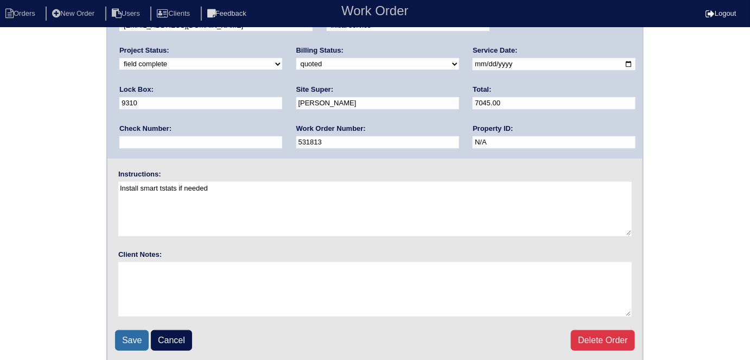
click at [126, 343] on input "Save" at bounding box center [132, 340] width 34 height 21
click at [69, 200] on div "Arete ID: 25103010 Address: 4475 N Peachtree Rd City: Dunwoody State: GA Zip: 3…" at bounding box center [375, 142] width 750 height 439
click at [136, 341] on input "Save" at bounding box center [132, 340] width 34 height 21
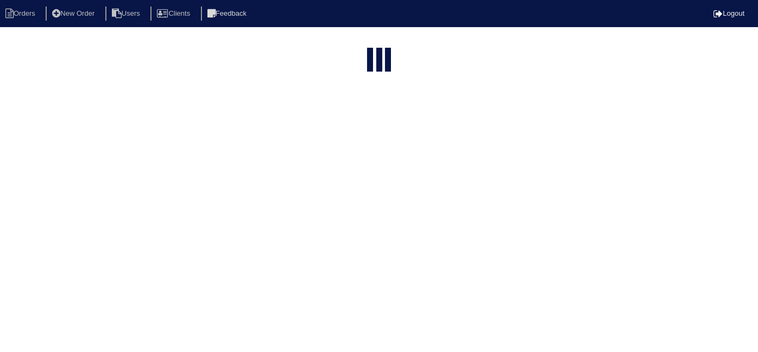
select select "15"
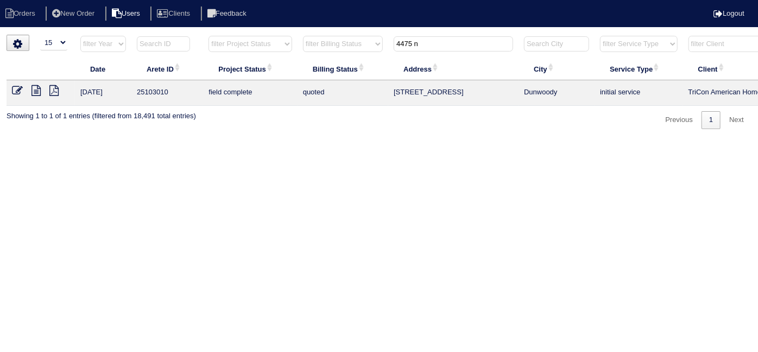
drag, startPoint x: 432, startPoint y: 47, endPoint x: 118, endPoint y: 13, distance: 315.5
click at [179, 28] on html "Orders New Order Users Clients Feedback Logout Orders New Order Users Clients M…" at bounding box center [379, 70] width 758 height 140
type input "1065 d"
click at [33, 95] on icon at bounding box center [35, 90] width 9 height 11
click at [53, 90] on icon at bounding box center [53, 90] width 9 height 11
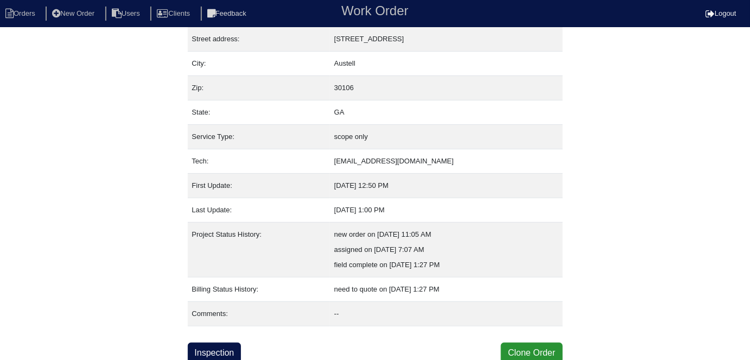
scroll to position [57, 0]
click at [215, 345] on link "Inspection" at bounding box center [215, 352] width 54 height 21
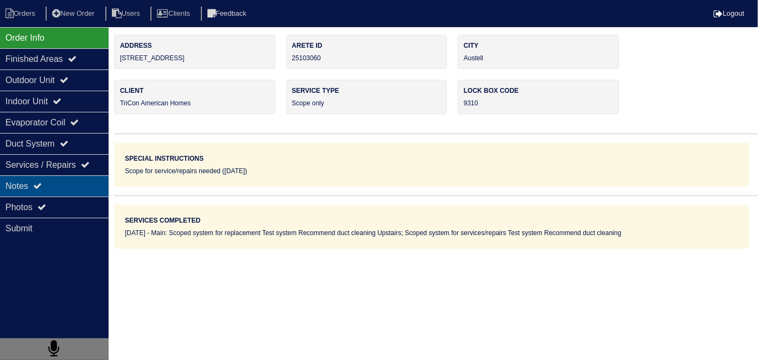
click at [61, 181] on div "Notes" at bounding box center [54, 185] width 109 height 21
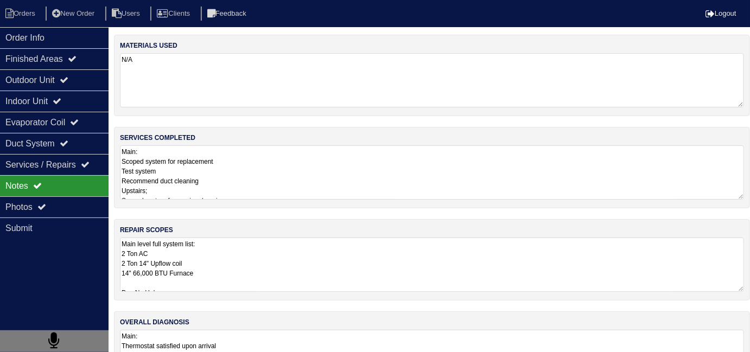
click at [294, 184] on textarea "Main: Scoped system for replacement Test system Recommend duct cleaning Upstair…" at bounding box center [432, 172] width 624 height 54
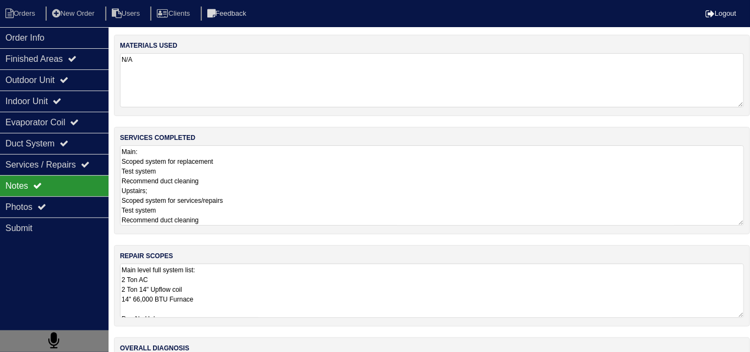
drag, startPoint x: 317, startPoint y: 275, endPoint x: 383, endPoint y: 268, distance: 66.7
click at [318, 275] on textarea "Main level full system list: 2 Ton AC 2 Ton 14" Upflow coil 14" 66,000 BTU Furn…" at bounding box center [432, 291] width 624 height 54
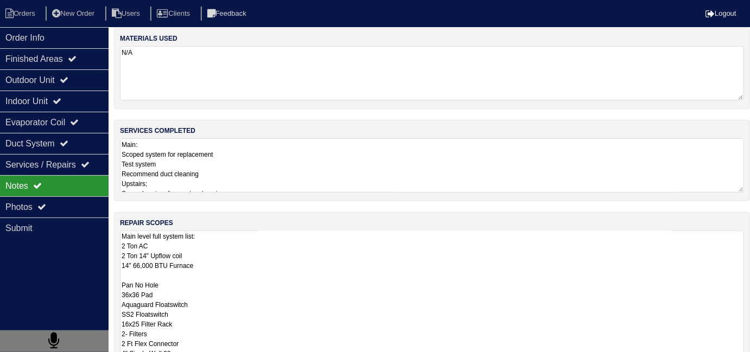
scroll to position [18, 0]
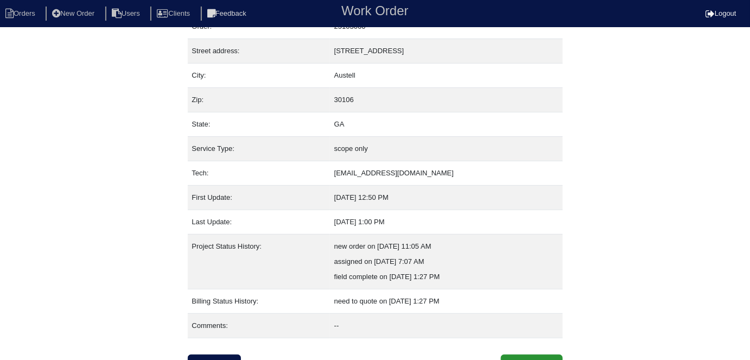
scroll to position [57, 0]
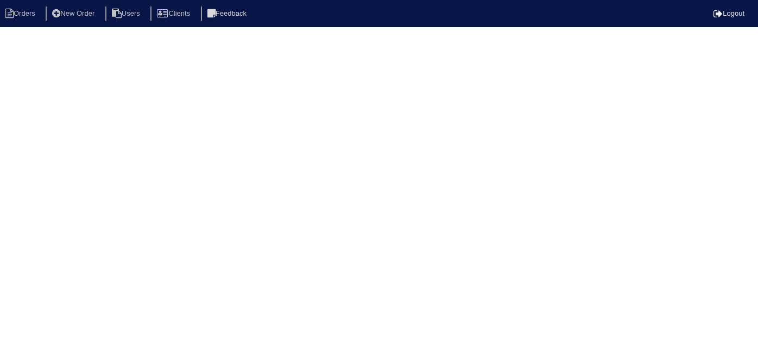
select select "15"
